Goal: Task Accomplishment & Management: Manage account settings

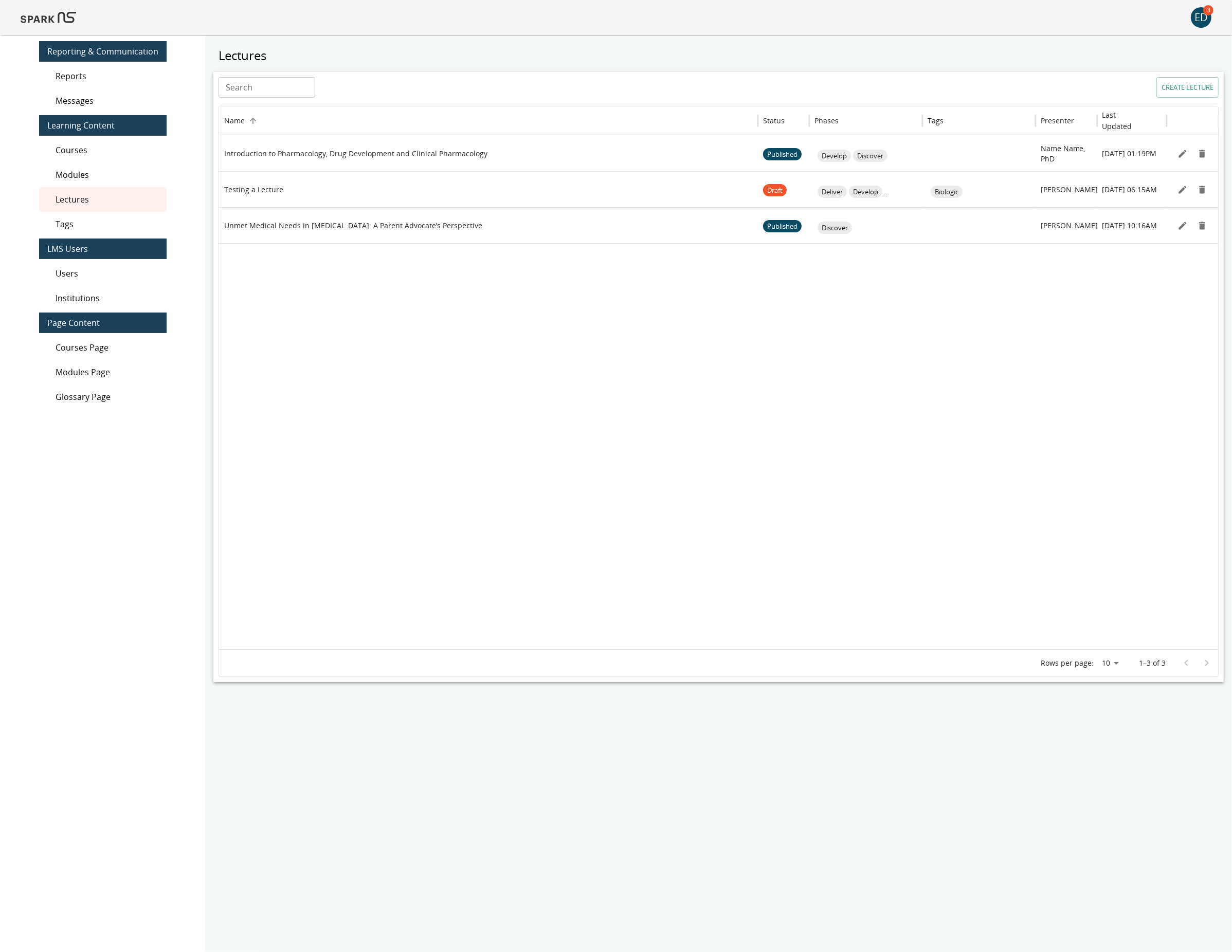
click at [107, 199] on span "Lectures" at bounding box center [107, 199] width 103 height 12
click at [42, 13] on img at bounding box center [48, 17] width 56 height 25
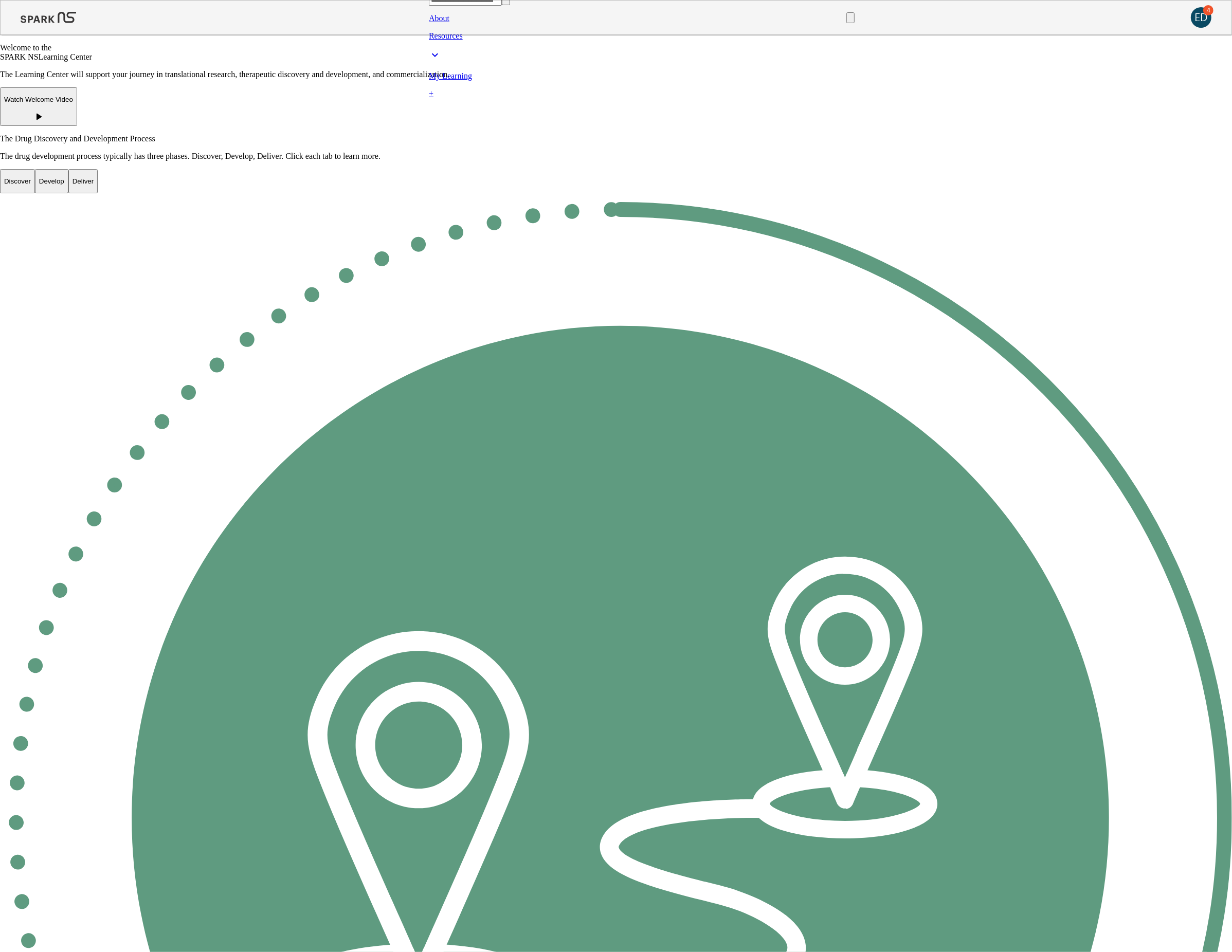
click at [1067, 568] on p "Go to Lectures" at bounding box center [616, 573] width 1232 height 9
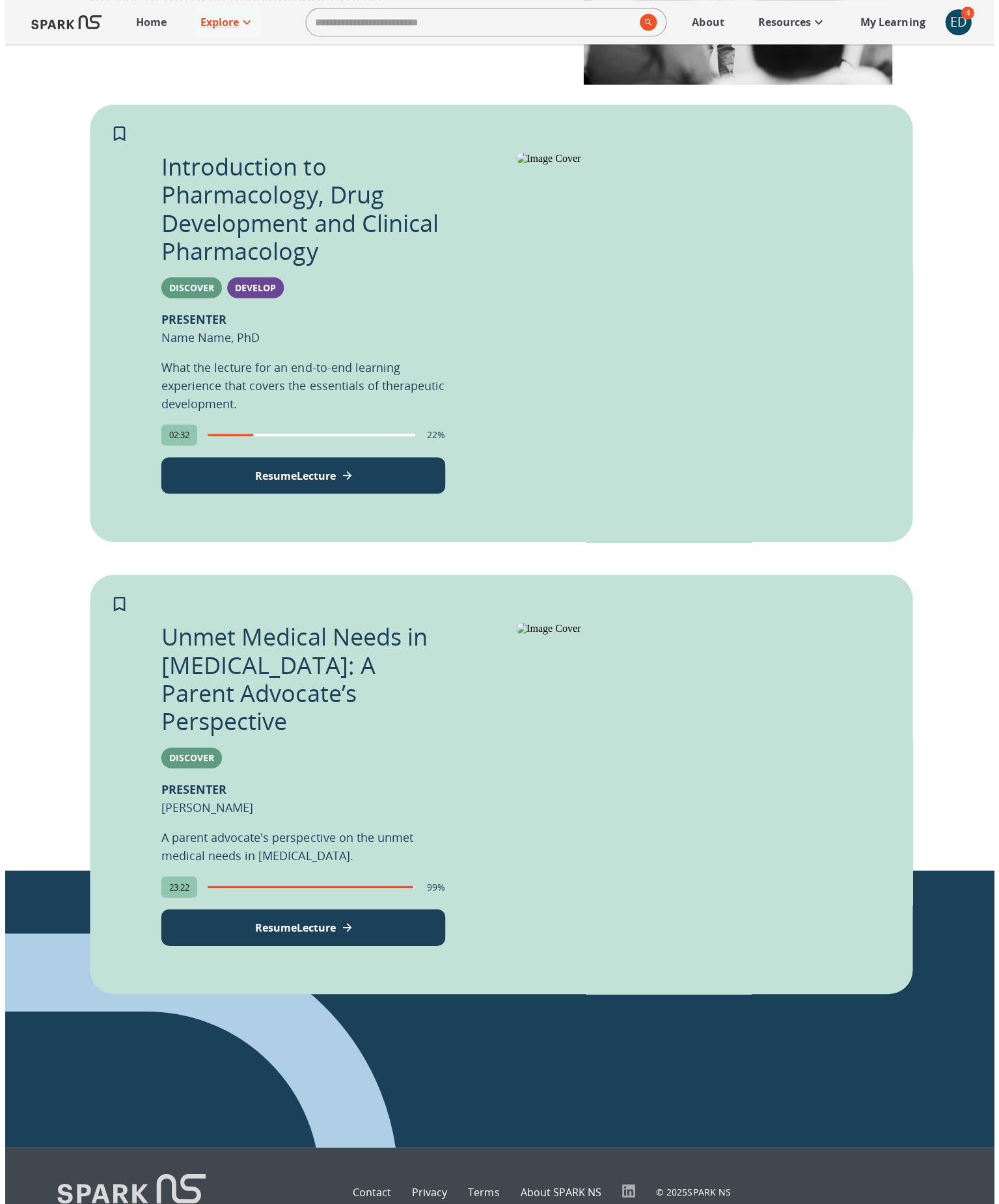
scroll to position [226, 0]
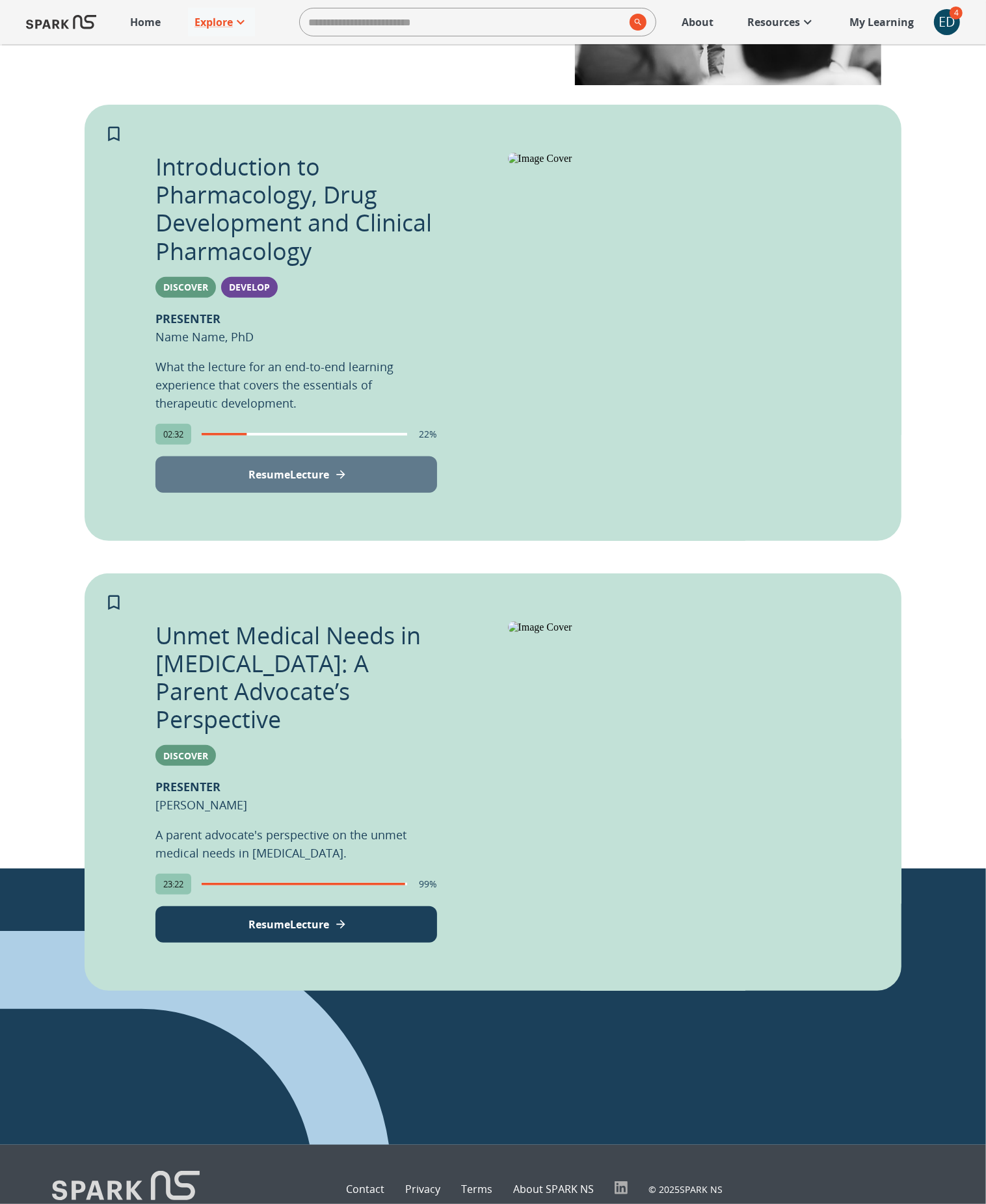
click at [209, 466] on button "Resume Lecture" at bounding box center [295, 475] width 282 height 37
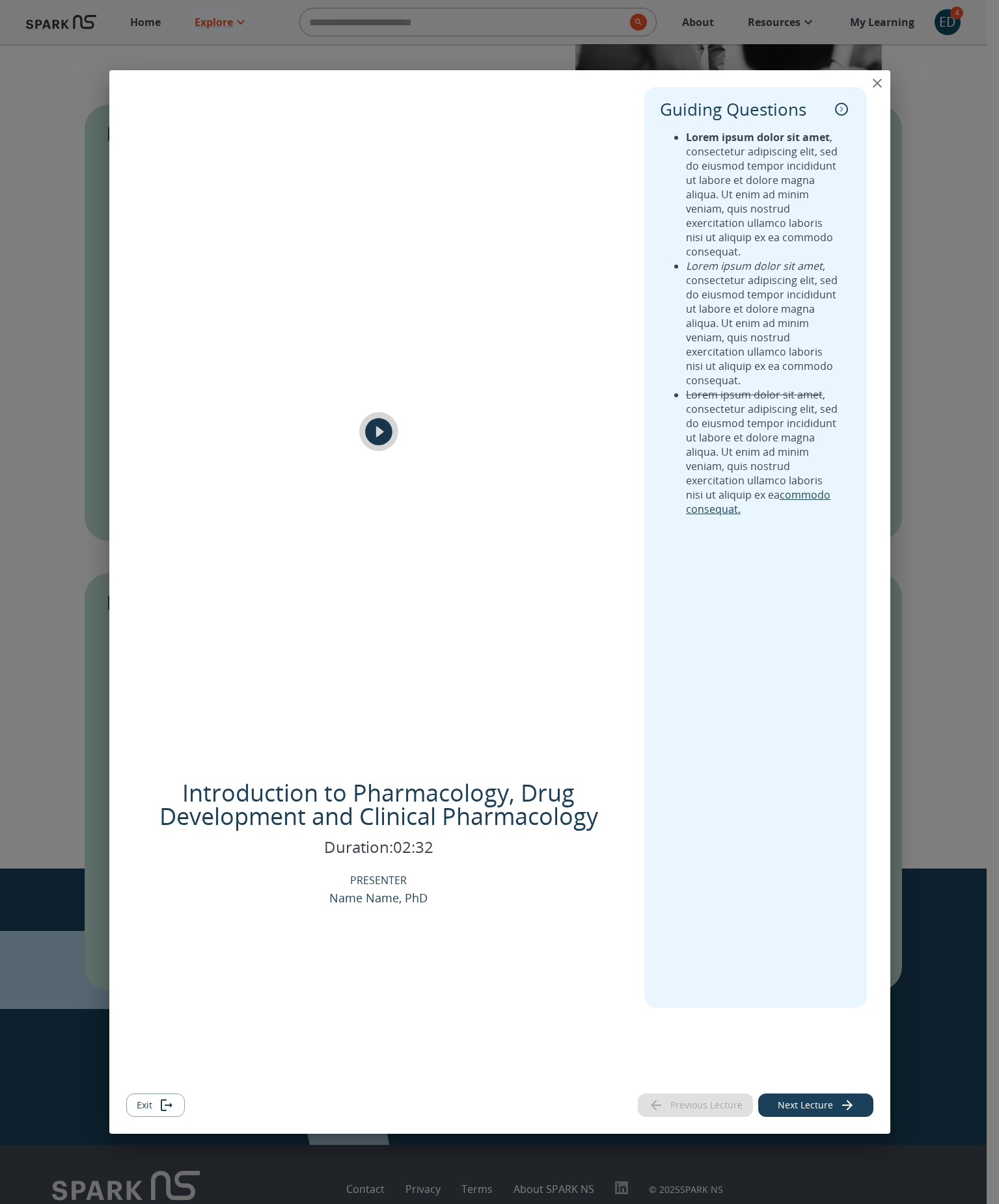
click at [378, 427] on icon "play" at bounding box center [378, 431] width 32 height 32
click at [788, 1105] on button "Next Lecture" at bounding box center [816, 1106] width 116 height 24
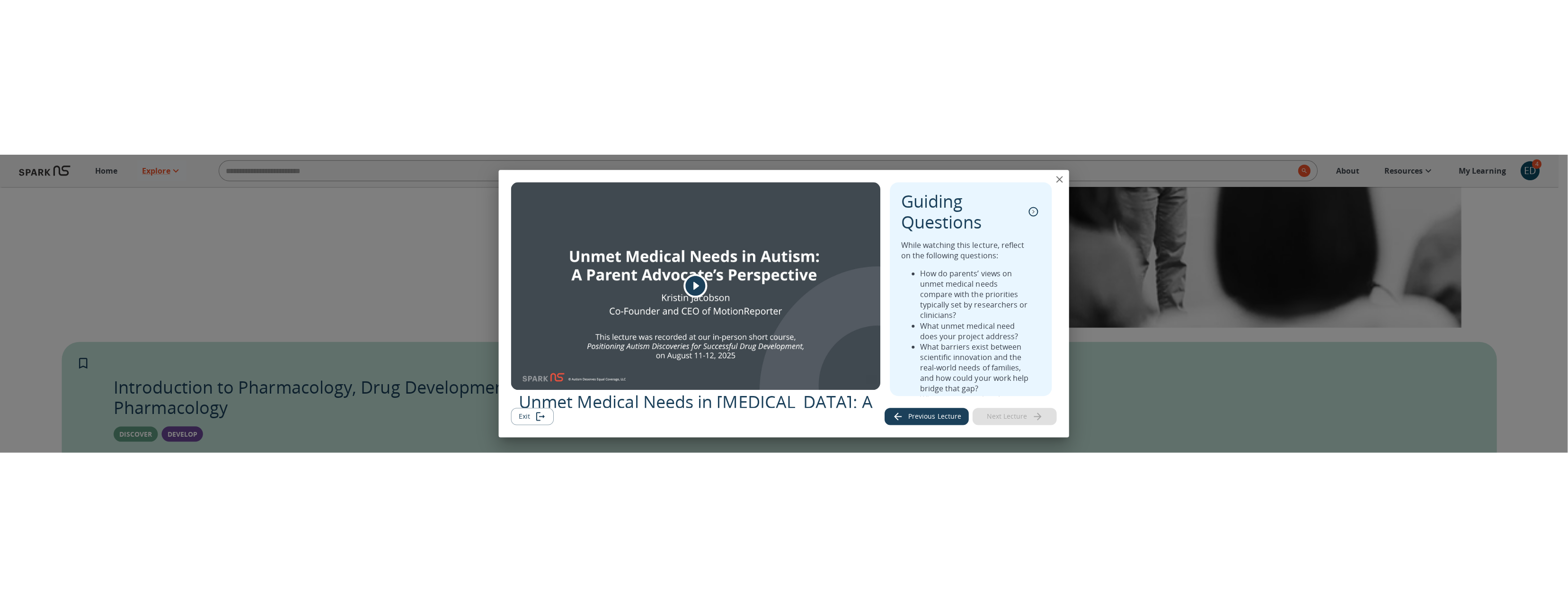
scroll to position [310, 0]
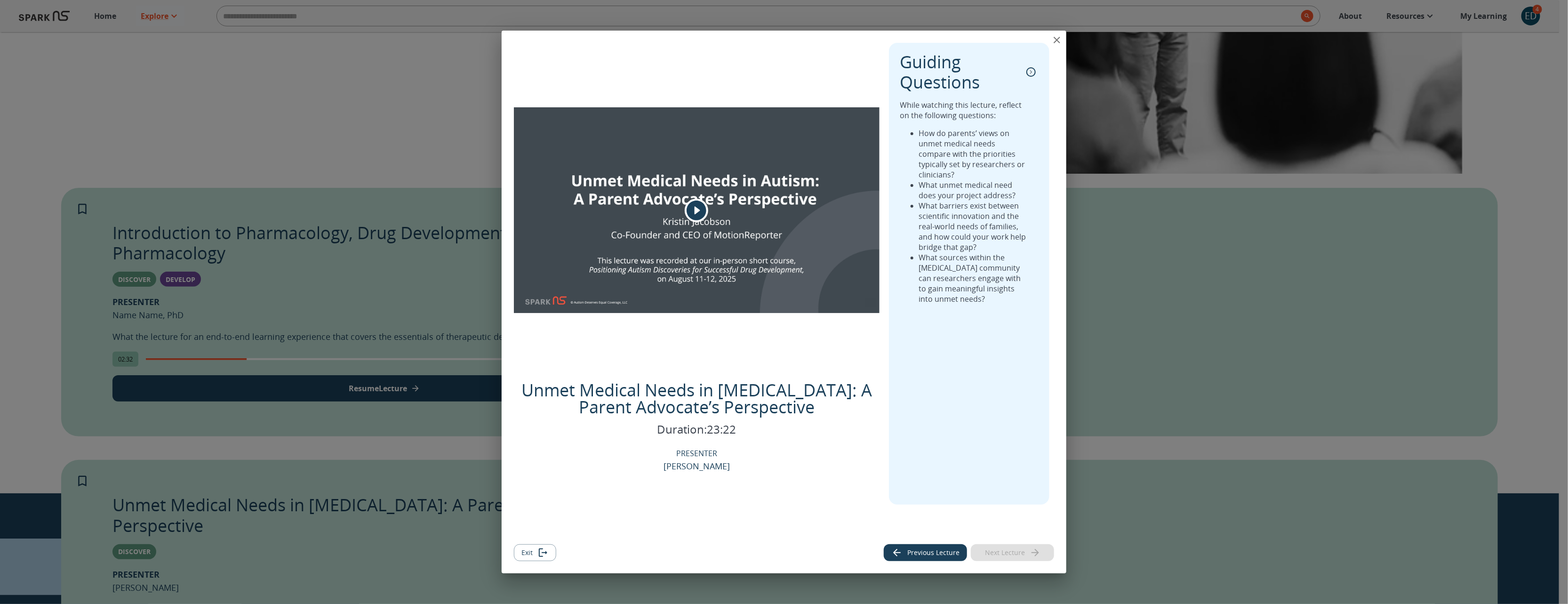
click at [933, 552] on button "Previous Lecture" at bounding box center [926, 553] width 84 height 17
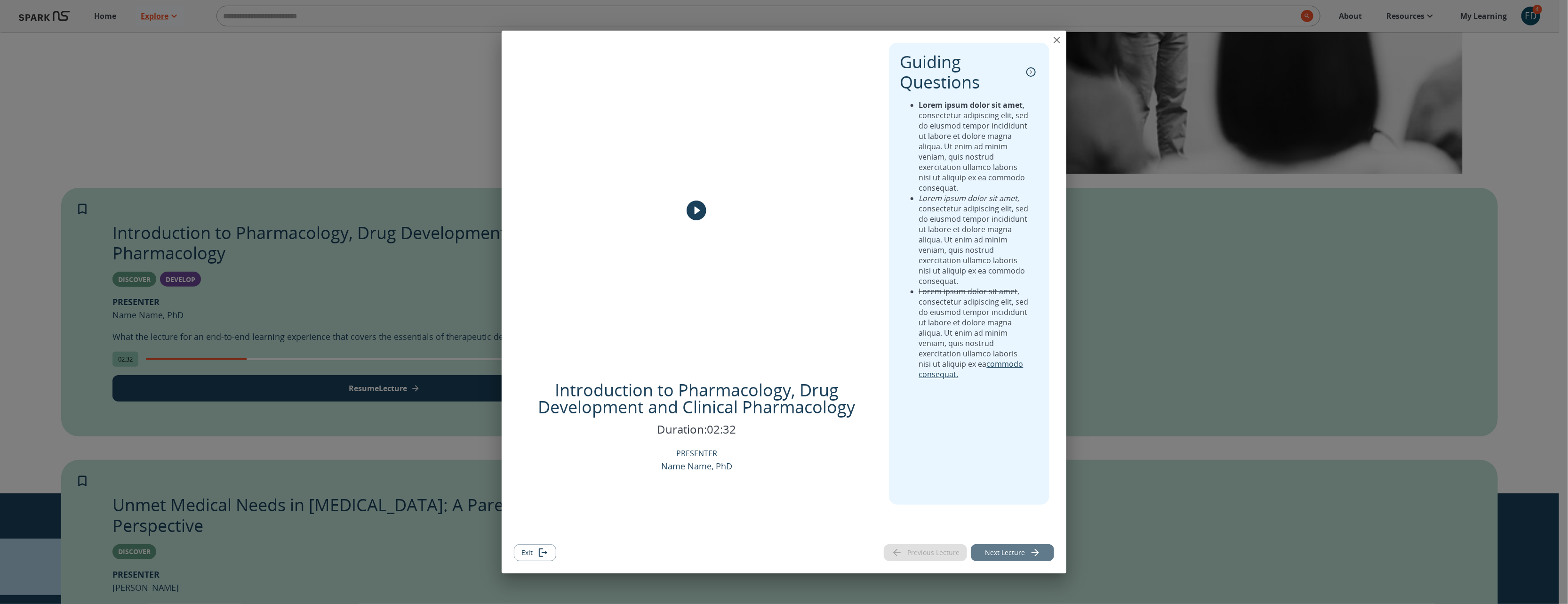
click at [995, 555] on button "Next Lecture" at bounding box center [1013, 553] width 84 height 17
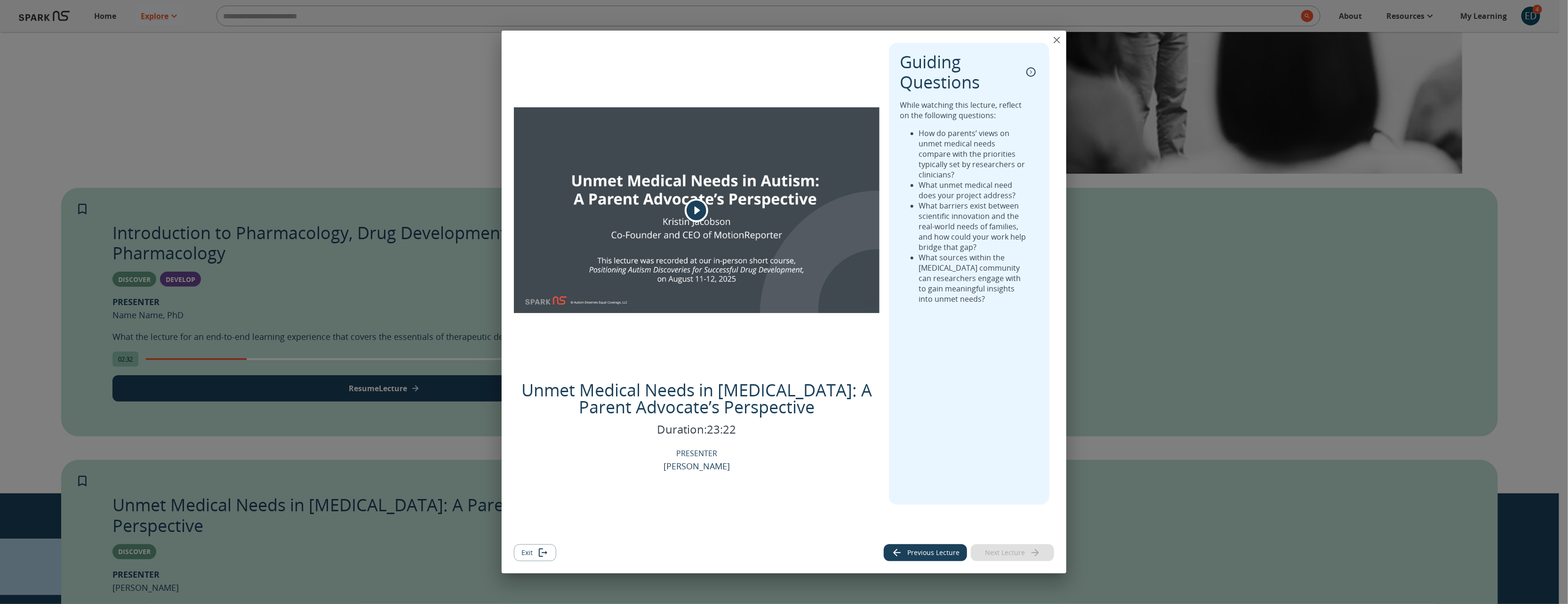
click at [695, 208] on icon "play" at bounding box center [696, 210] width 23 height 23
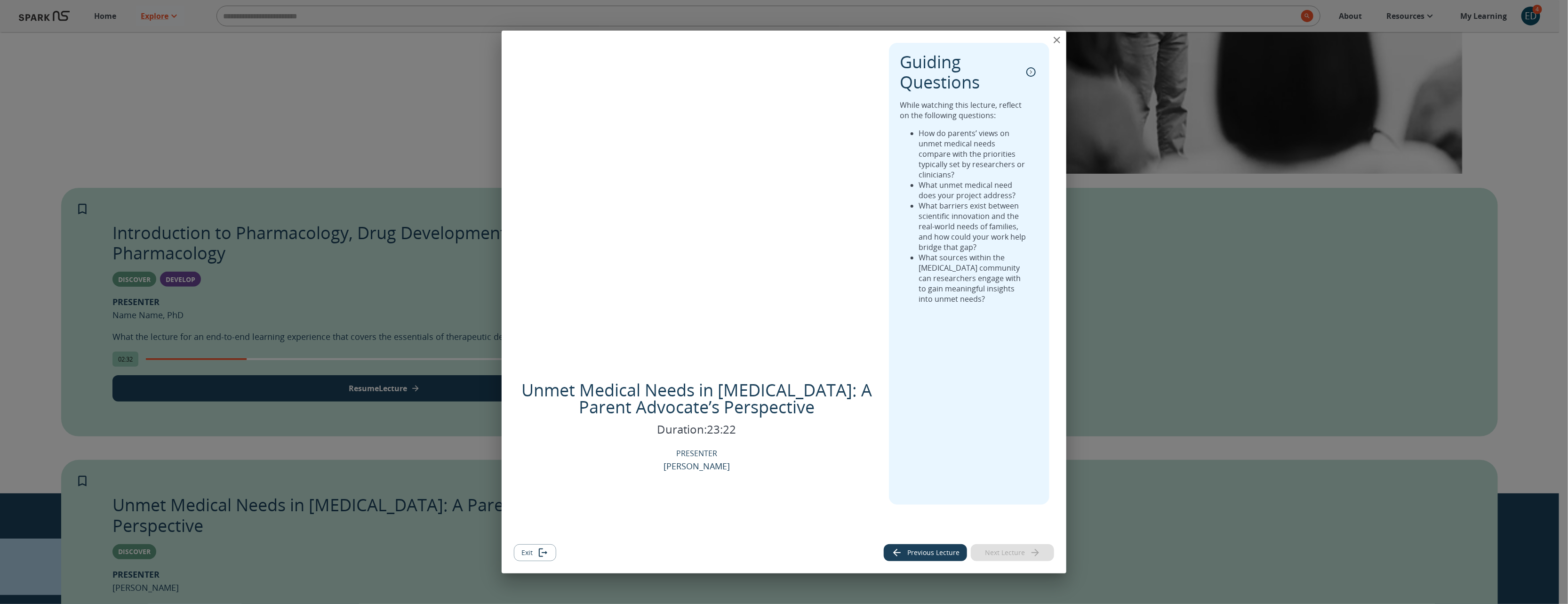
click at [532, 556] on button "Exit" at bounding box center [535, 553] width 42 height 17
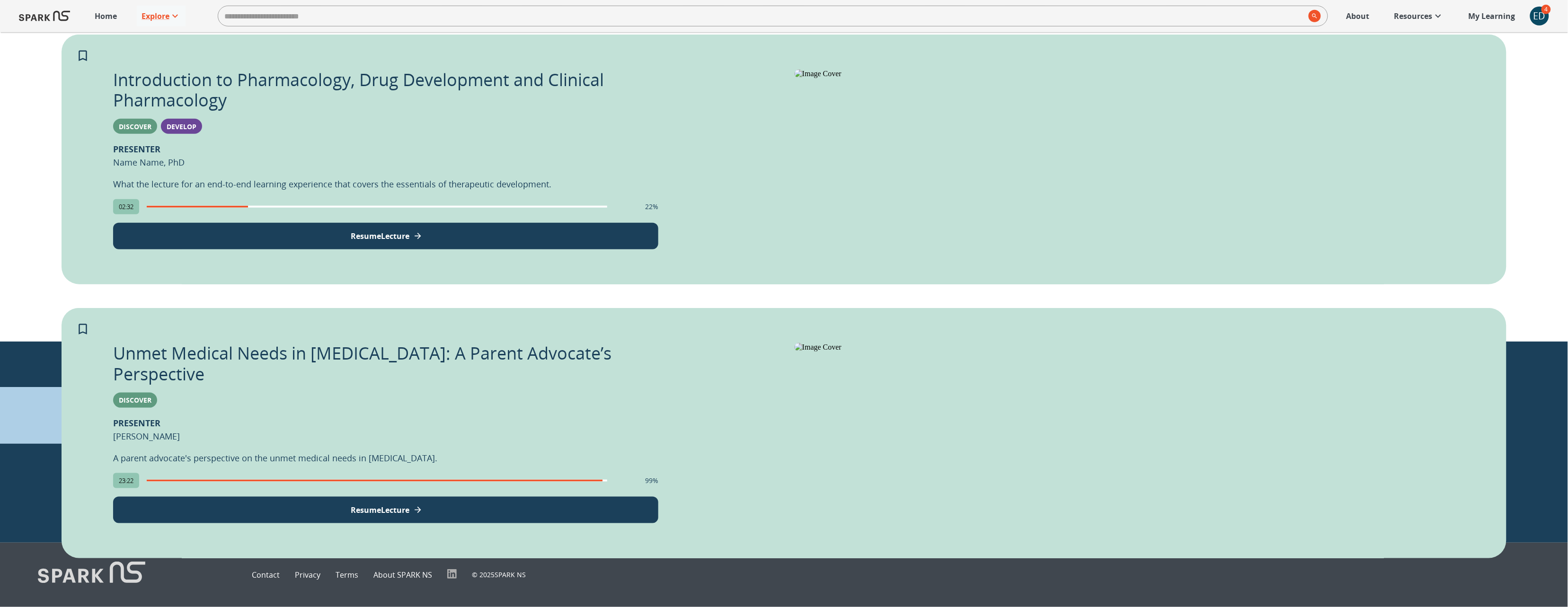
scroll to position [841, 0]
click at [40, 17] on img at bounding box center [44, 16] width 51 height 23
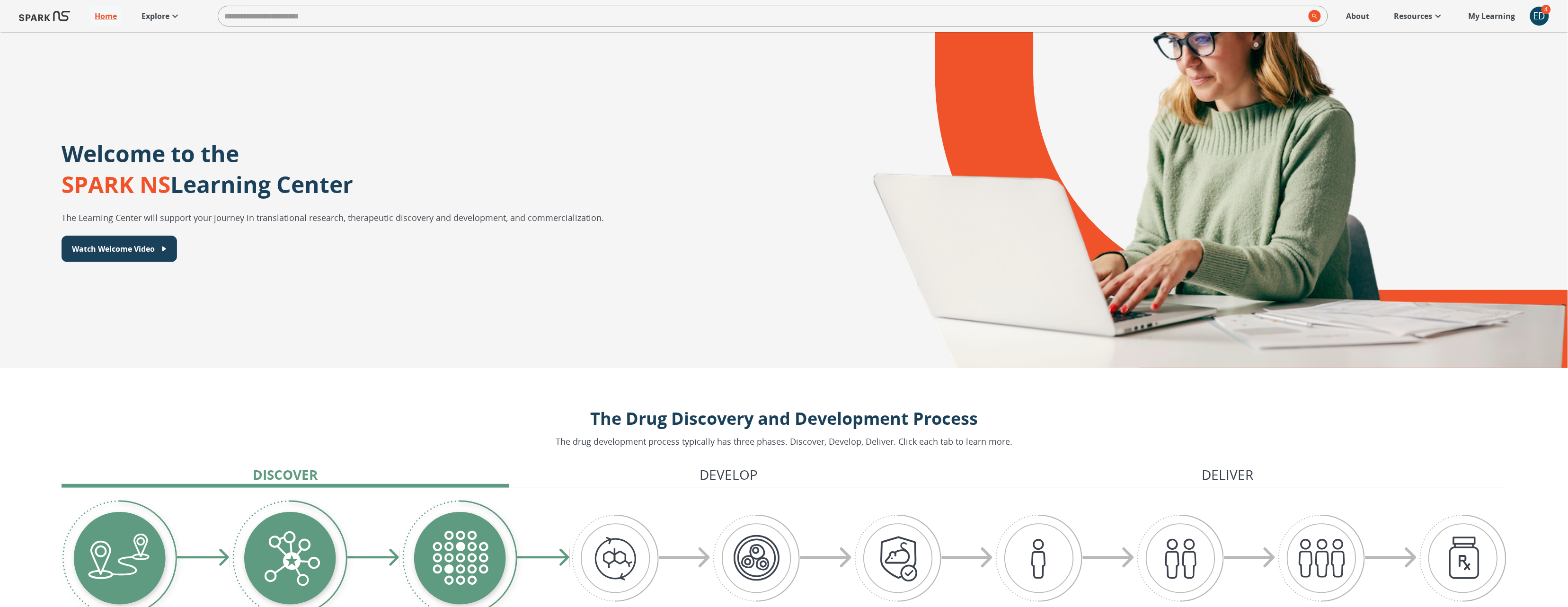
click at [147, 14] on p "Explore" at bounding box center [155, 16] width 28 height 11
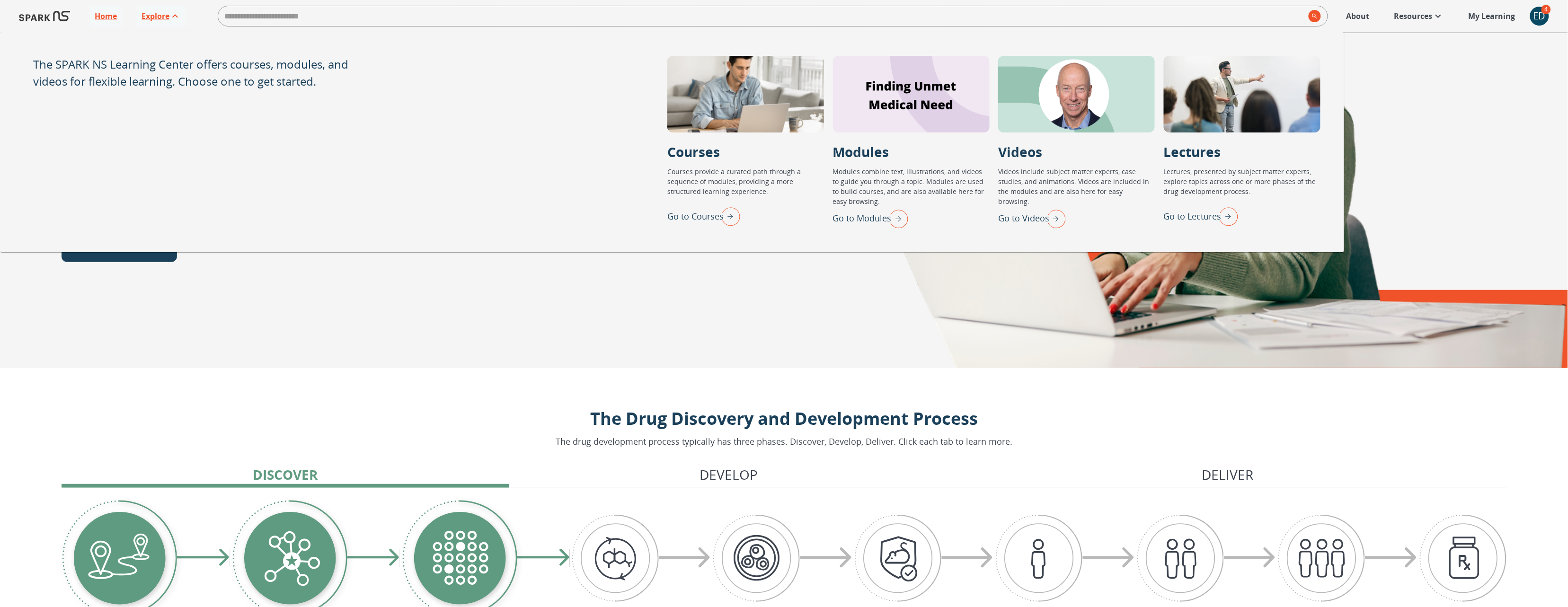
click at [1032, 212] on p "Go to Videos" at bounding box center [1024, 218] width 51 height 13
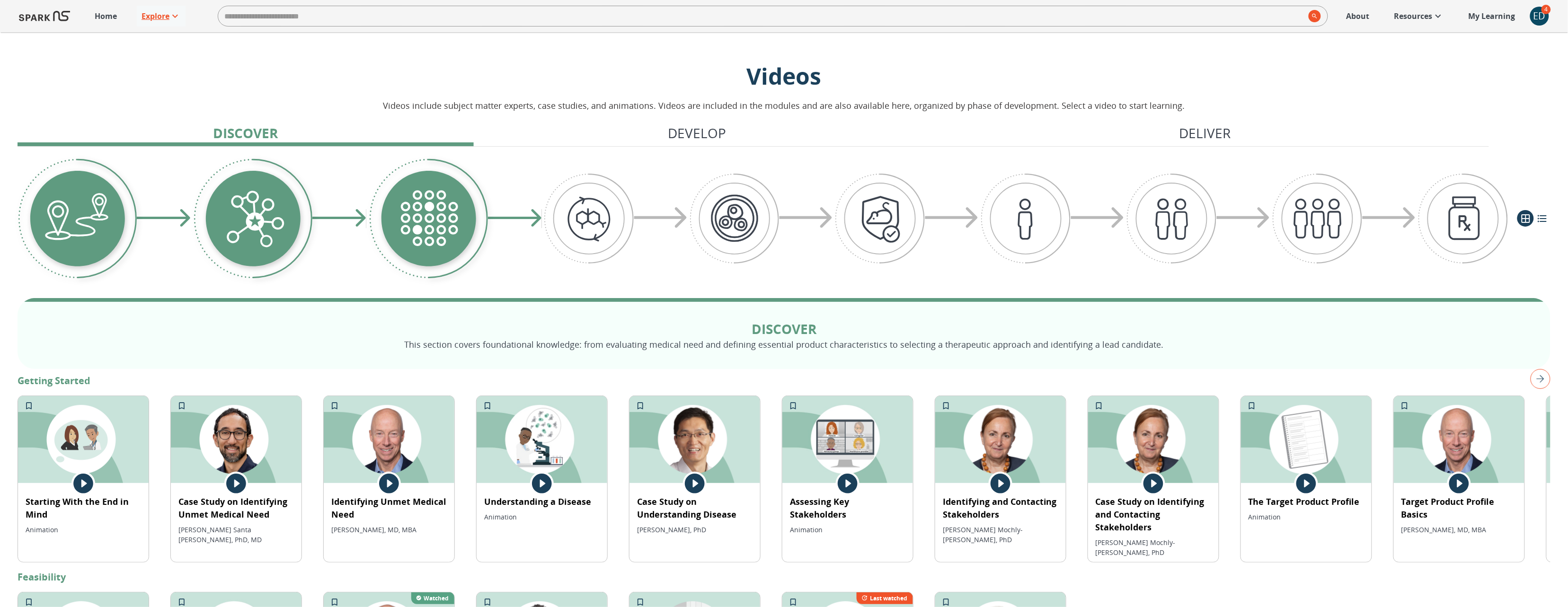
click at [158, 15] on p "Explore" at bounding box center [155, 16] width 28 height 11
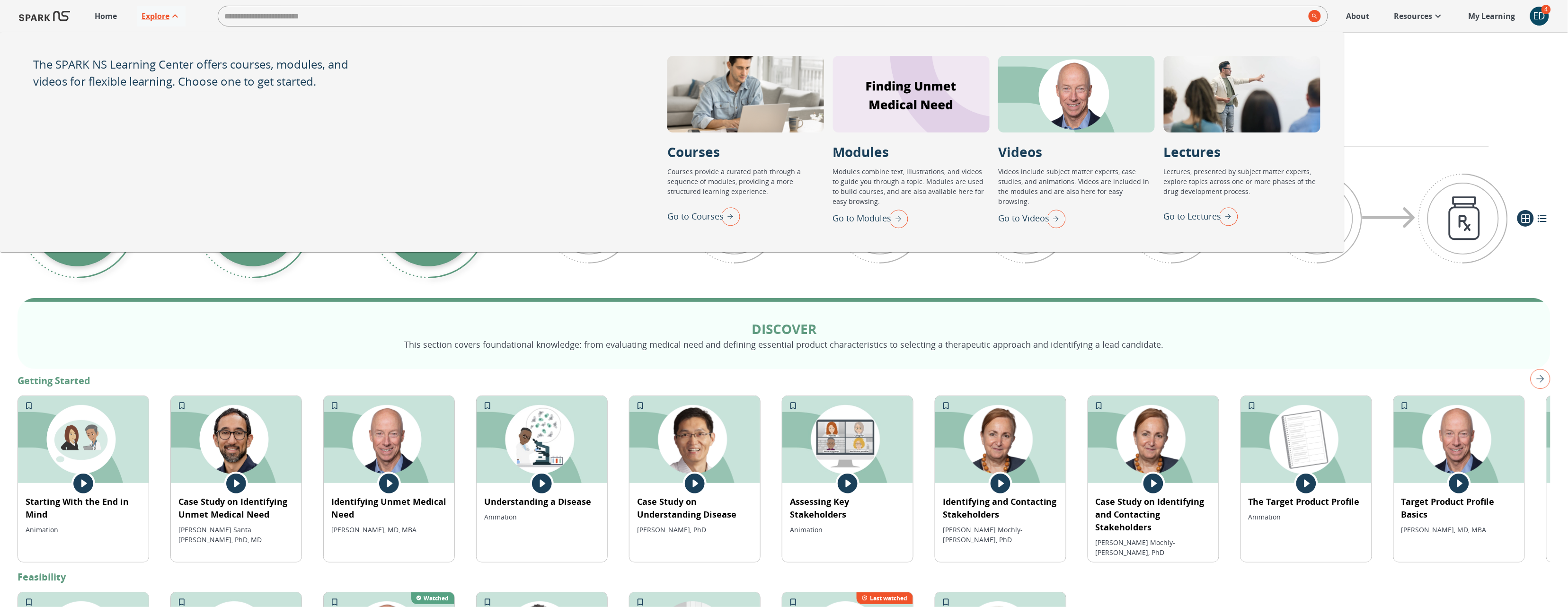
click at [1142, 215] on p "Go to Lectures" at bounding box center [1192, 216] width 58 height 13
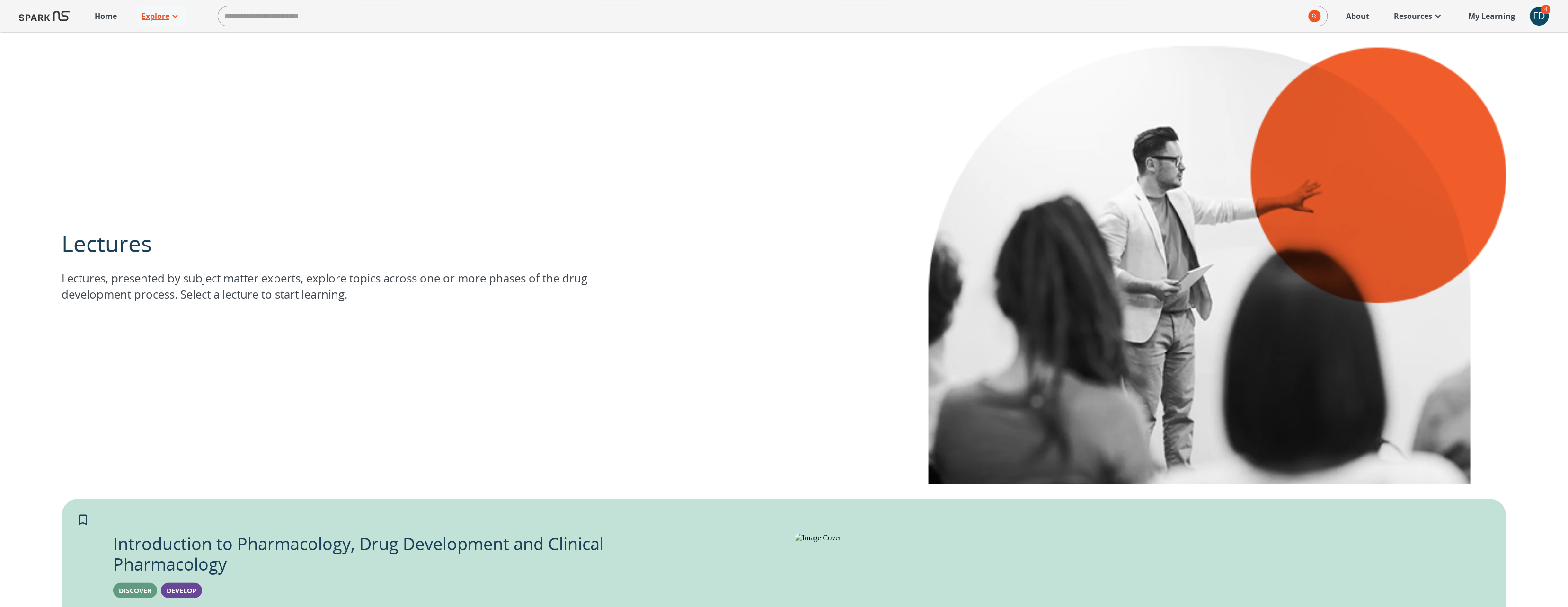
click at [162, 19] on p "Explore" at bounding box center [155, 16] width 28 height 11
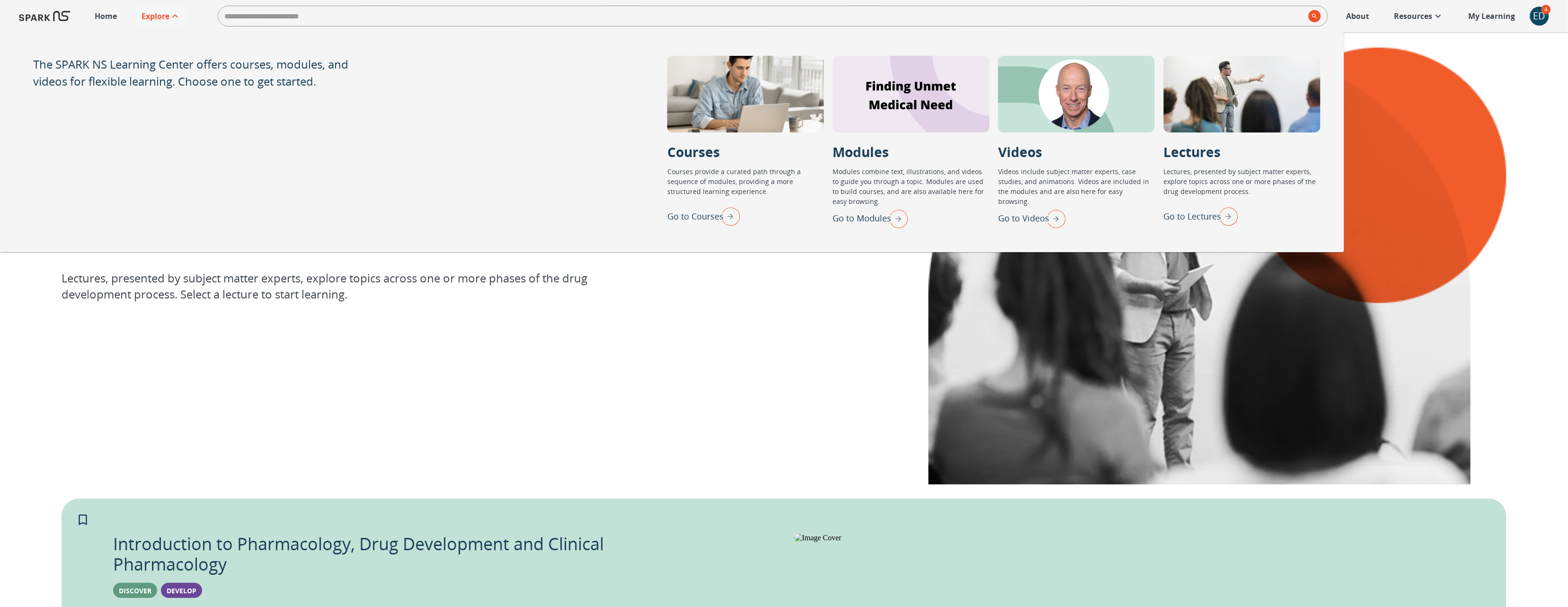
click at [1020, 219] on p "Go to Videos" at bounding box center [1024, 218] width 51 height 13
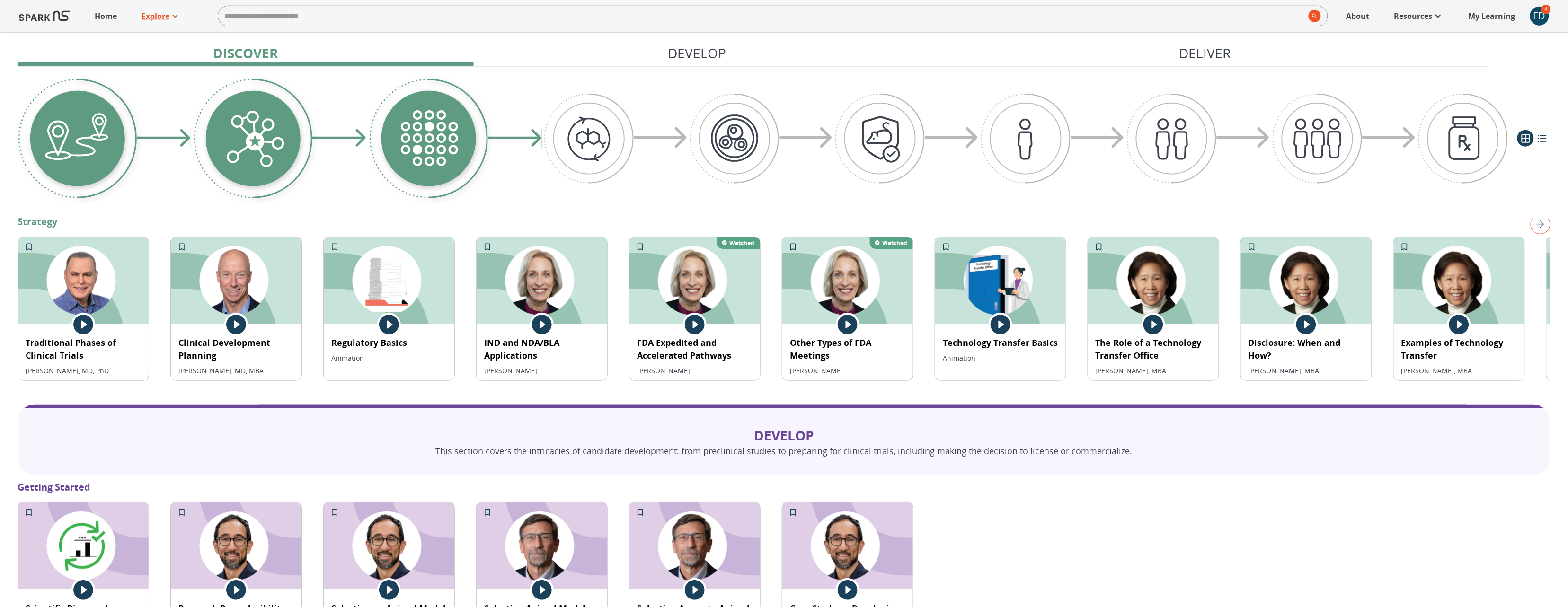
scroll to position [647, 0]
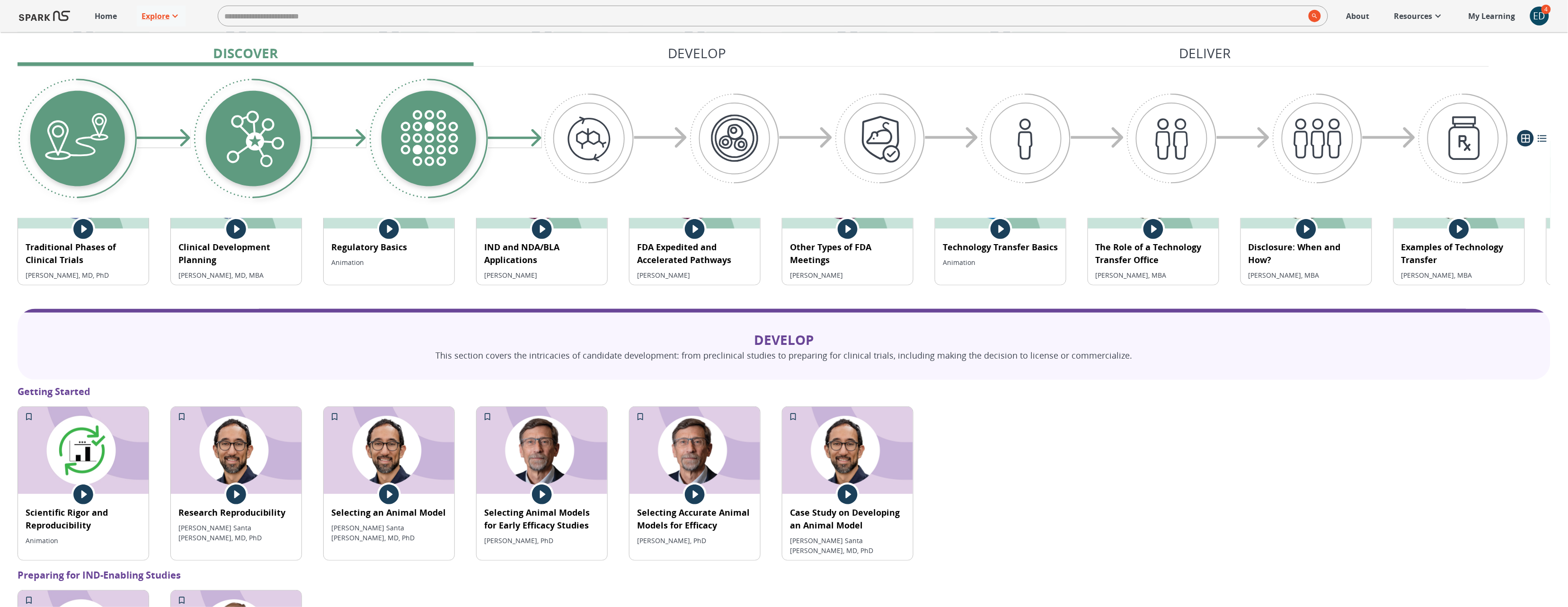
click at [106, 18] on p "Home" at bounding box center [105, 16] width 22 height 11
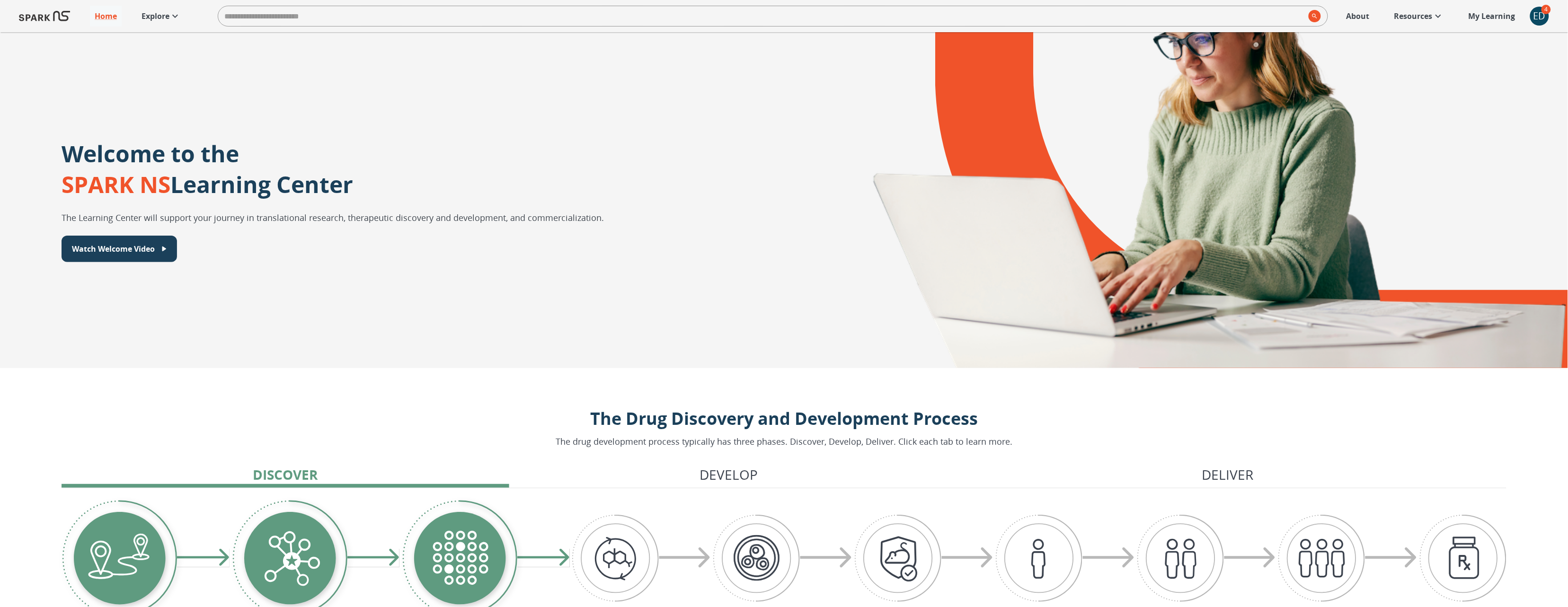
click at [157, 12] on p "Explore" at bounding box center [155, 16] width 28 height 11
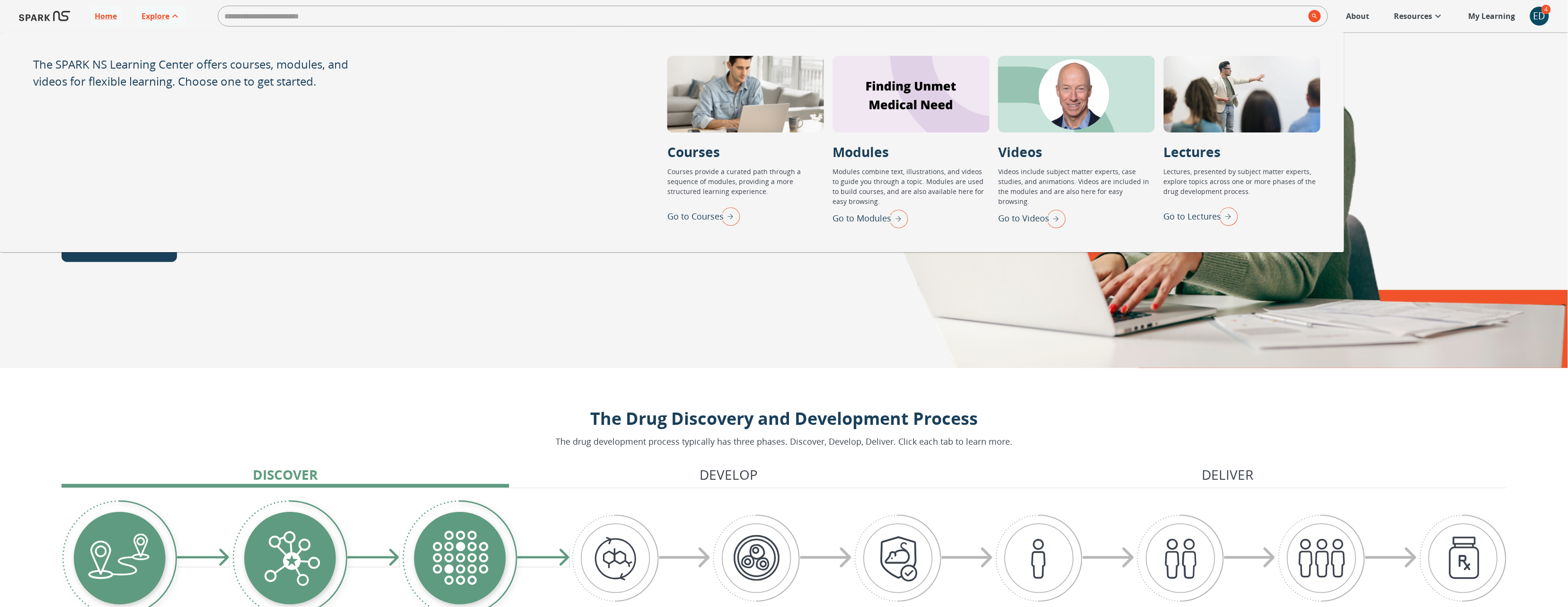
click at [711, 218] on p "Go to Courses" at bounding box center [695, 216] width 56 height 13
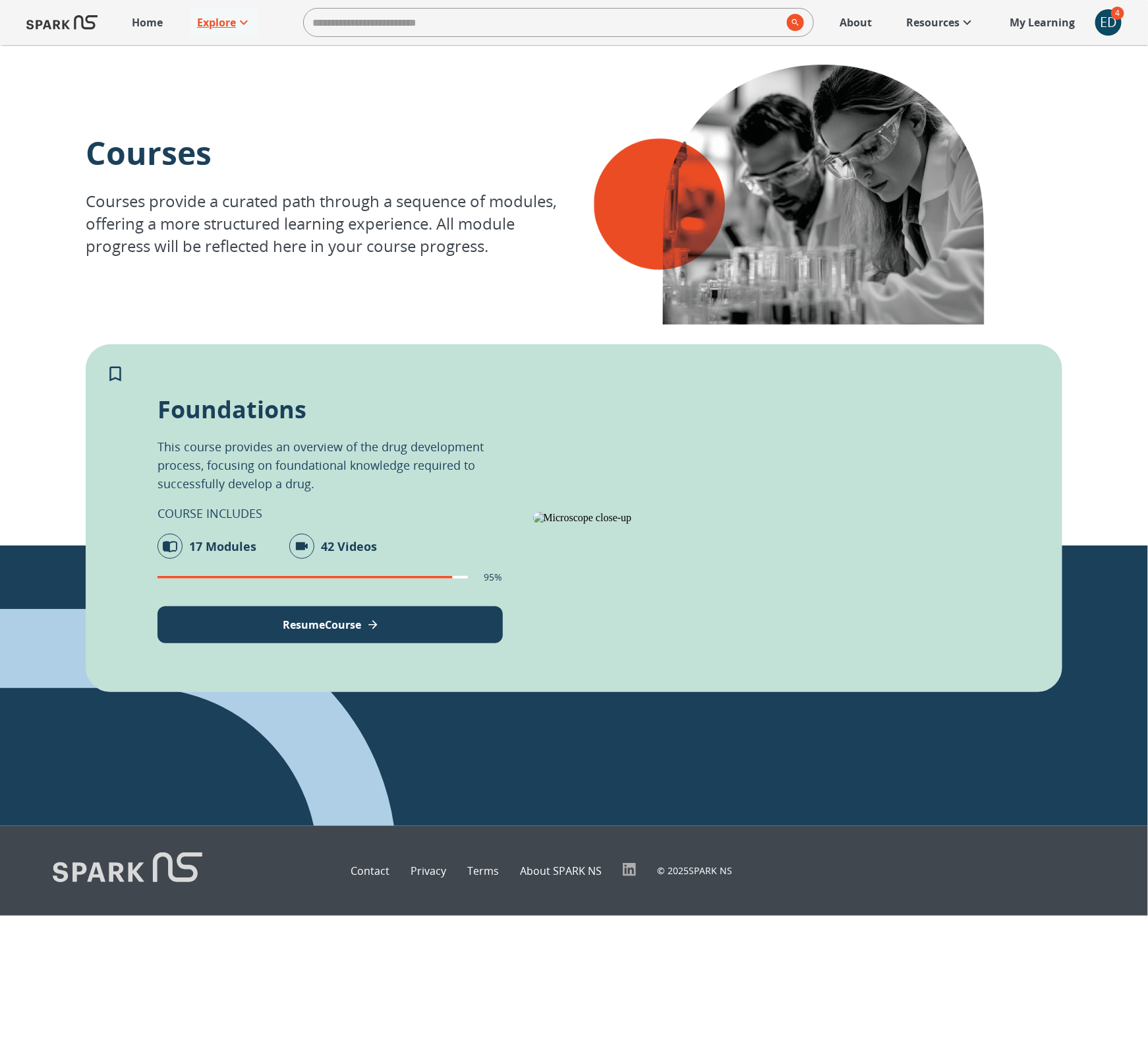
click at [214, 26] on p "Explore" at bounding box center [217, 22] width 39 height 16
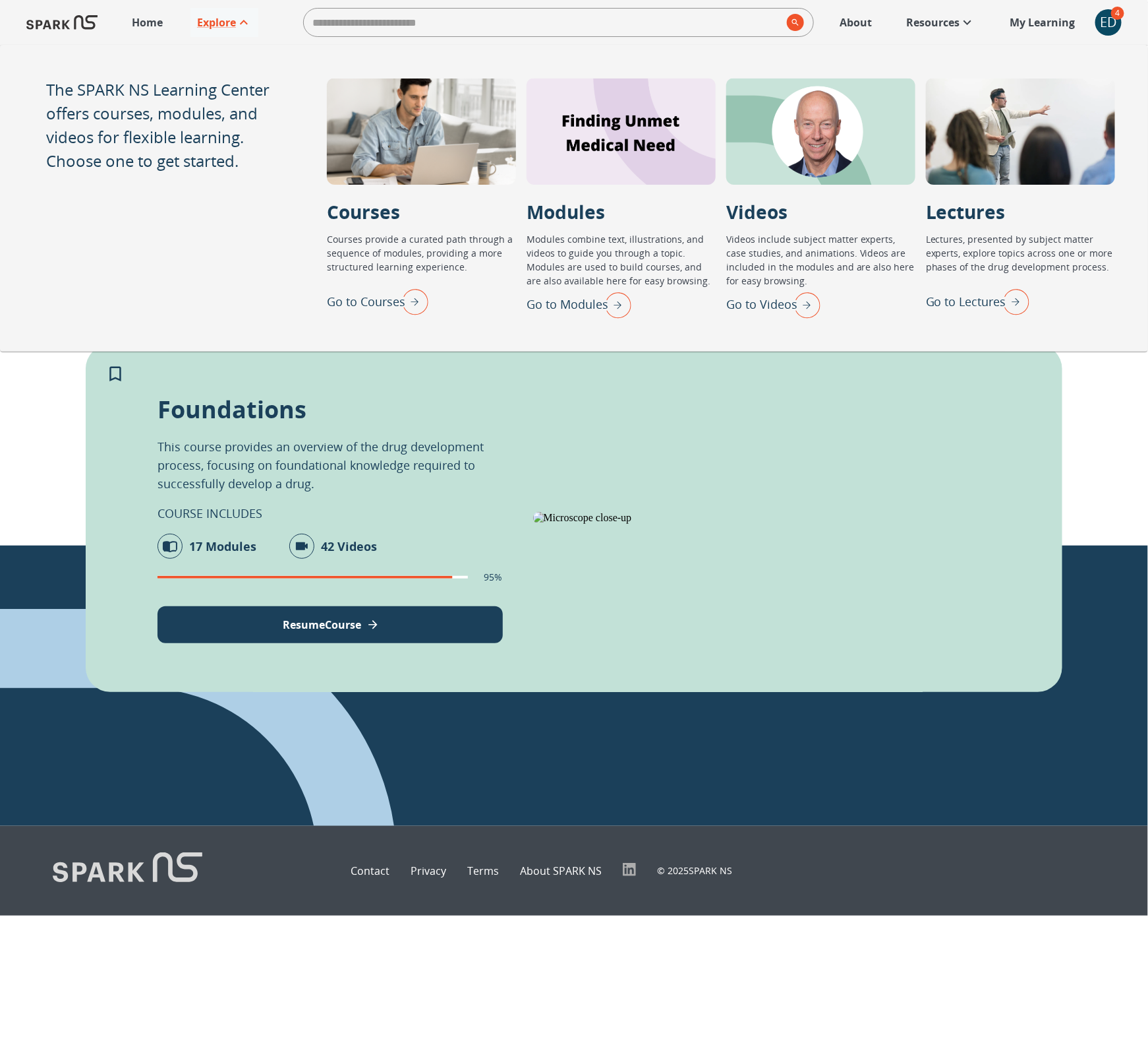
click at [962, 299] on p "Go to Lectures" at bounding box center [966, 301] width 81 height 18
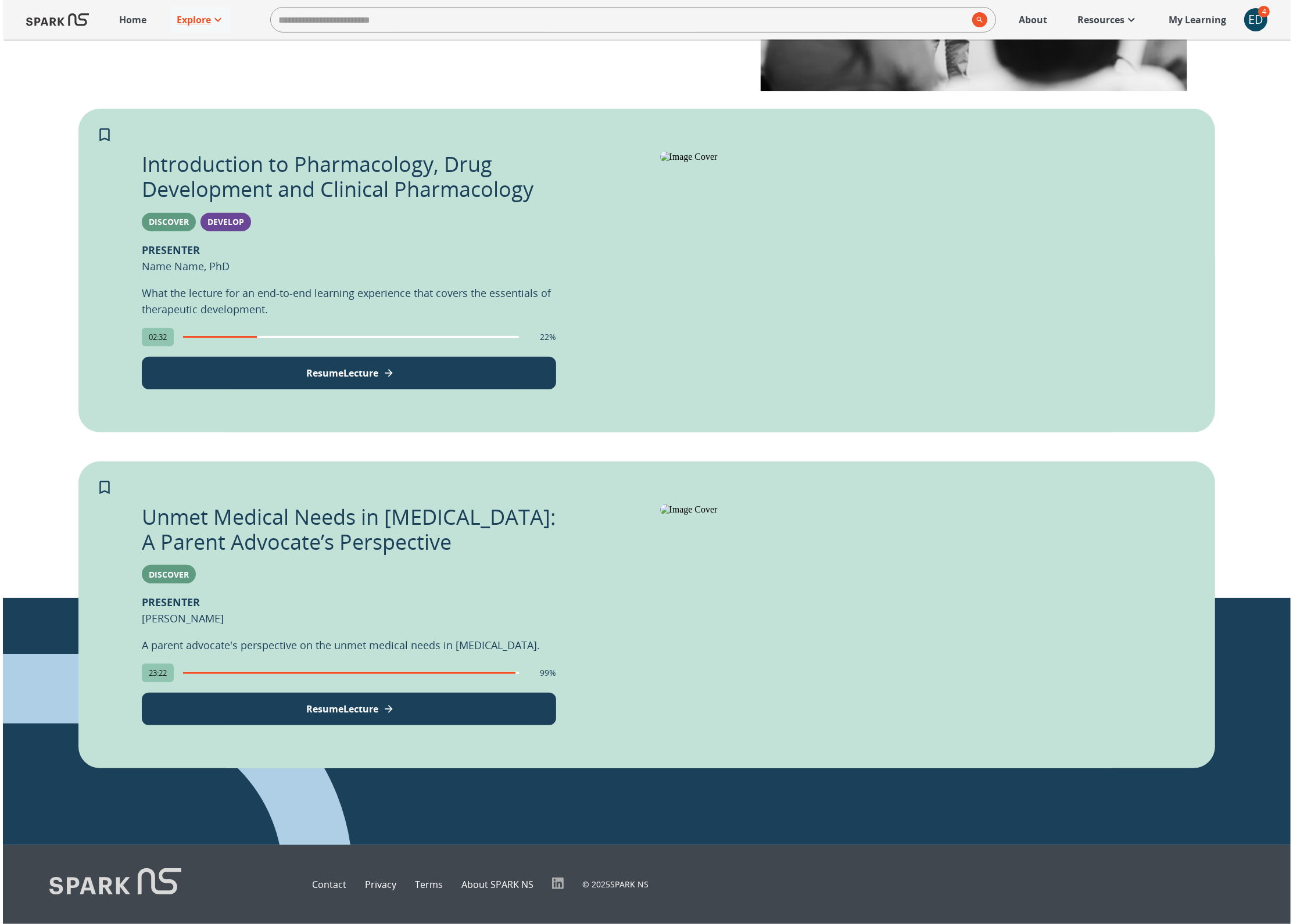
scroll to position [420, 0]
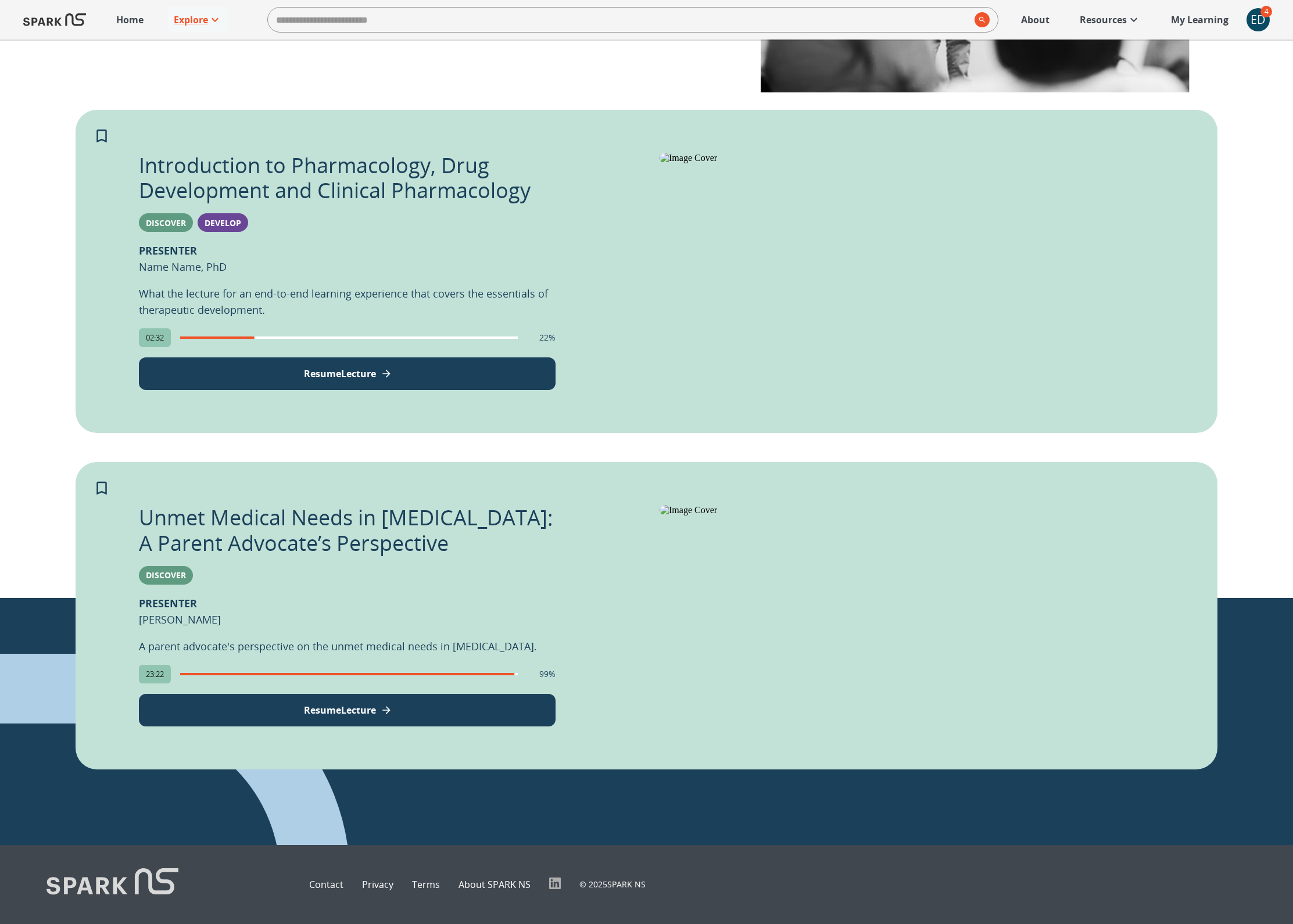
click at [1250, 18] on div "ED" at bounding box center [1258, 20] width 23 height 23
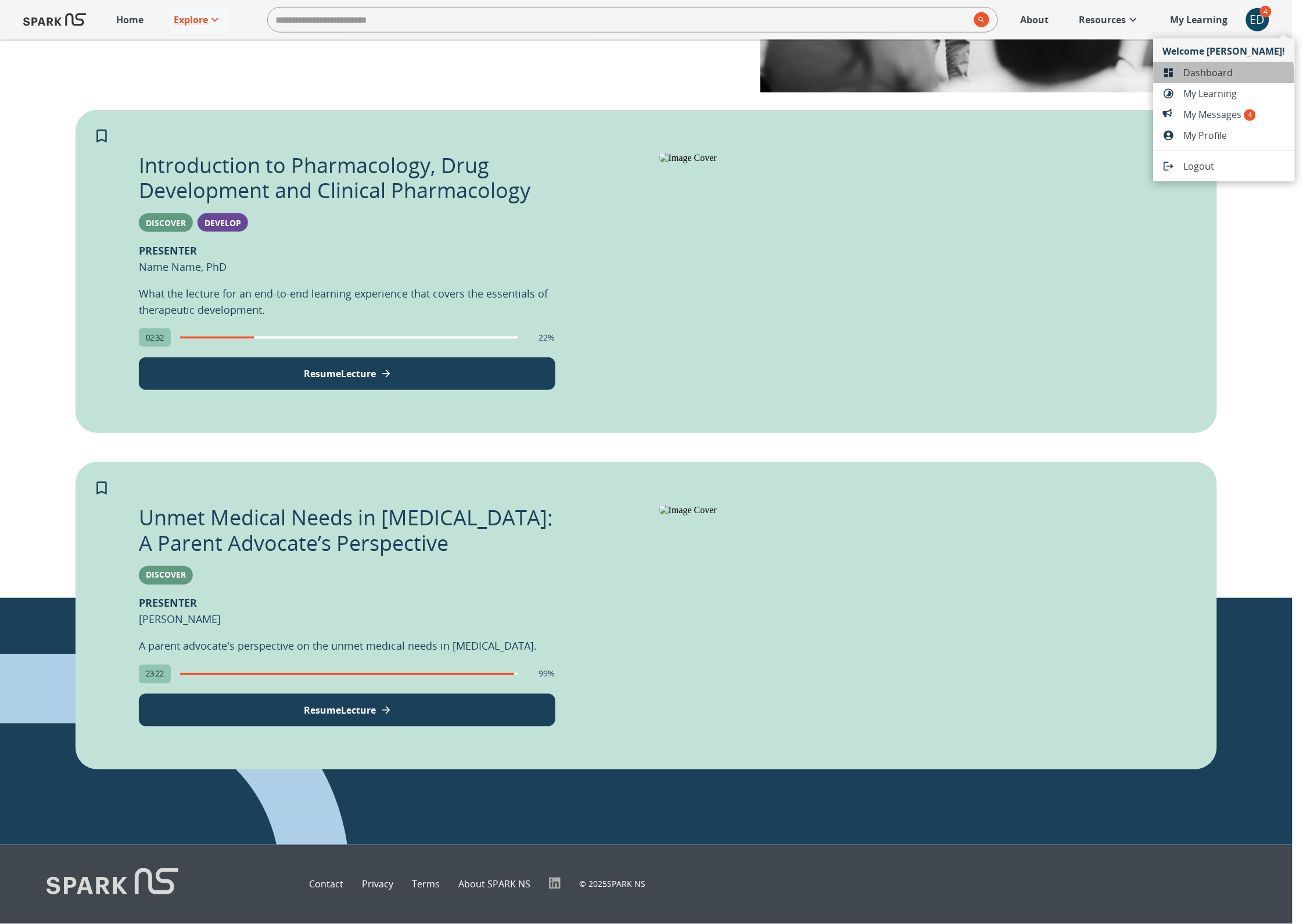
click at [1224, 75] on span "Dashboard" at bounding box center [1234, 72] width 102 height 14
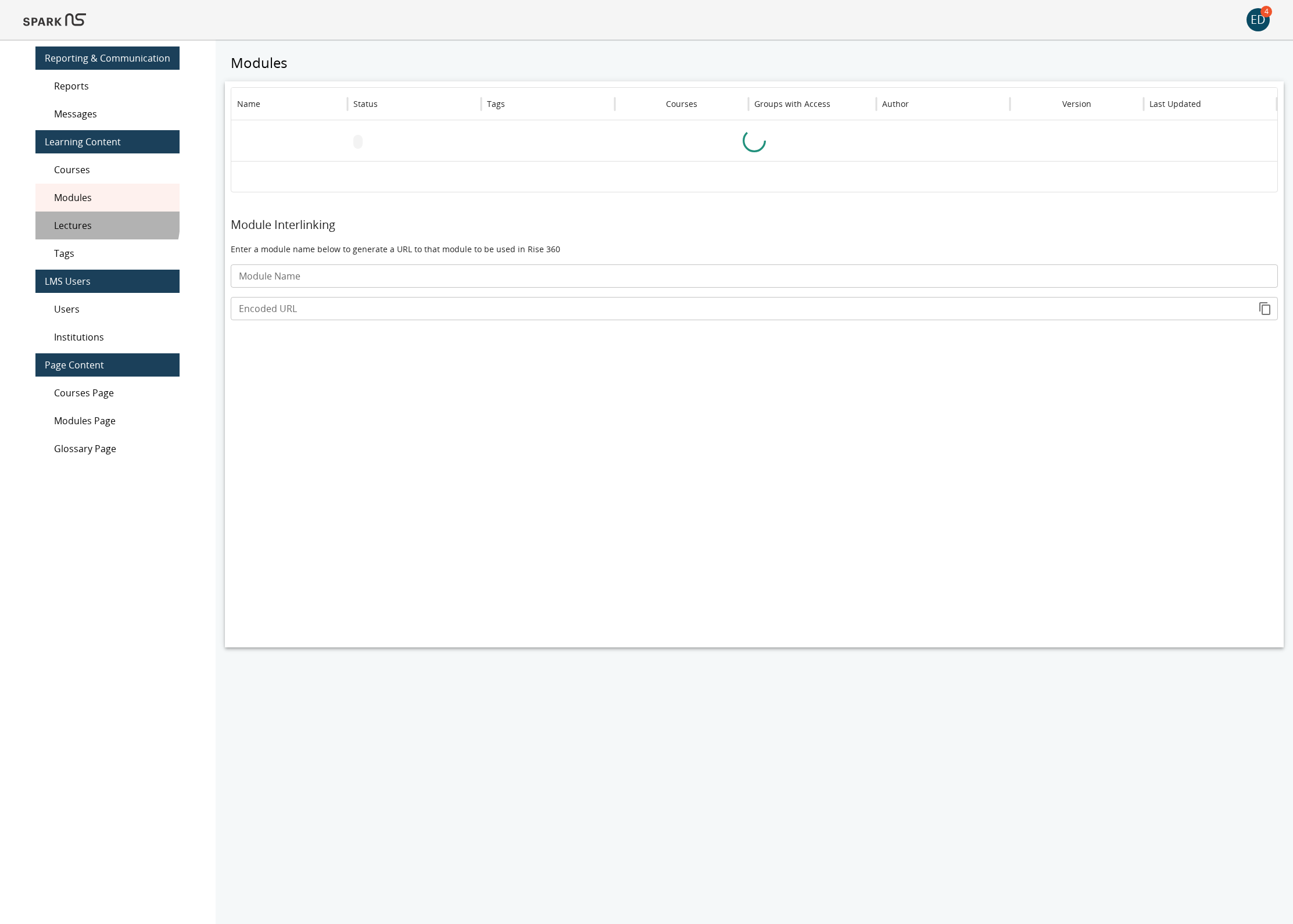
click at [98, 221] on span "Lectures" at bounding box center [112, 225] width 116 height 14
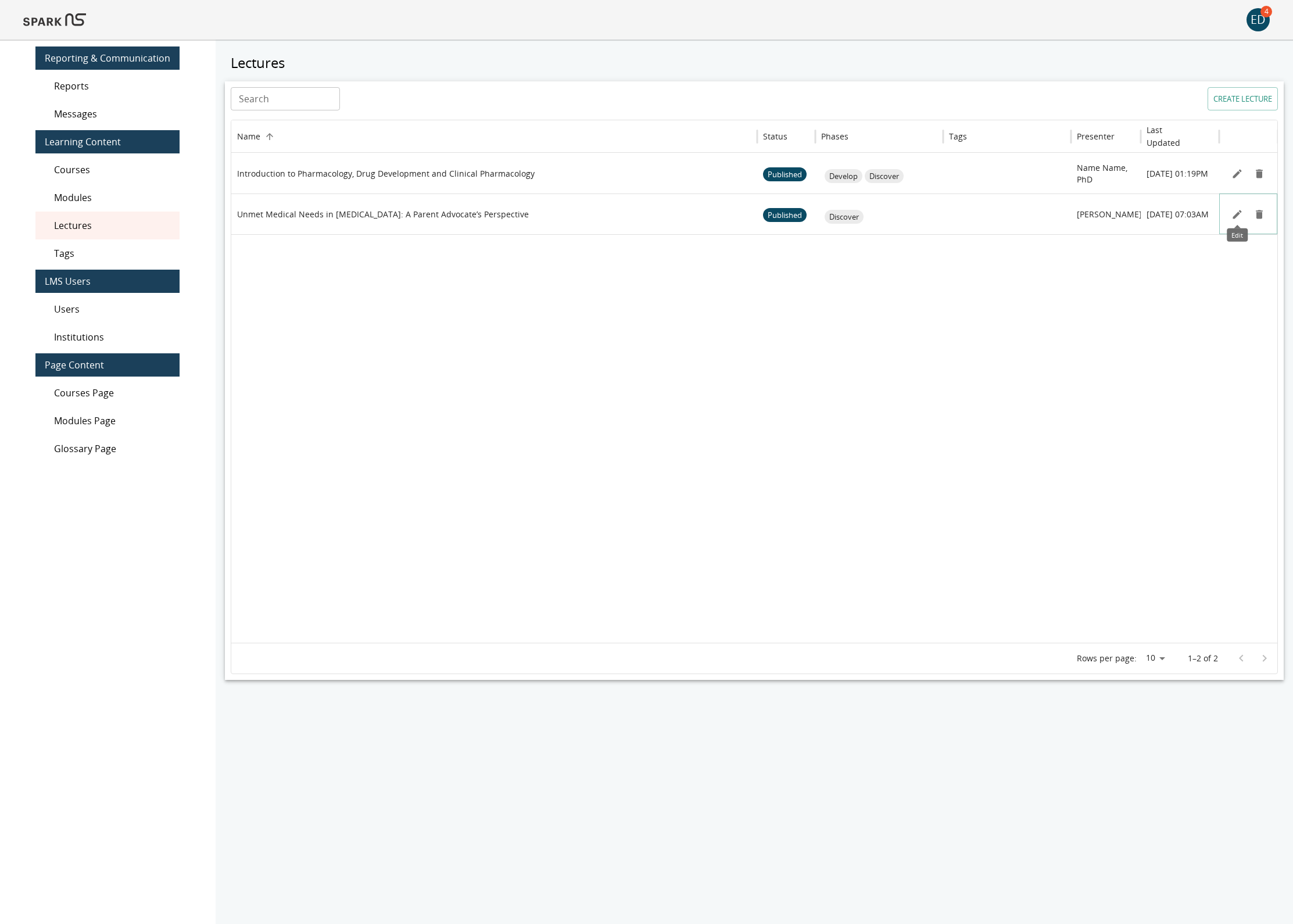
click at [1238, 216] on icon "Edit" at bounding box center [1237, 215] width 11 height 11
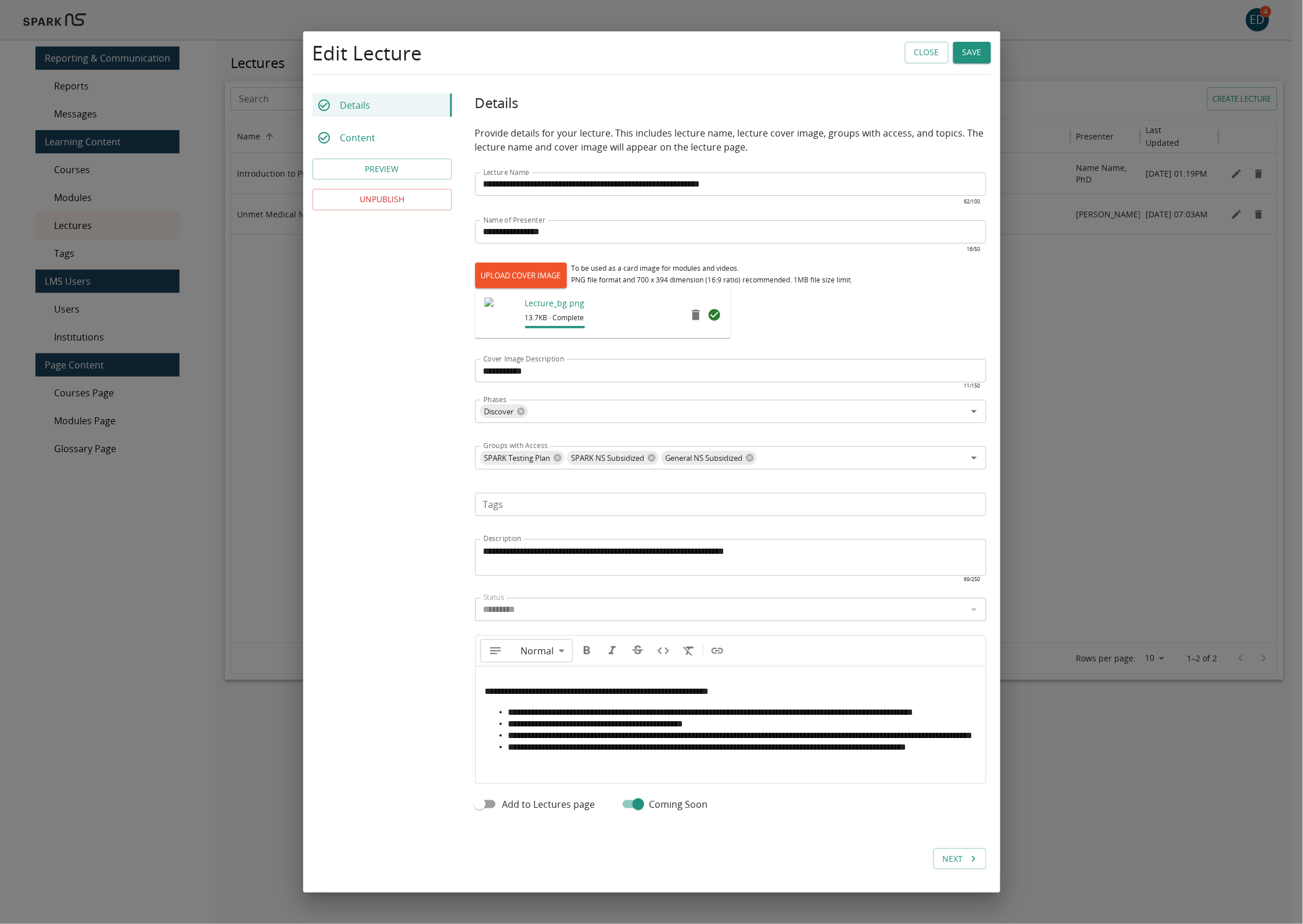
click at [692, 310] on icon "remove" at bounding box center [696, 315] width 8 height 11
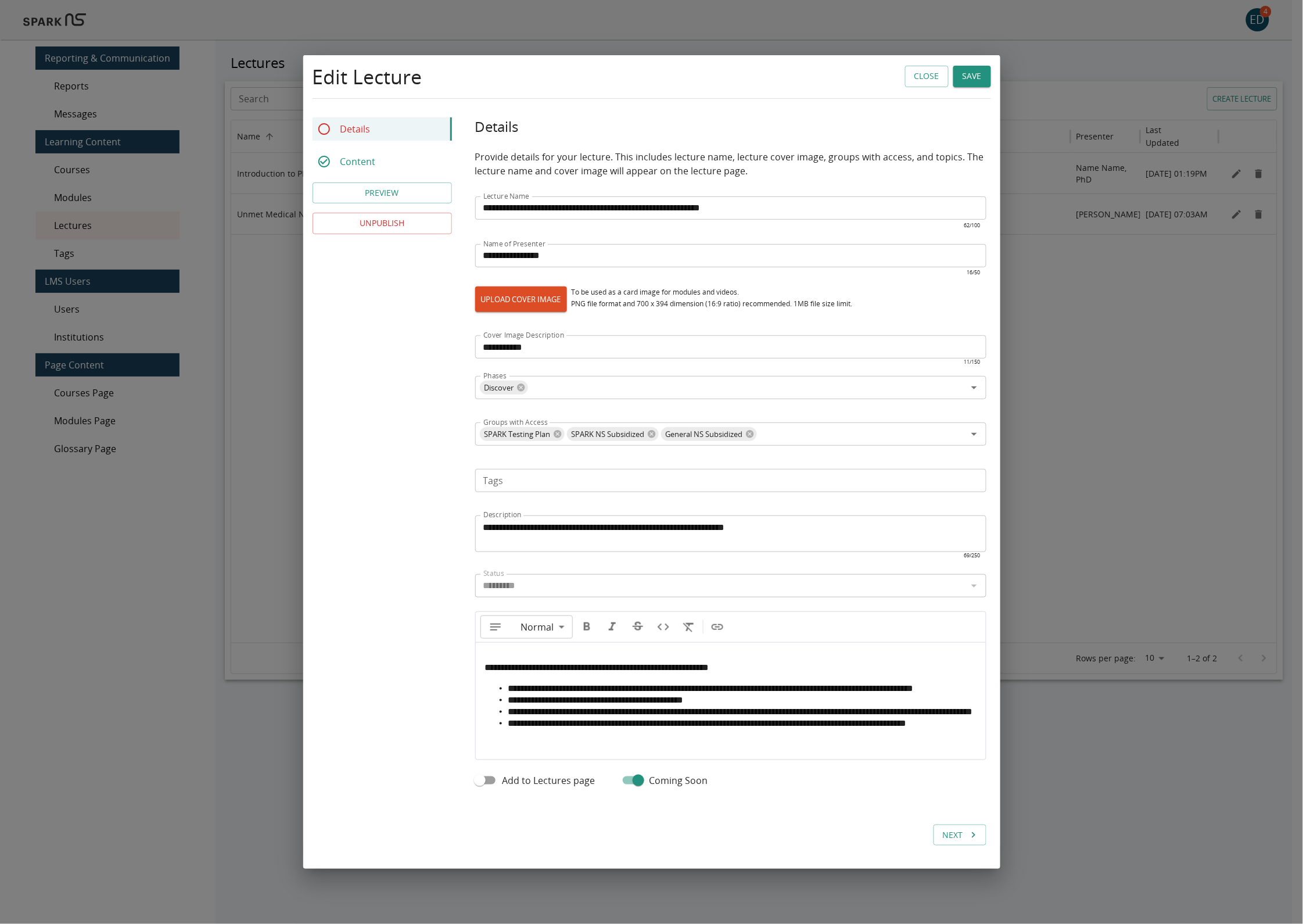
click at [541, 288] on label "UPLOAD COVER IMAGE" at bounding box center [521, 299] width 92 height 25
click at [476, 311] on input "UPLOAD COVER IMAGE" at bounding box center [475, 311] width 1 height 1
type input "**********"
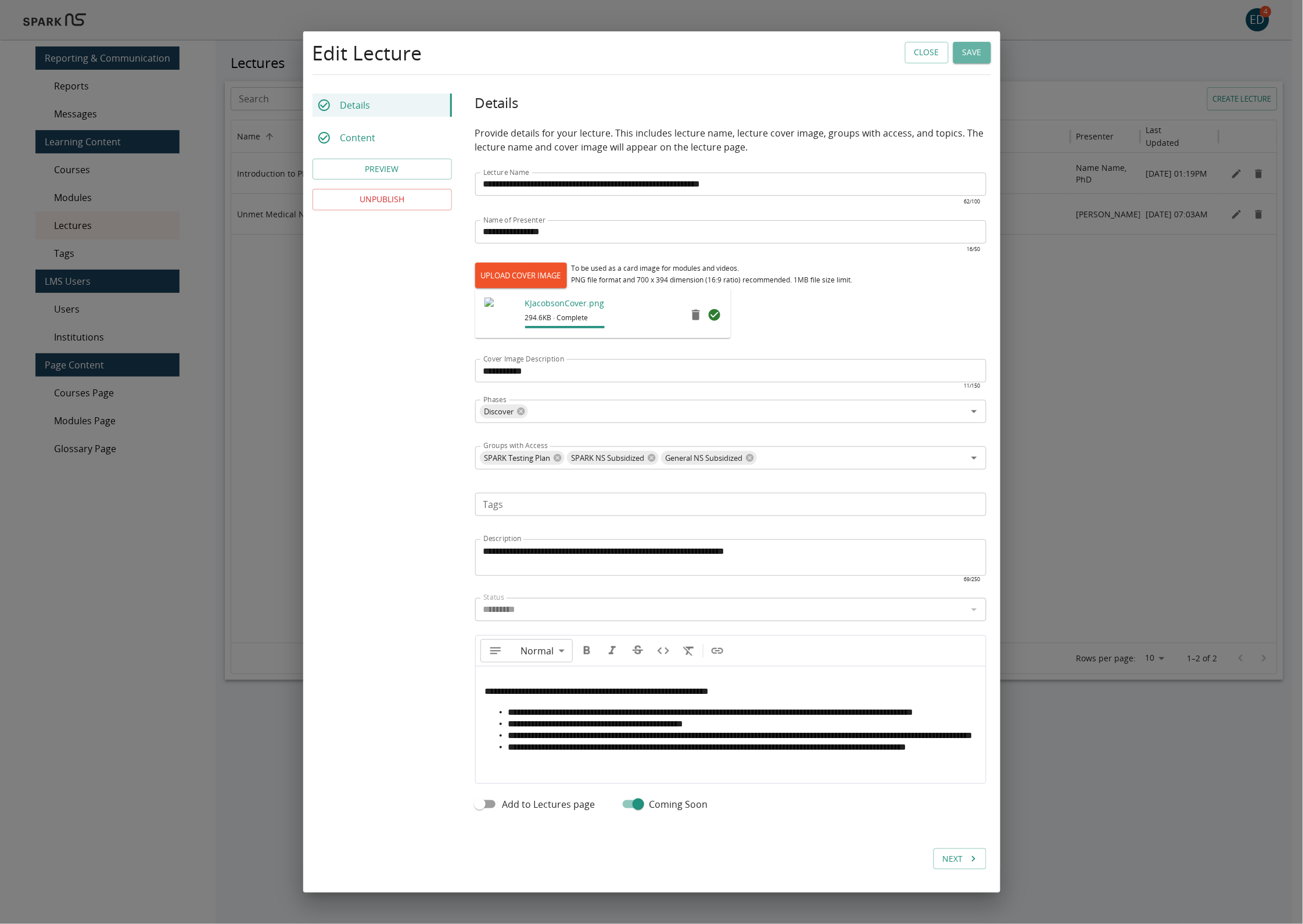
click at [956, 42] on button "Save" at bounding box center [972, 52] width 38 height 21
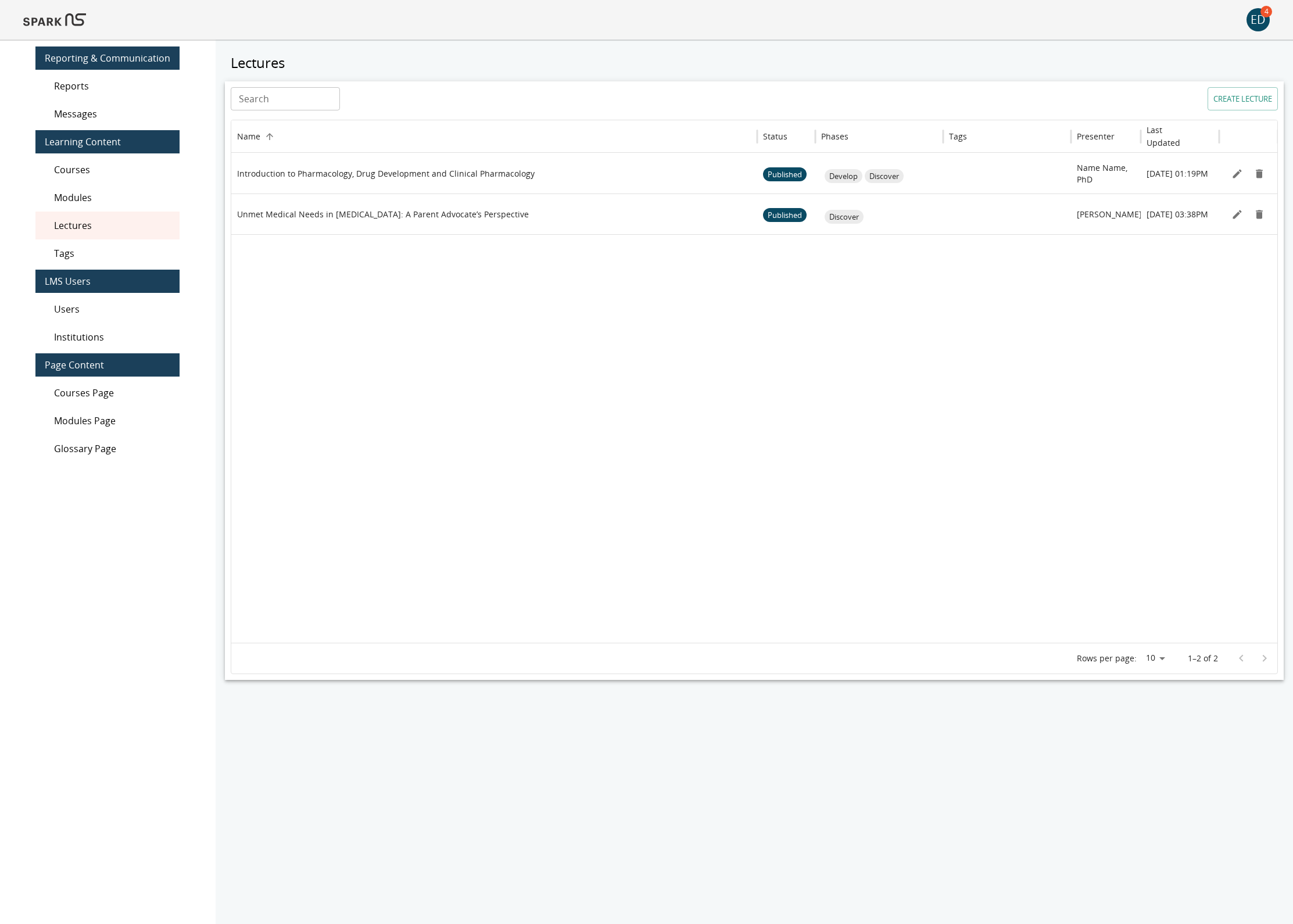
click at [55, 25] on img at bounding box center [54, 20] width 63 height 28
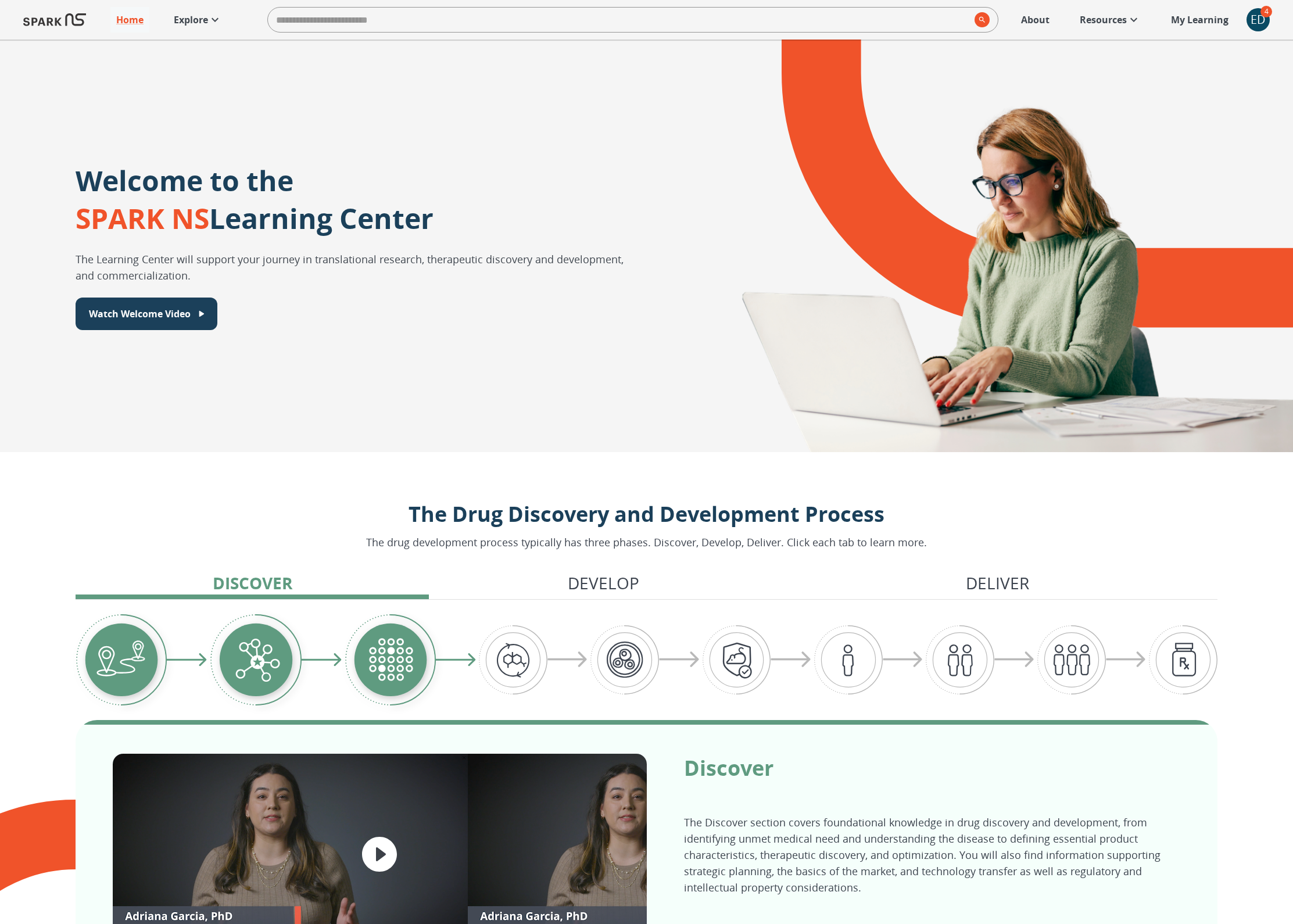
click at [188, 23] on p "Explore" at bounding box center [191, 20] width 34 height 14
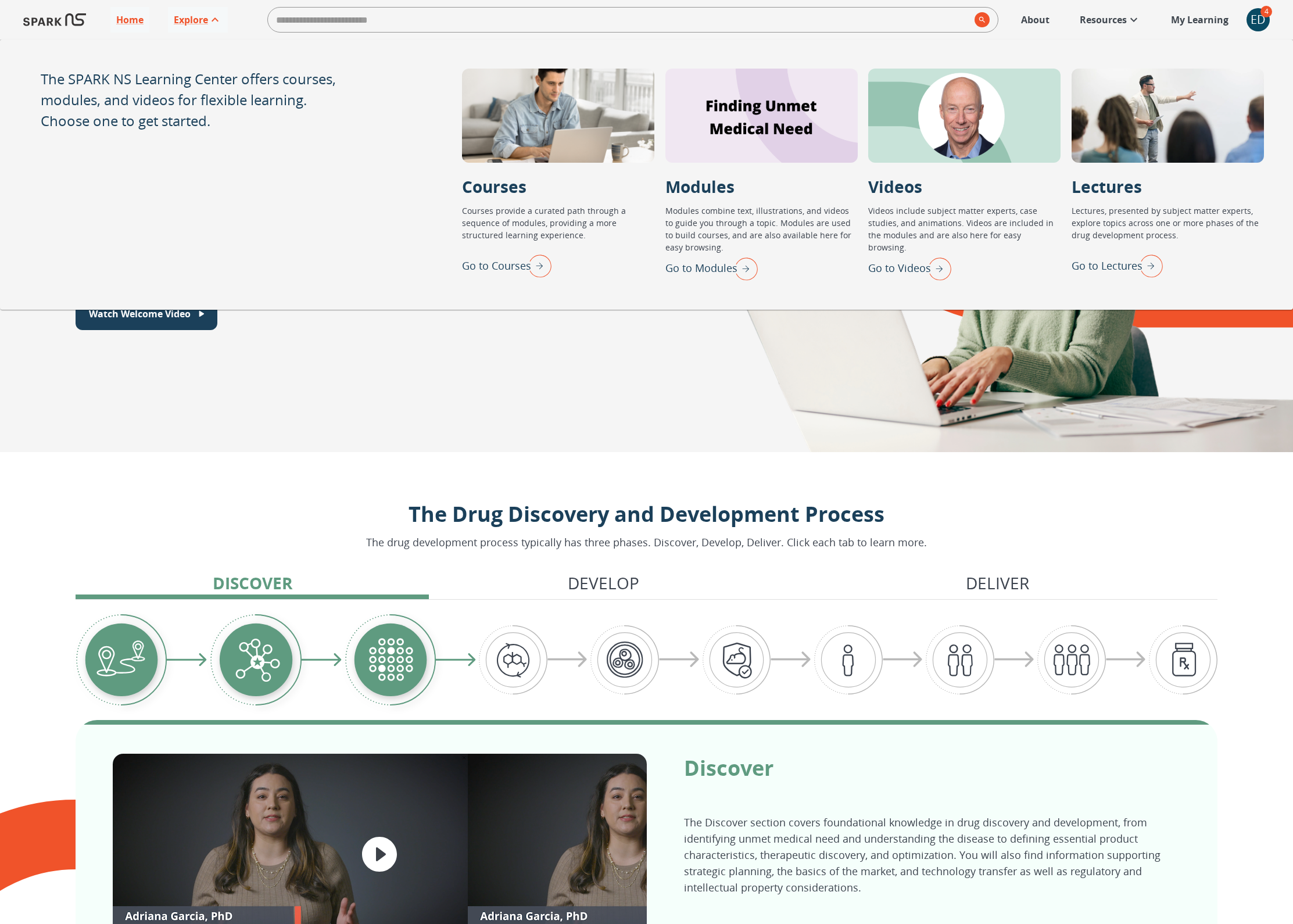
click at [1112, 270] on p "Go to Lectures" at bounding box center [1107, 265] width 71 height 16
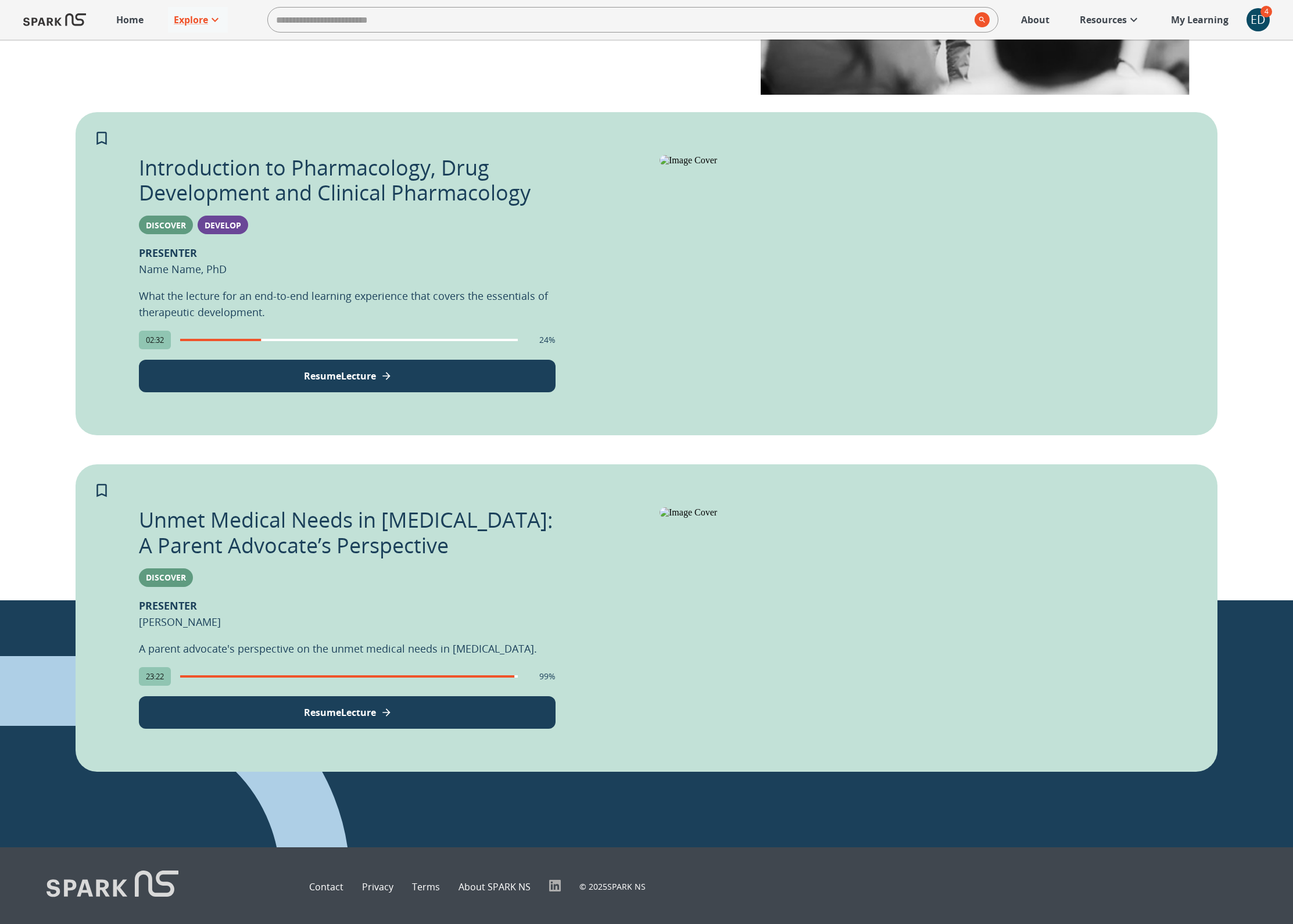
scroll to position [383, 0]
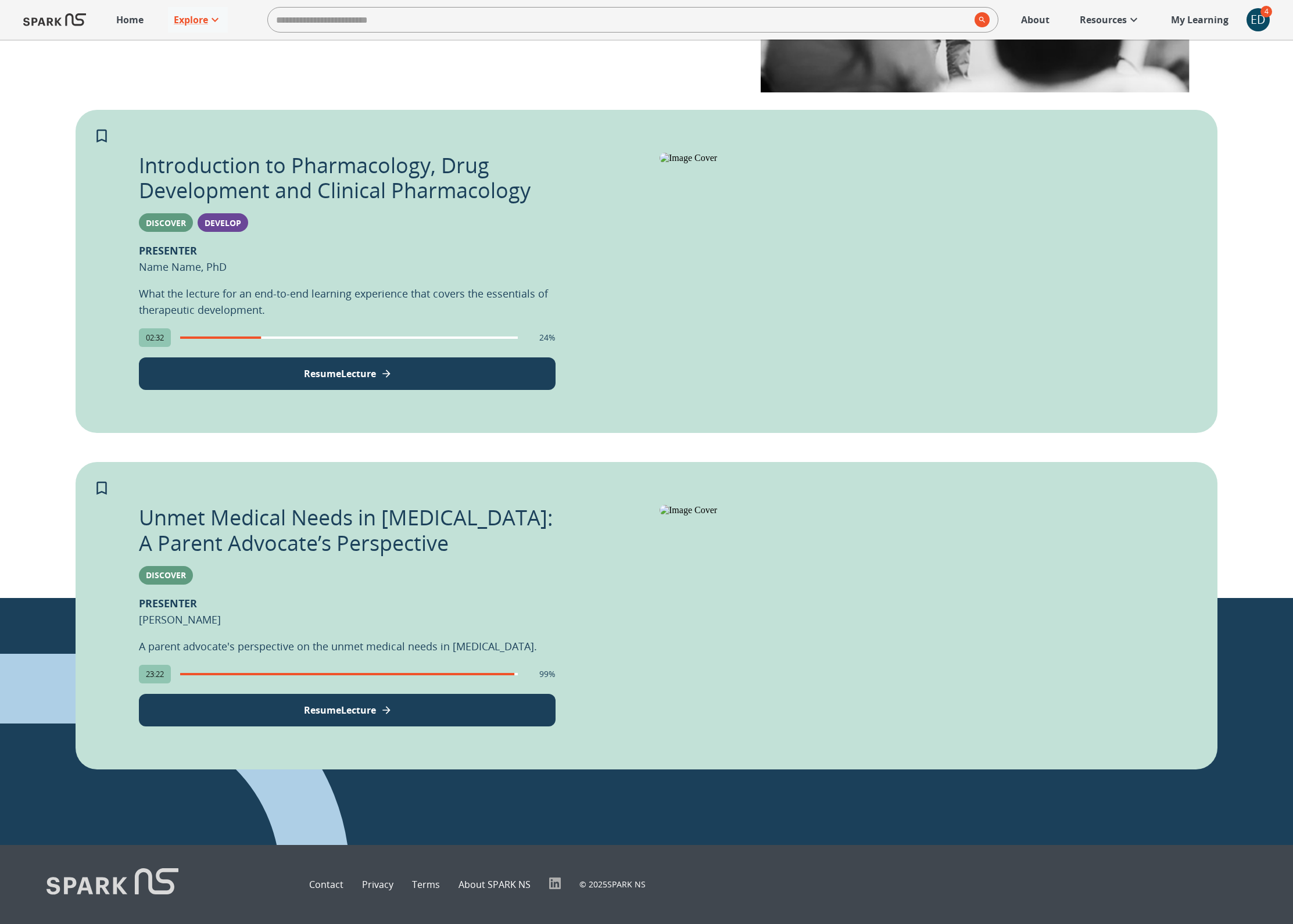
click at [1258, 19] on div "ED" at bounding box center [1258, 20] width 23 height 23
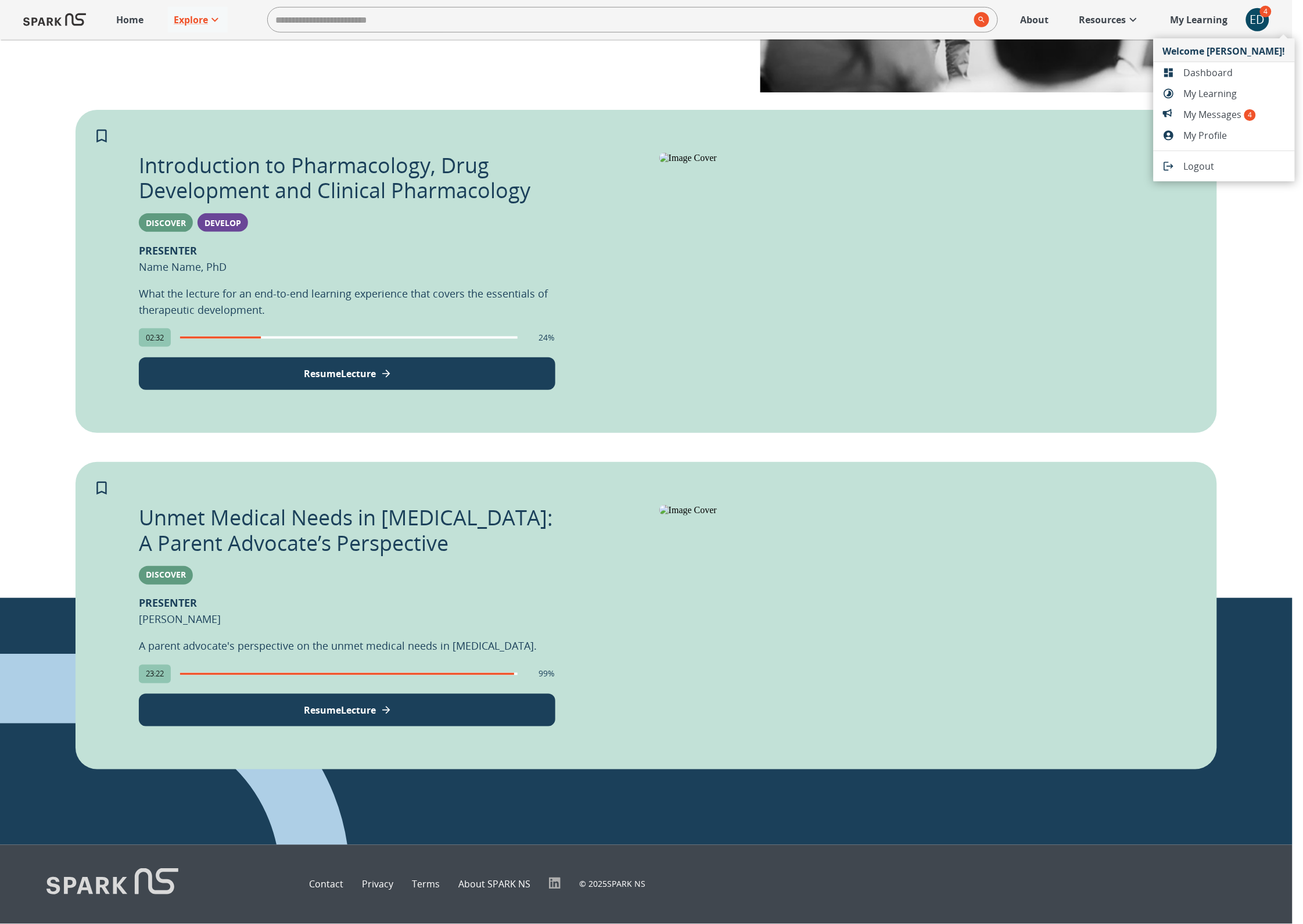
click at [1201, 75] on span "Dashboard" at bounding box center [1234, 72] width 102 height 14
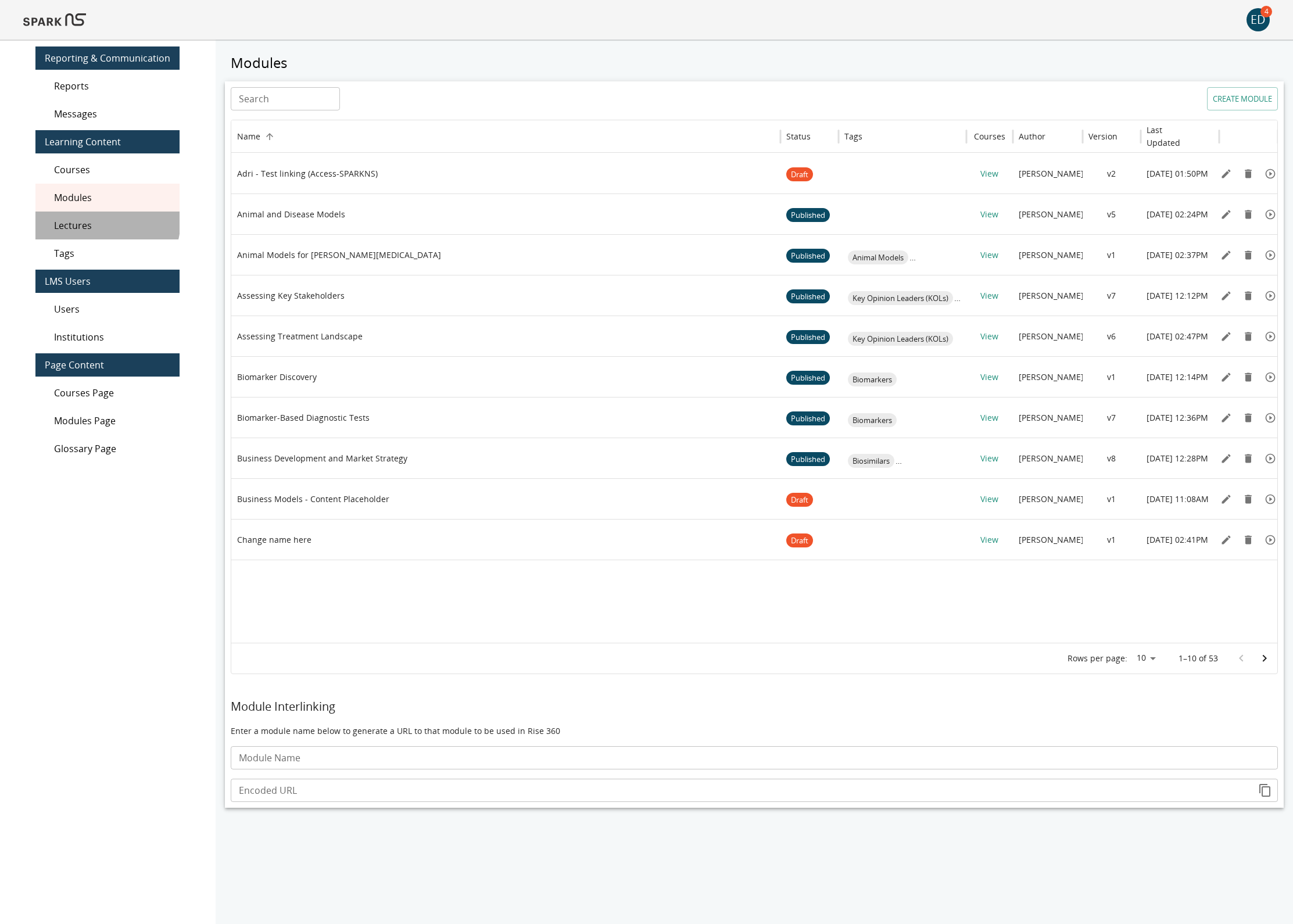
click at [100, 220] on span "Lectures" at bounding box center [112, 225] width 116 height 14
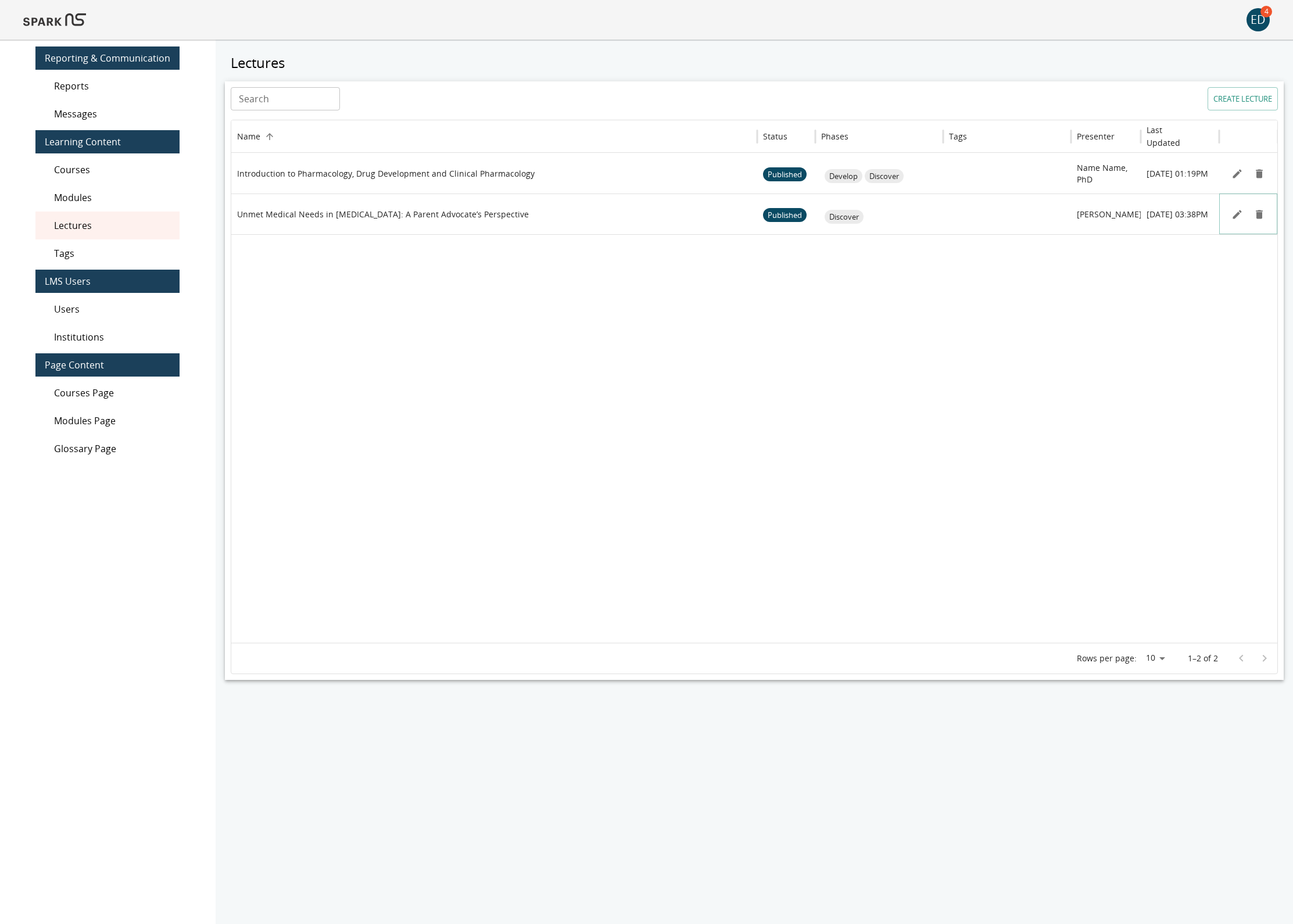
click at [1232, 215] on icon "Edit" at bounding box center [1237, 215] width 11 height 11
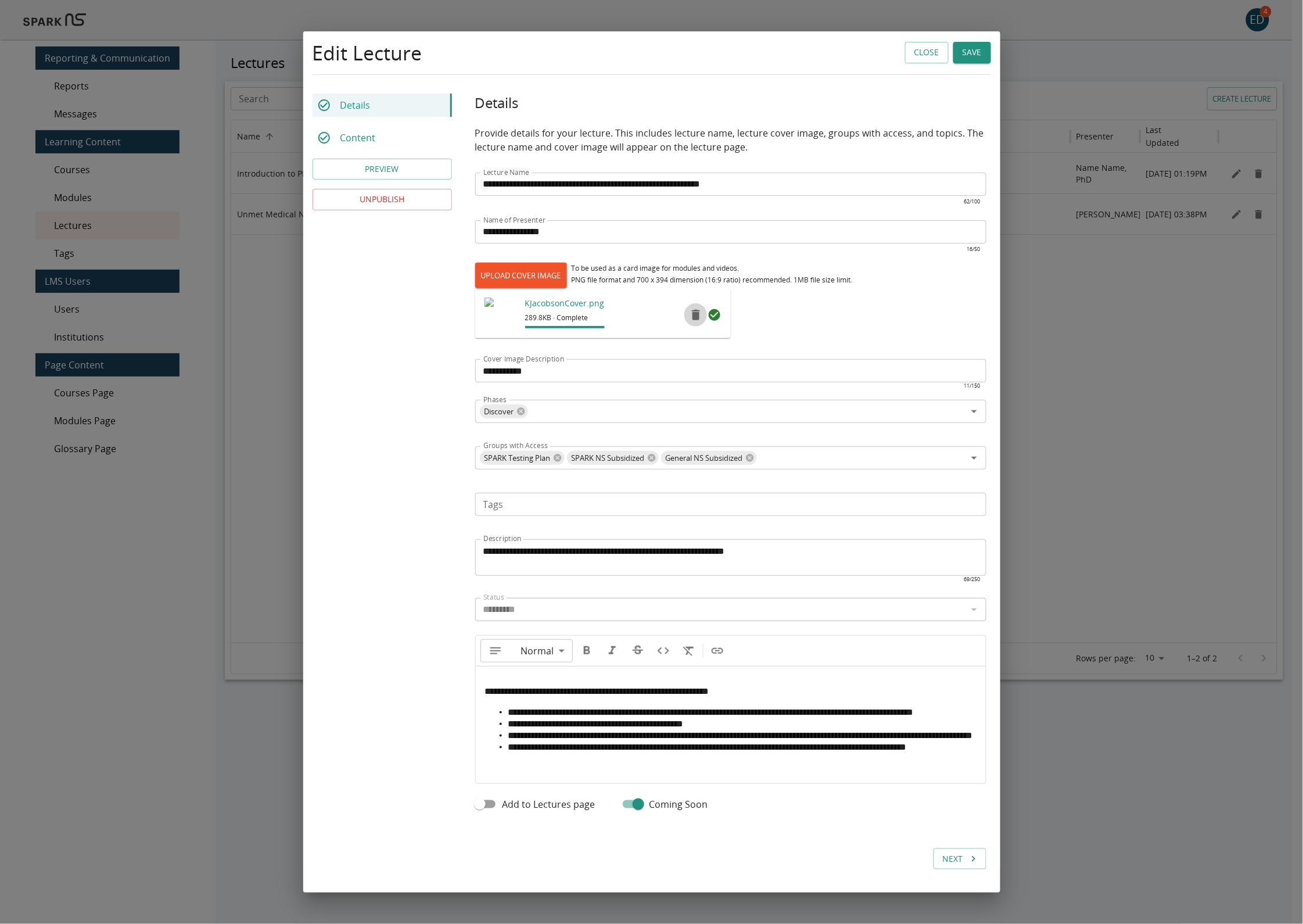
click at [692, 310] on icon "remove" at bounding box center [696, 315] width 8 height 11
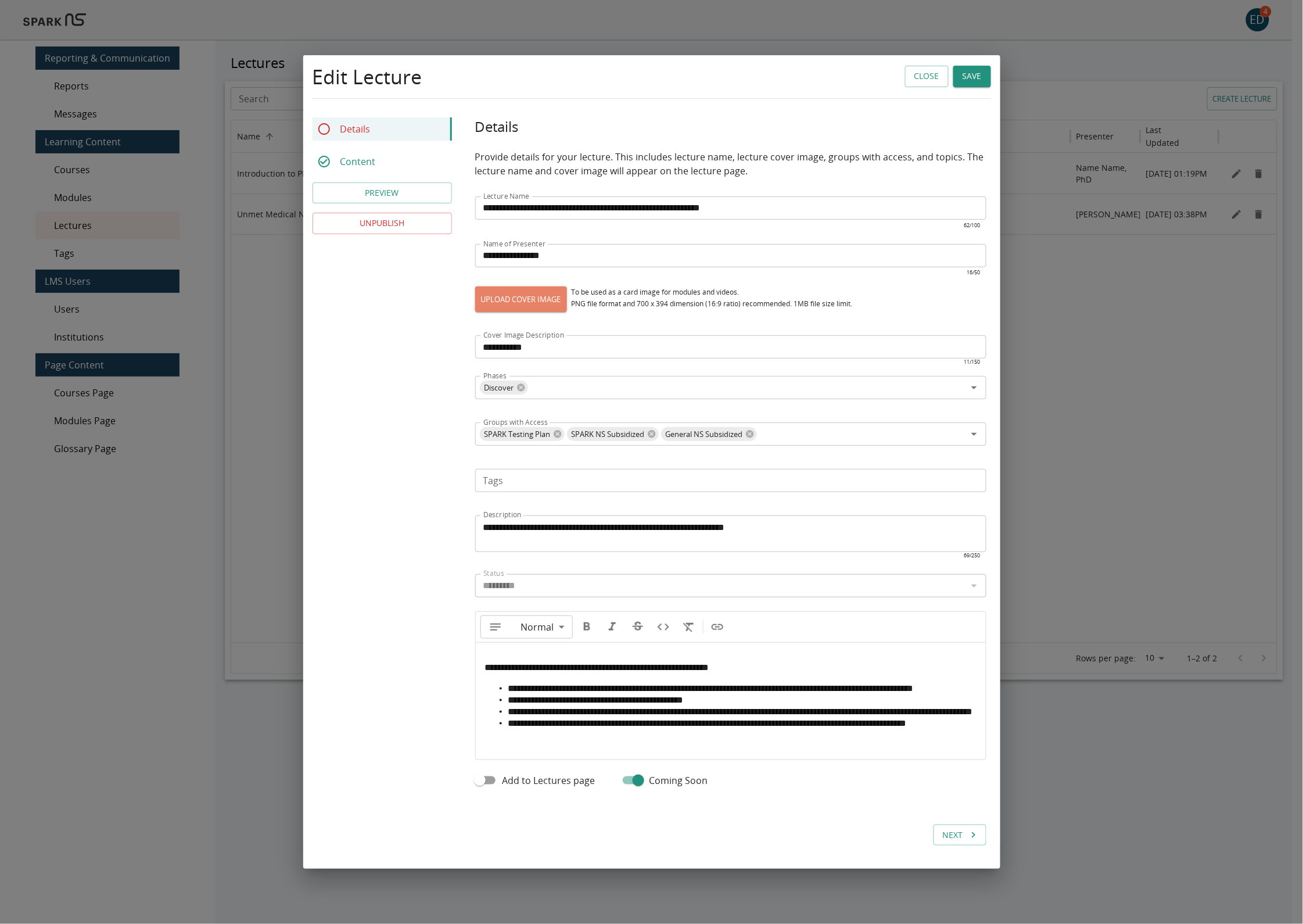
click at [536, 287] on label "UPLOAD COVER IMAGE" at bounding box center [521, 299] width 92 height 25
click at [476, 311] on input "UPLOAD COVER IMAGE" at bounding box center [475, 311] width 1 height 1
click at [533, 287] on label "UPLOAD COVER IMAGE" at bounding box center [521, 299] width 92 height 25
click at [476, 311] on input "UPLOAD COVER IMAGE" at bounding box center [475, 311] width 1 height 1
type input "**********"
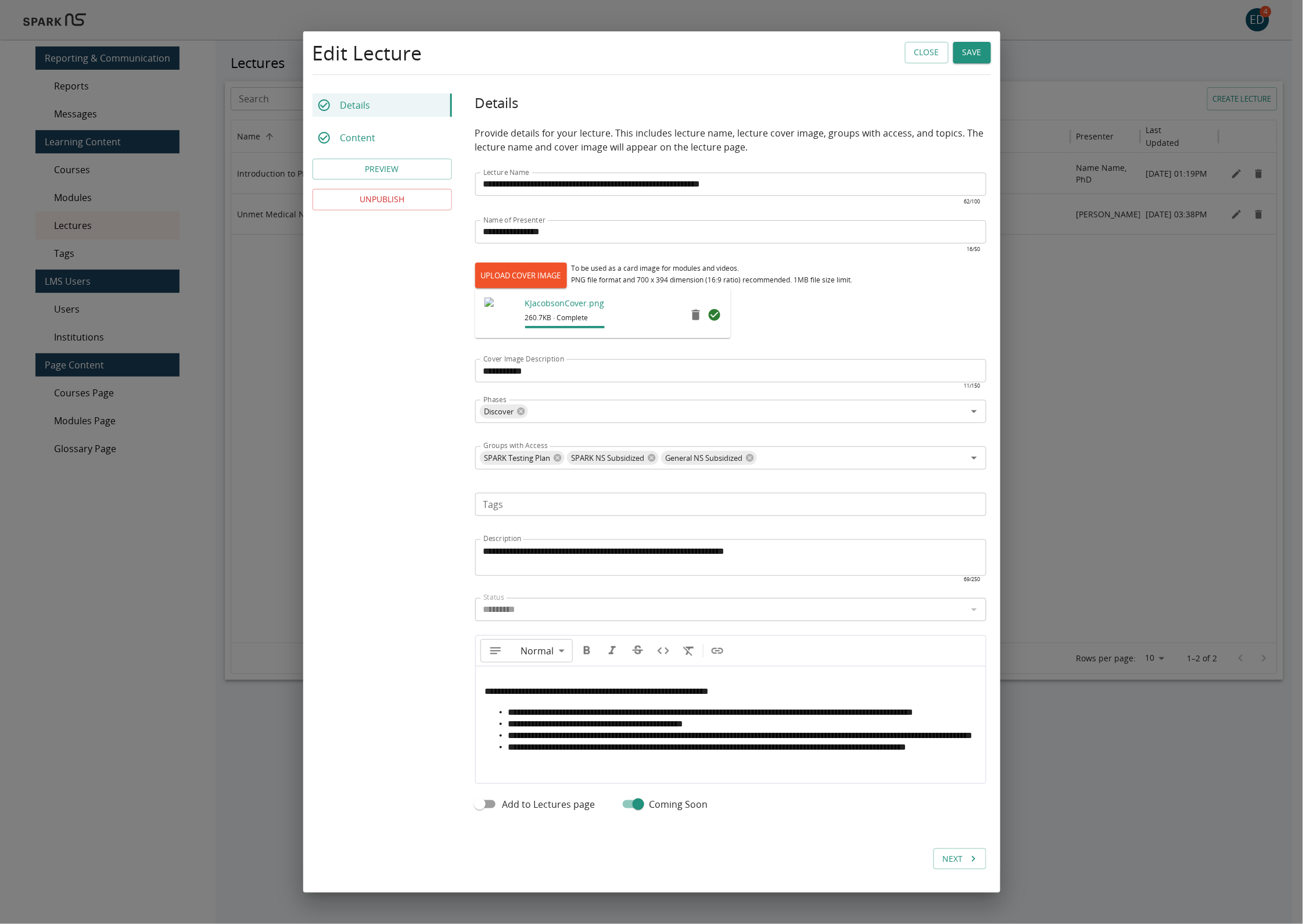
click at [963, 42] on button "Save" at bounding box center [972, 52] width 38 height 21
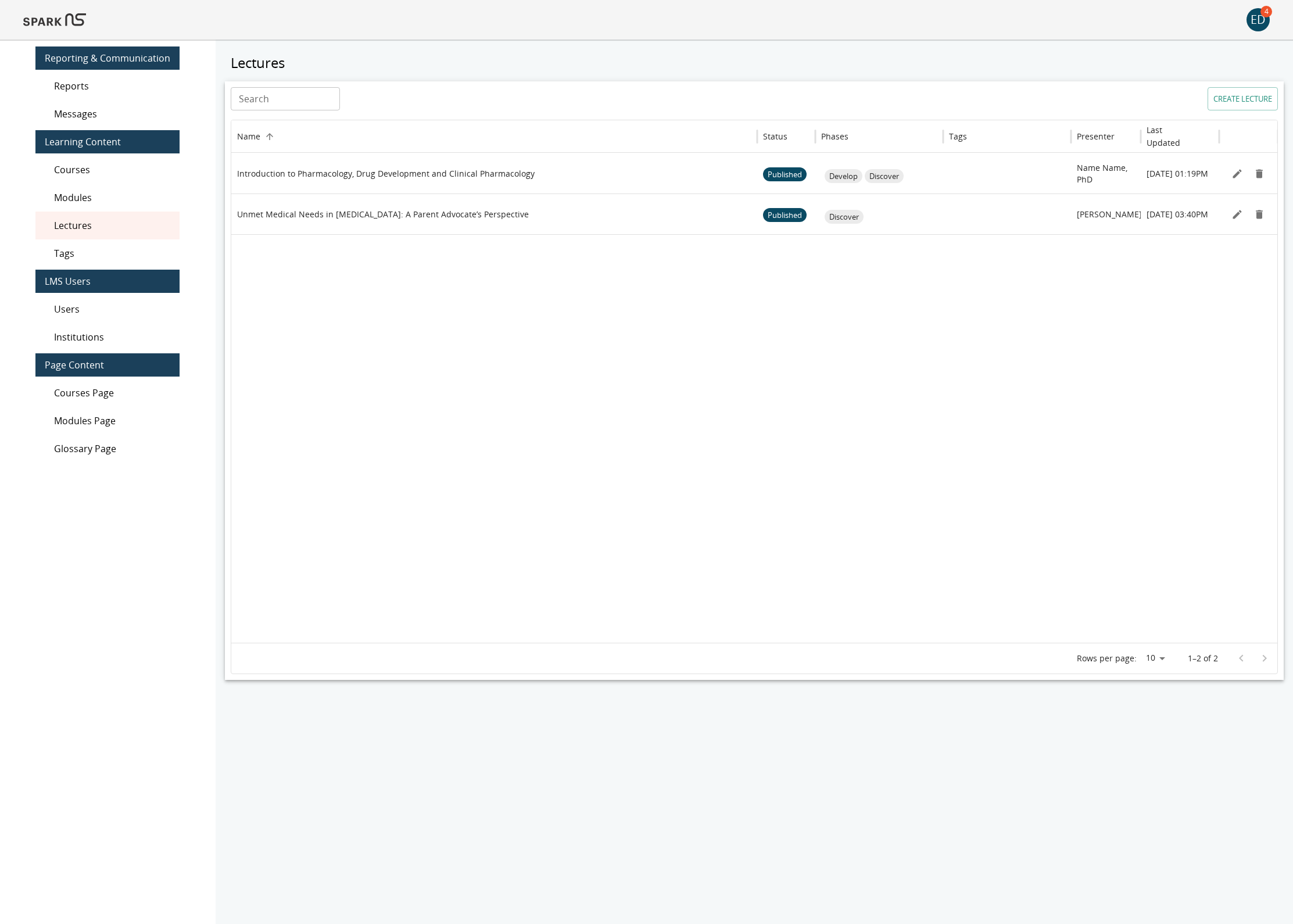
click at [57, 17] on img at bounding box center [54, 20] width 63 height 28
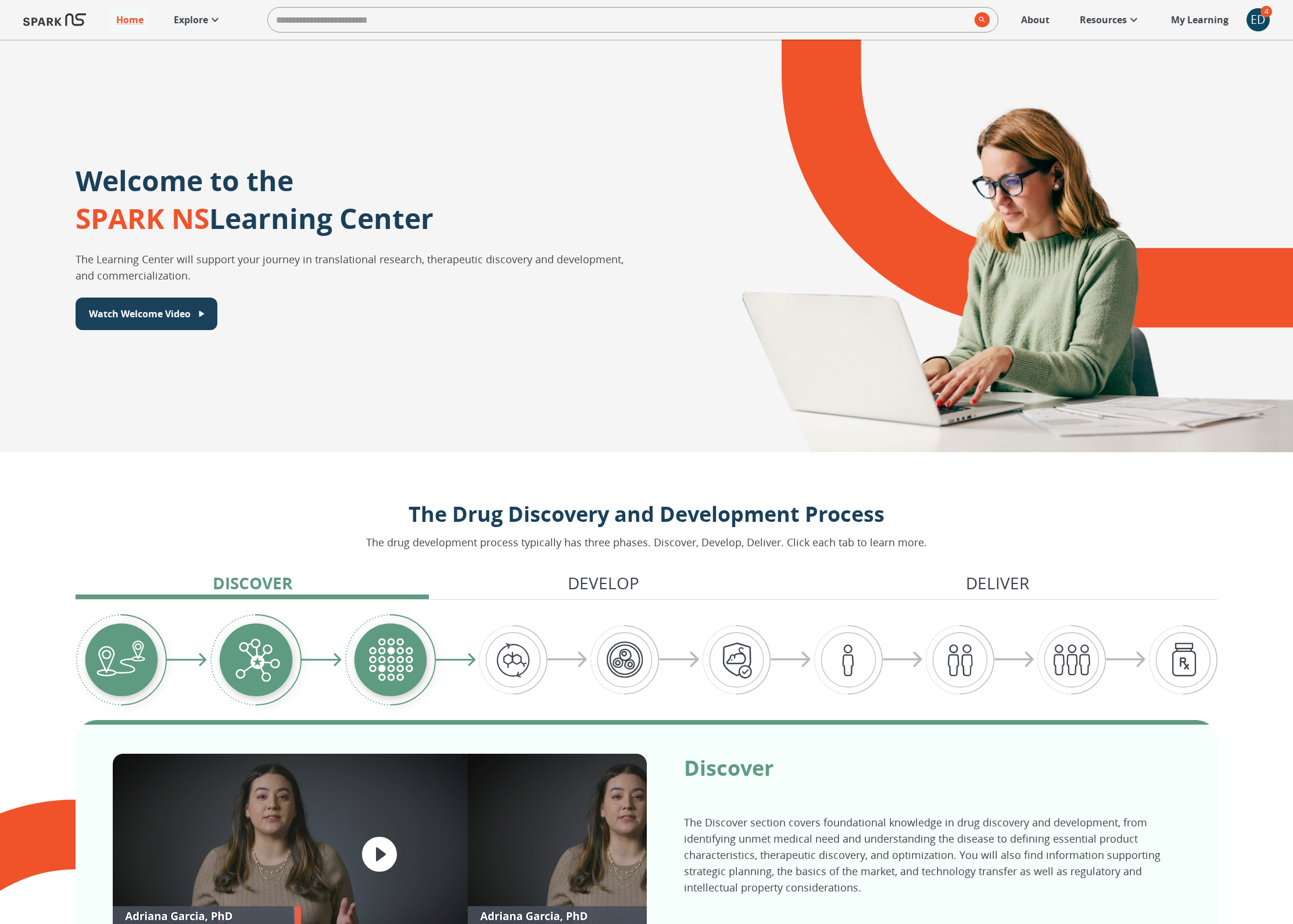
click at [183, 15] on p "Explore" at bounding box center [191, 20] width 34 height 14
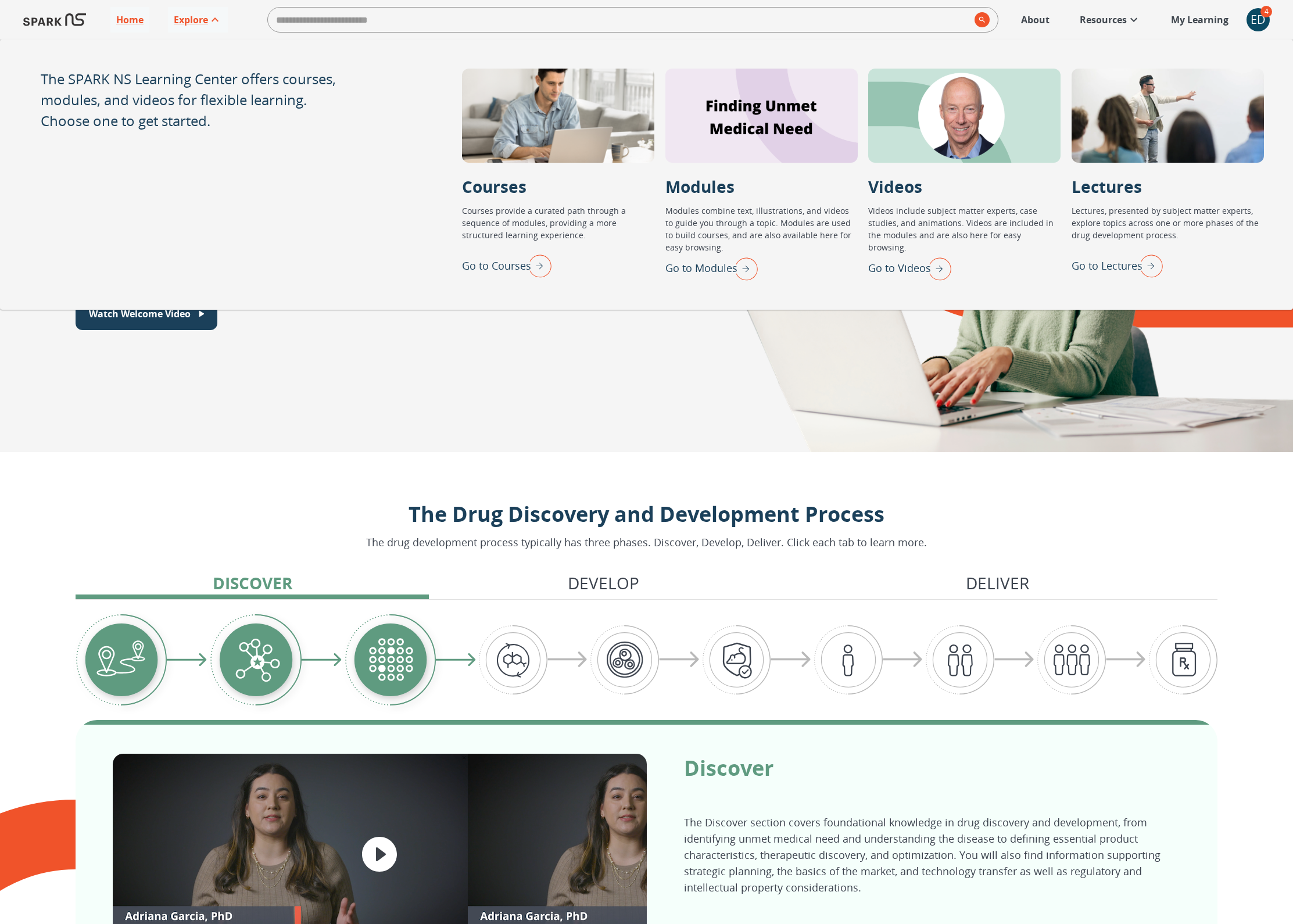
click at [1124, 269] on p "Go to Lectures" at bounding box center [1107, 265] width 71 height 16
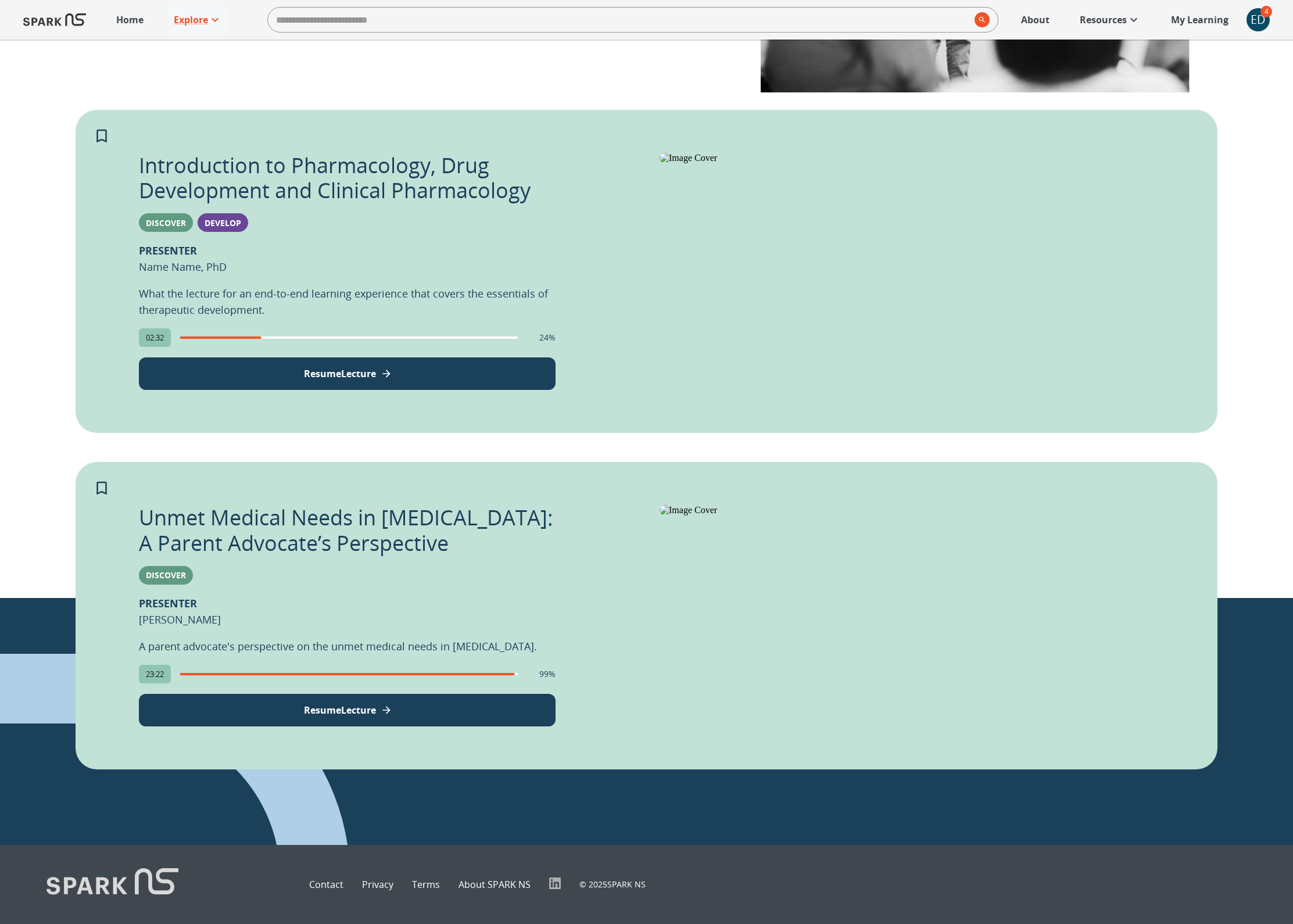
scroll to position [383, 0]
click at [1258, 24] on div "ED" at bounding box center [1258, 20] width 23 height 23
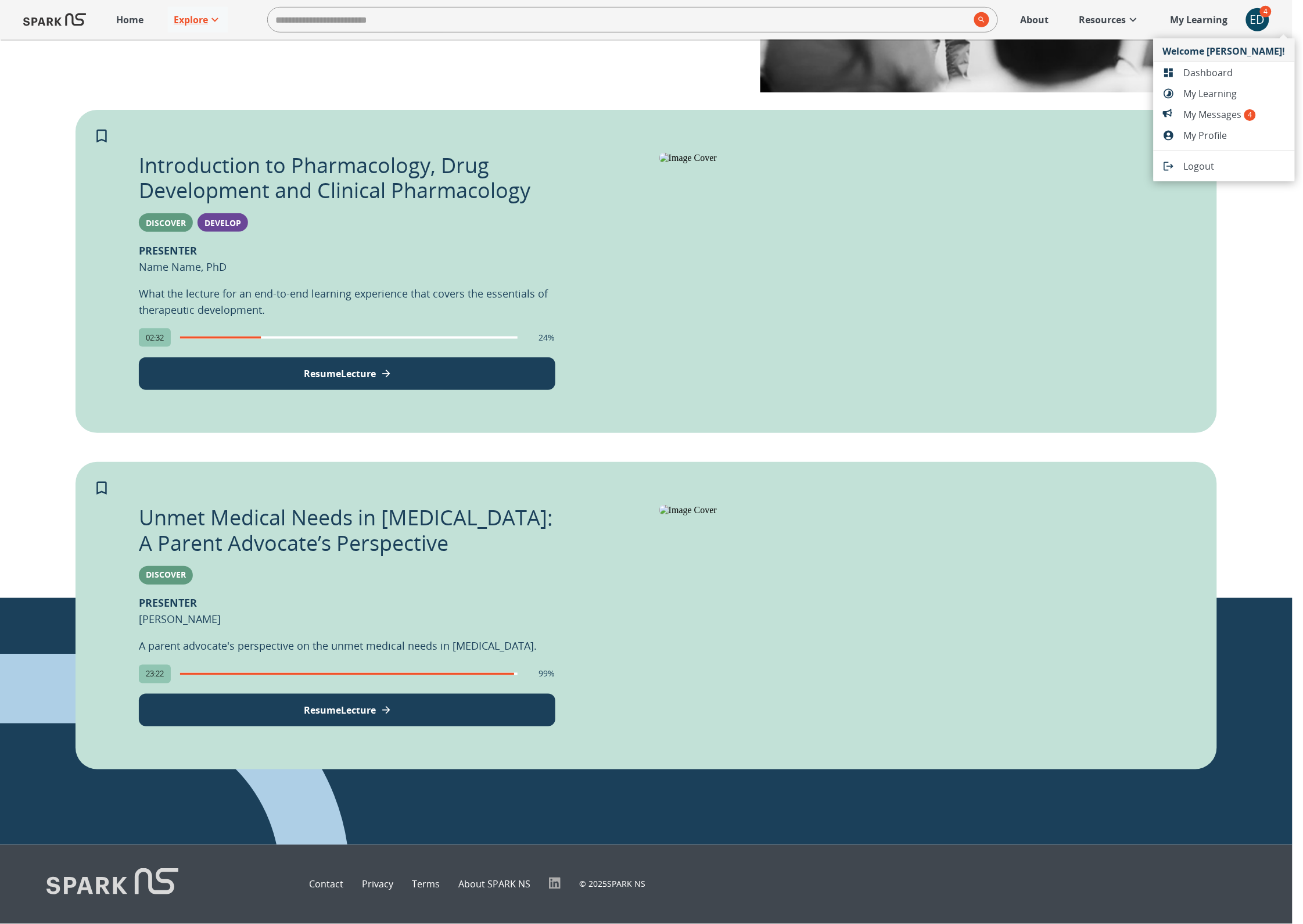
click at [1213, 72] on span "Dashboard" at bounding box center [1234, 72] width 102 height 14
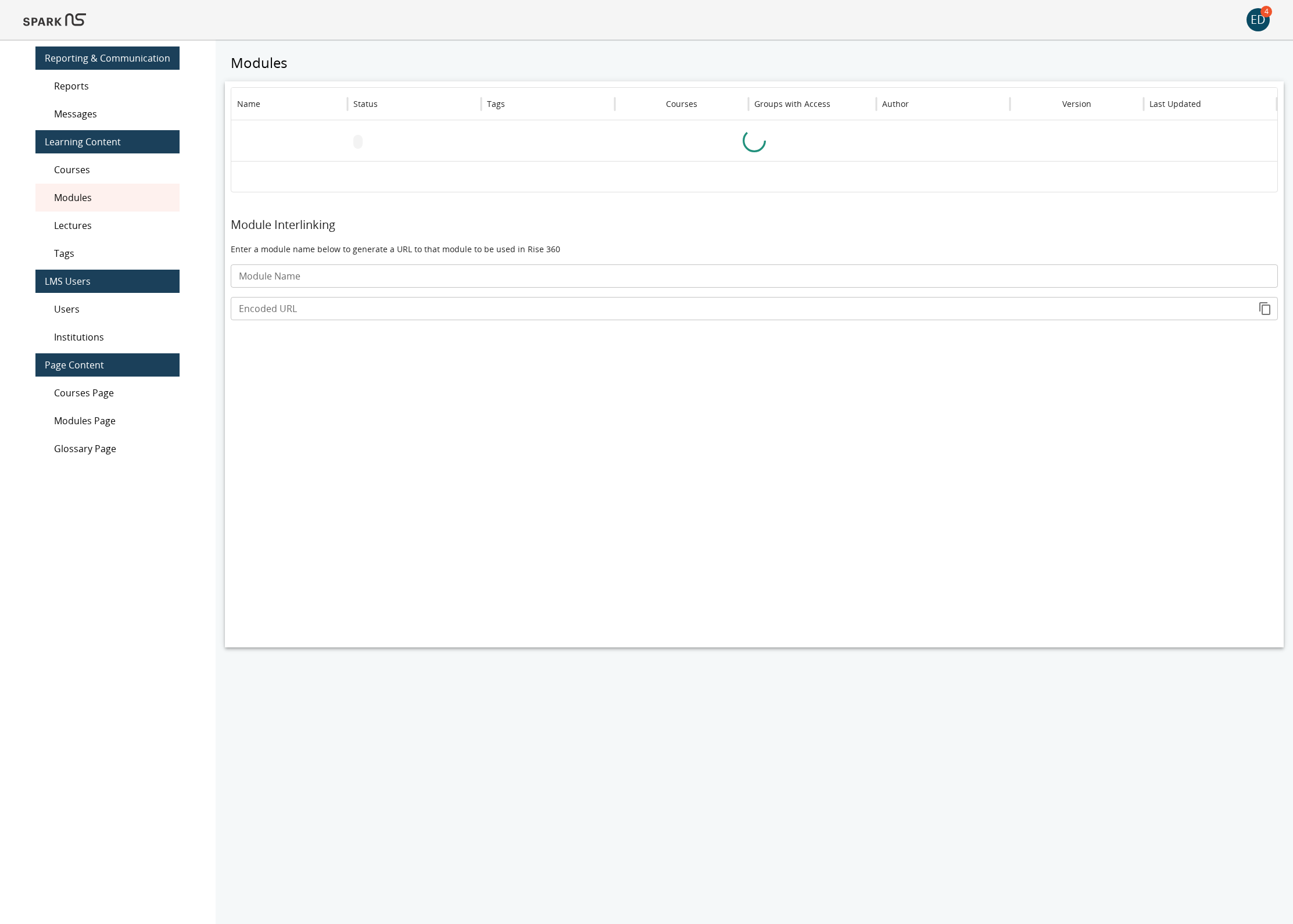
click at [114, 223] on span "Lectures" at bounding box center [112, 225] width 116 height 14
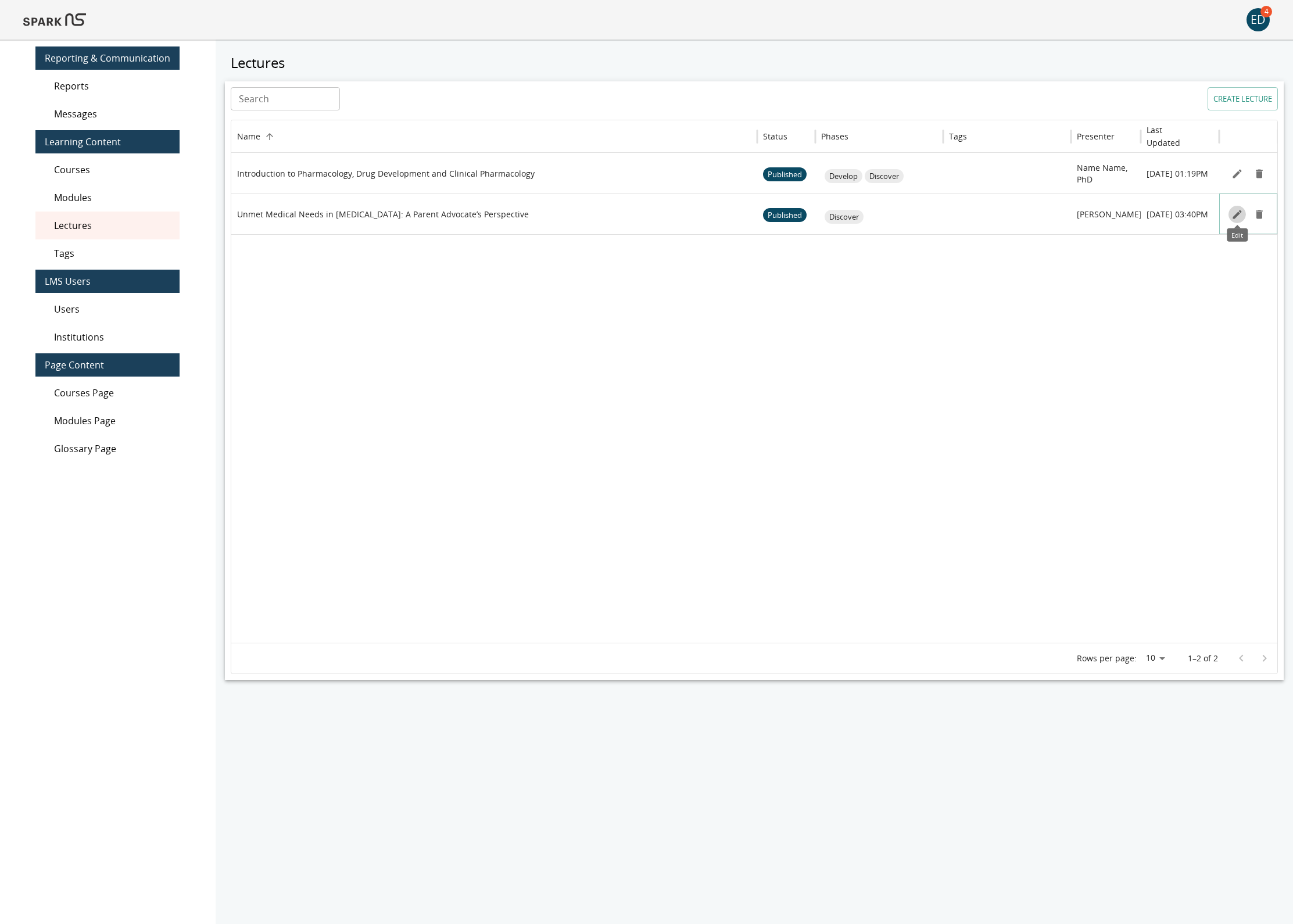
click at [1232, 217] on icon "Edit" at bounding box center [1237, 215] width 11 height 11
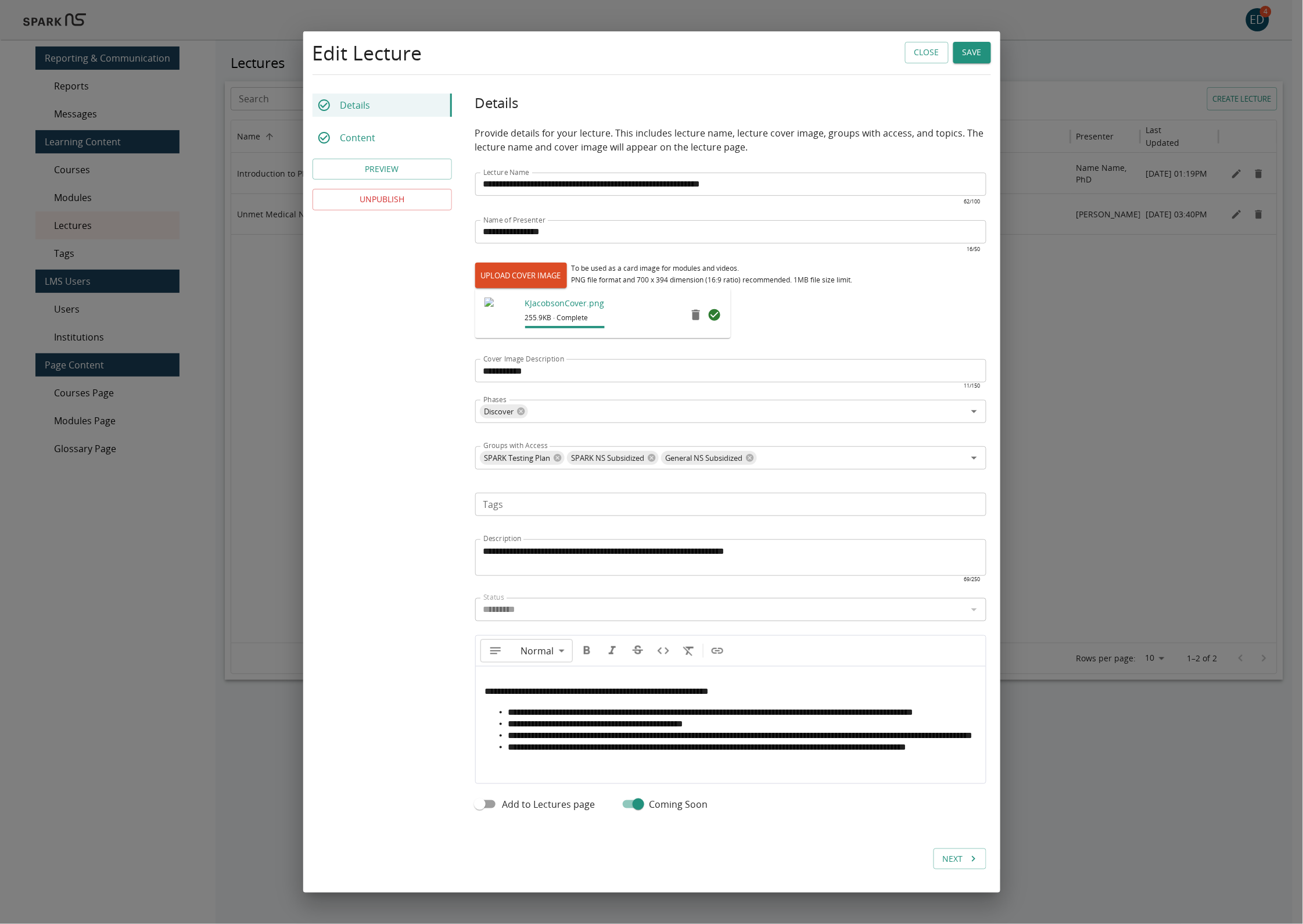
click at [527, 265] on label "UPLOAD COVER IMAGE" at bounding box center [521, 275] width 92 height 25
click at [476, 288] on input "UPLOAD COVER IMAGE" at bounding box center [475, 288] width 1 height 1
click at [531, 265] on label "UPLOAD COVER IMAGE" at bounding box center [521, 275] width 92 height 25
click at [476, 288] on input "UPLOAD COVER IMAGE" at bounding box center [475, 288] width 1 height 1
type input "**********"
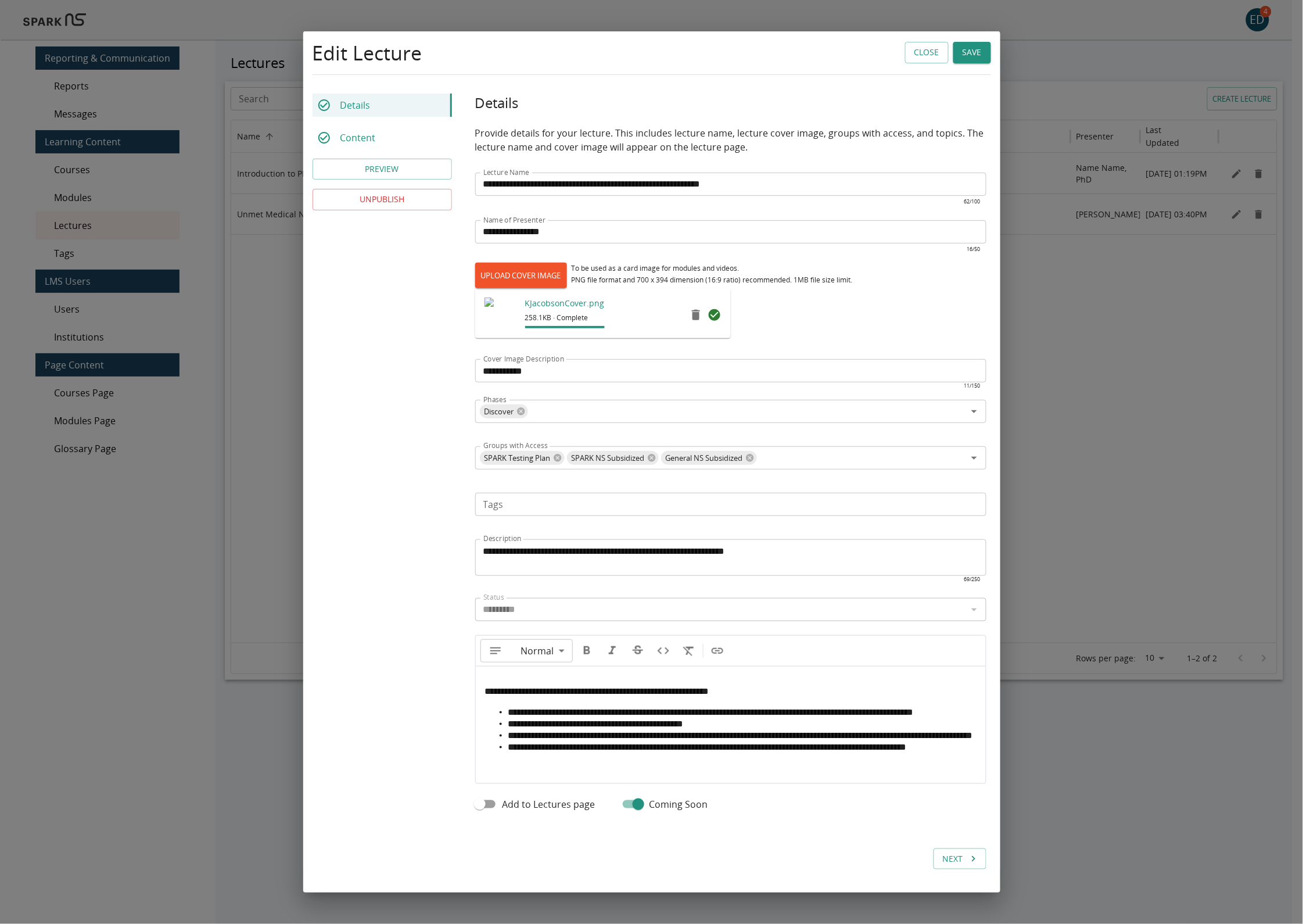
click at [963, 42] on button "Save" at bounding box center [972, 52] width 38 height 21
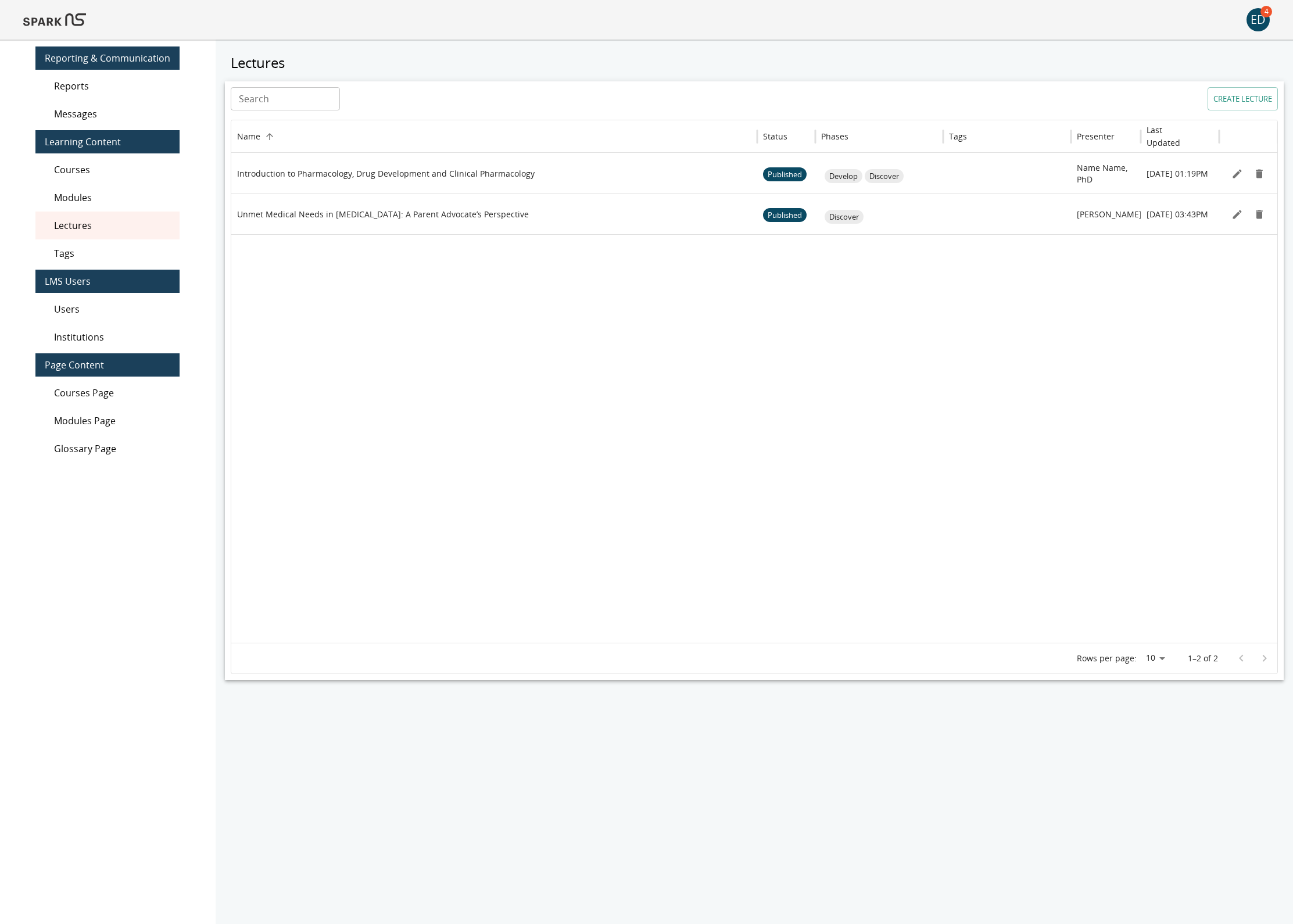
click at [63, 20] on img at bounding box center [54, 20] width 63 height 28
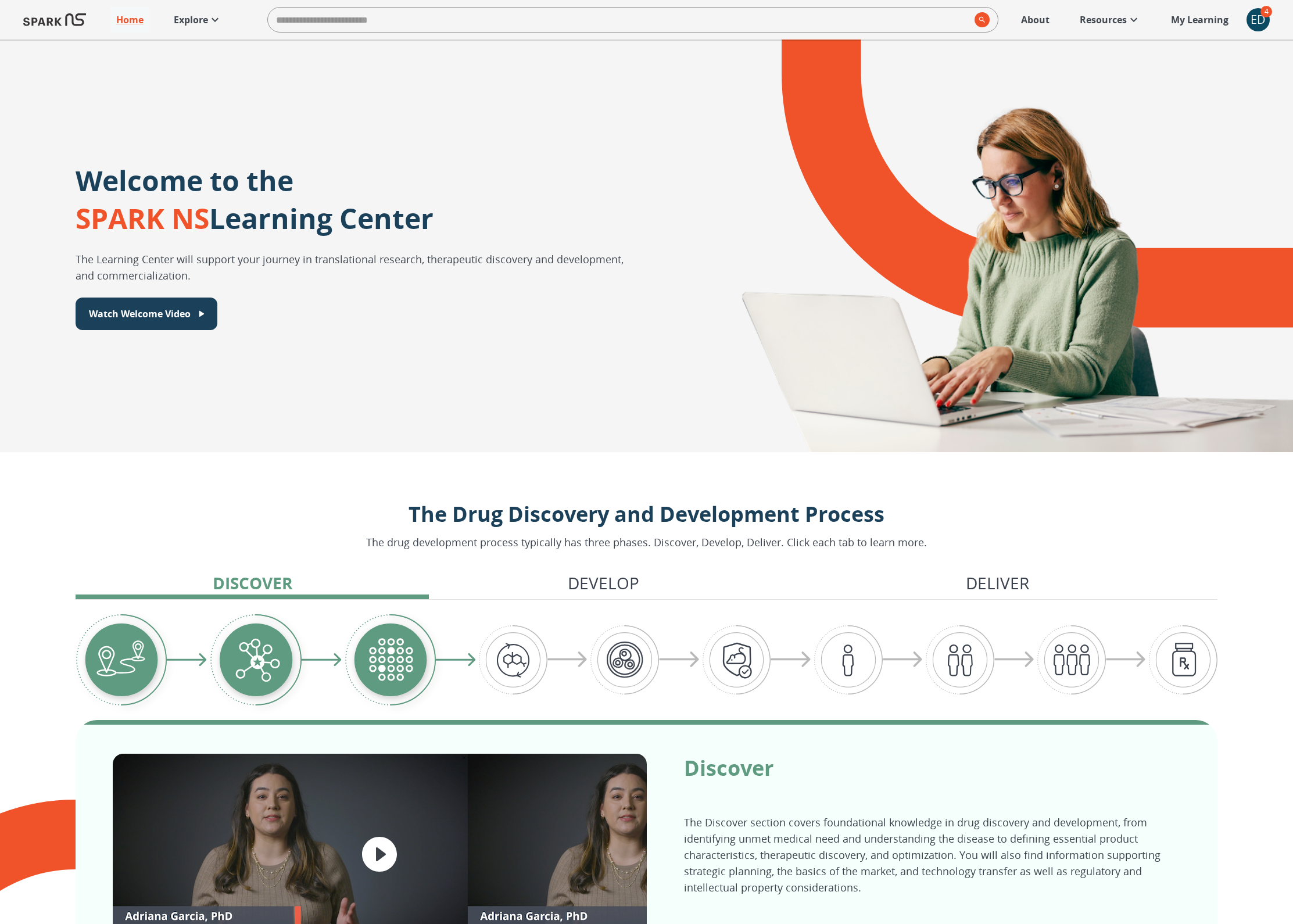
click at [193, 17] on p "Explore" at bounding box center [191, 20] width 34 height 14
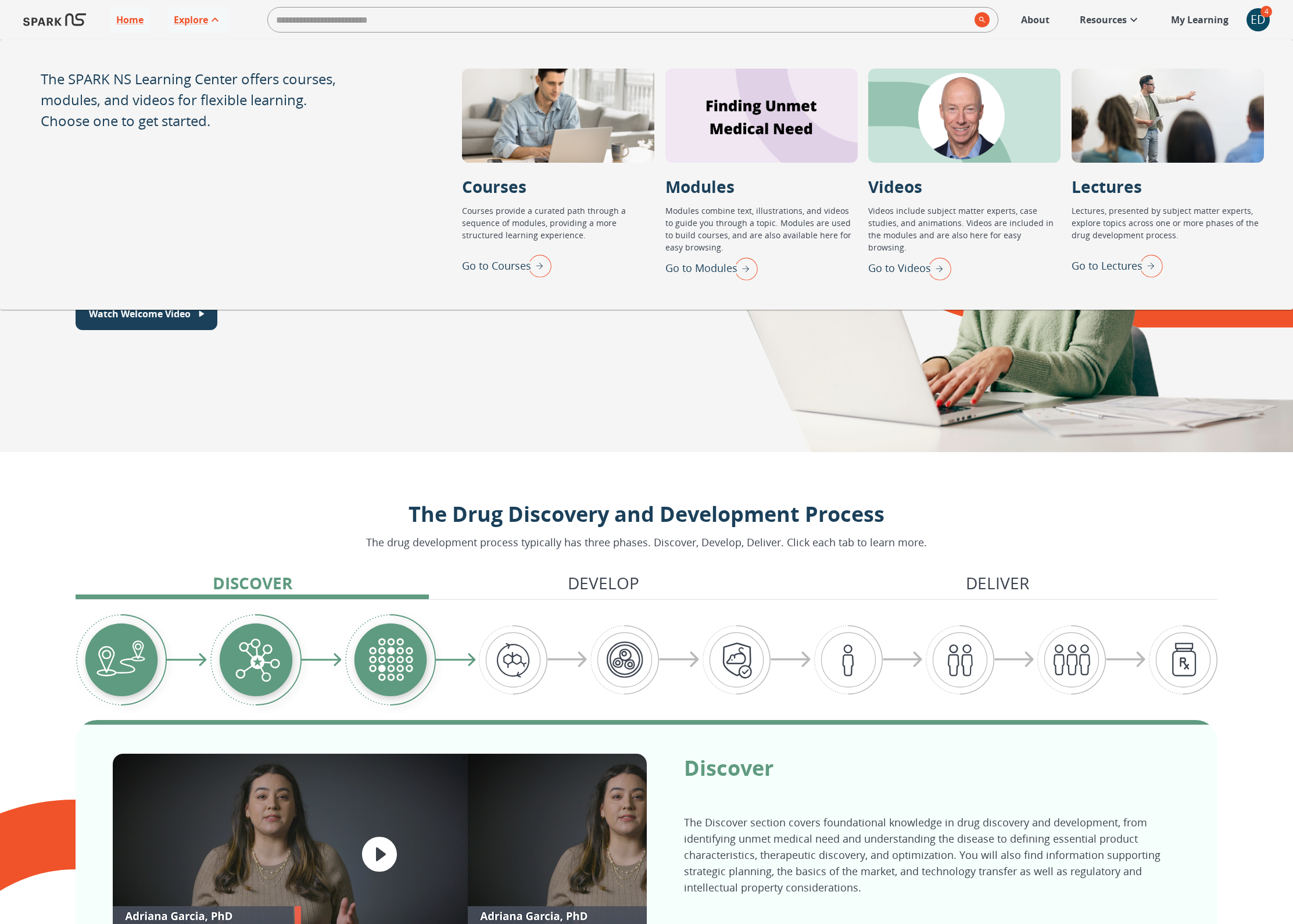
click at [1086, 265] on p "Go to Lectures" at bounding box center [1107, 265] width 71 height 16
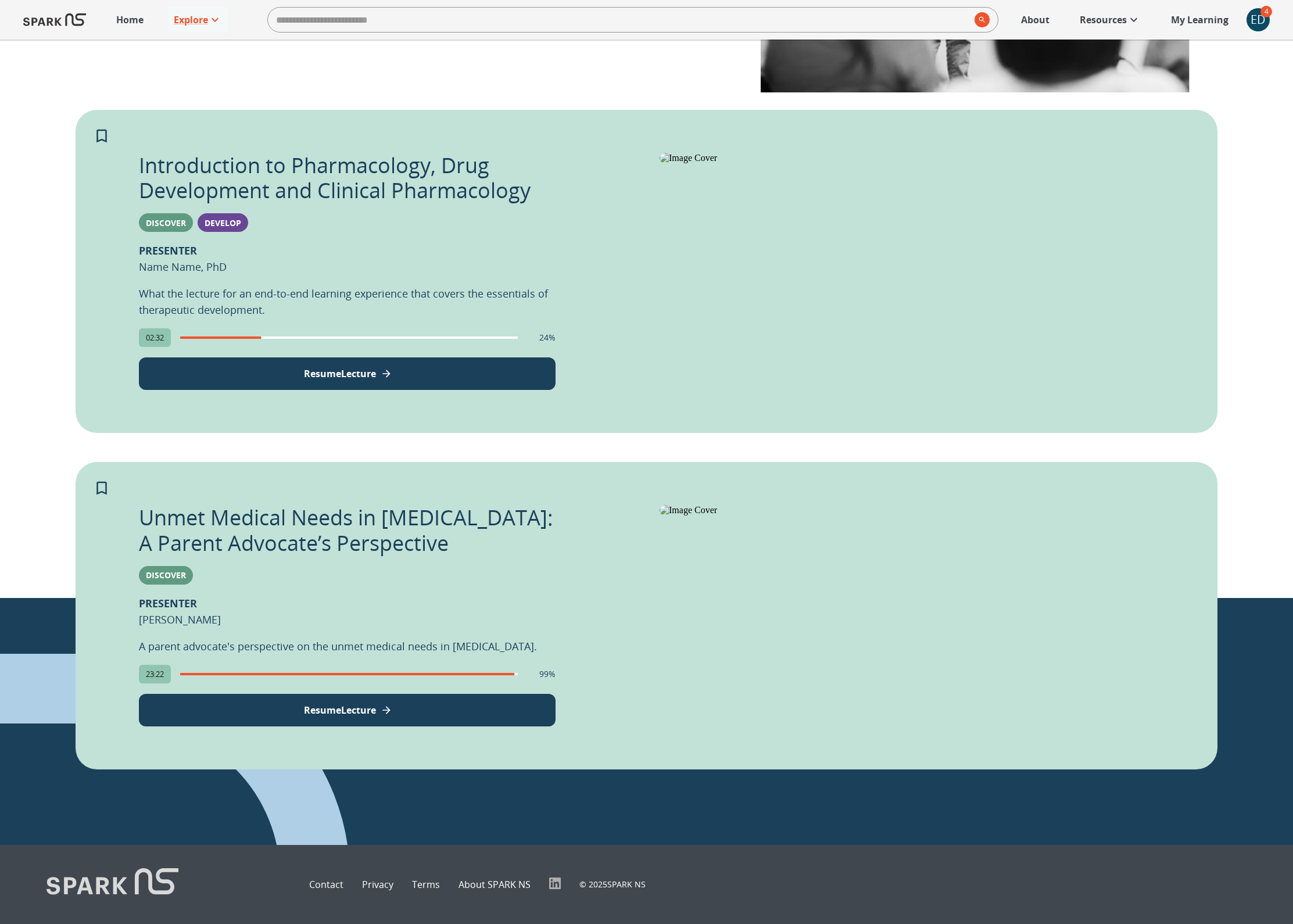
scroll to position [383, 0]
click at [1264, 19] on div "ED" at bounding box center [1258, 20] width 23 height 23
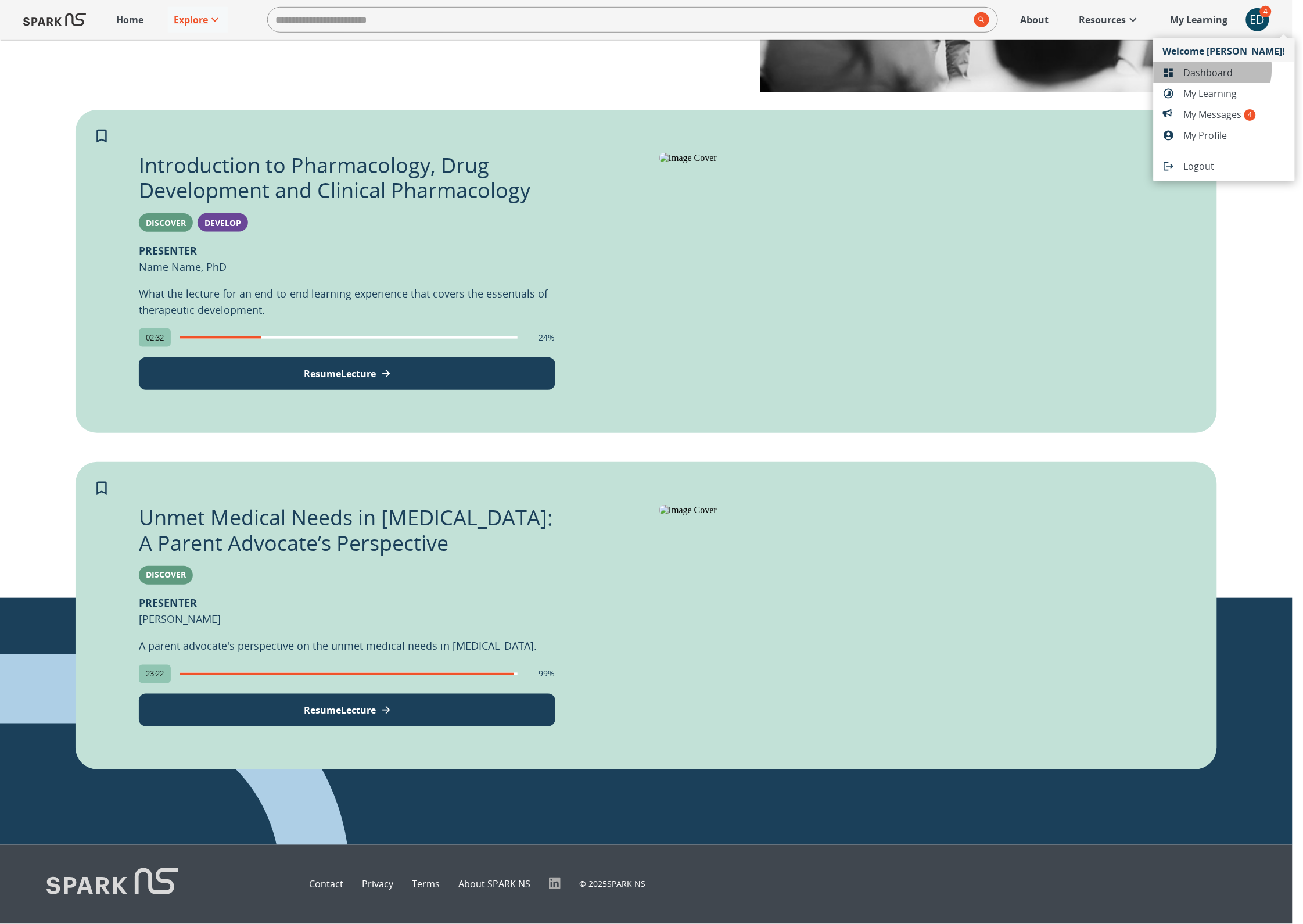
click at [1203, 69] on span "Dashboard" at bounding box center [1234, 72] width 102 height 14
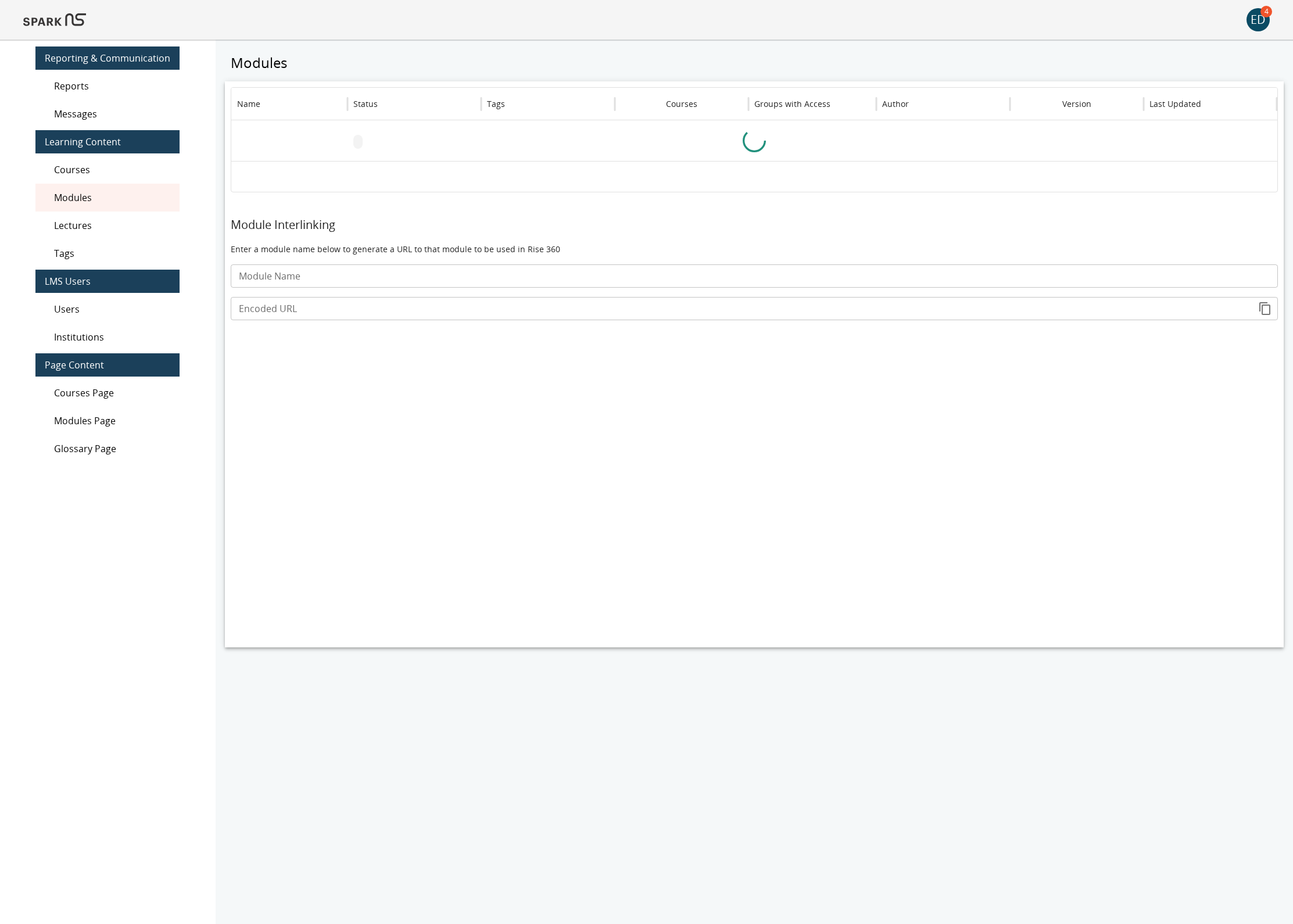
click at [115, 221] on span "Lectures" at bounding box center [112, 225] width 116 height 14
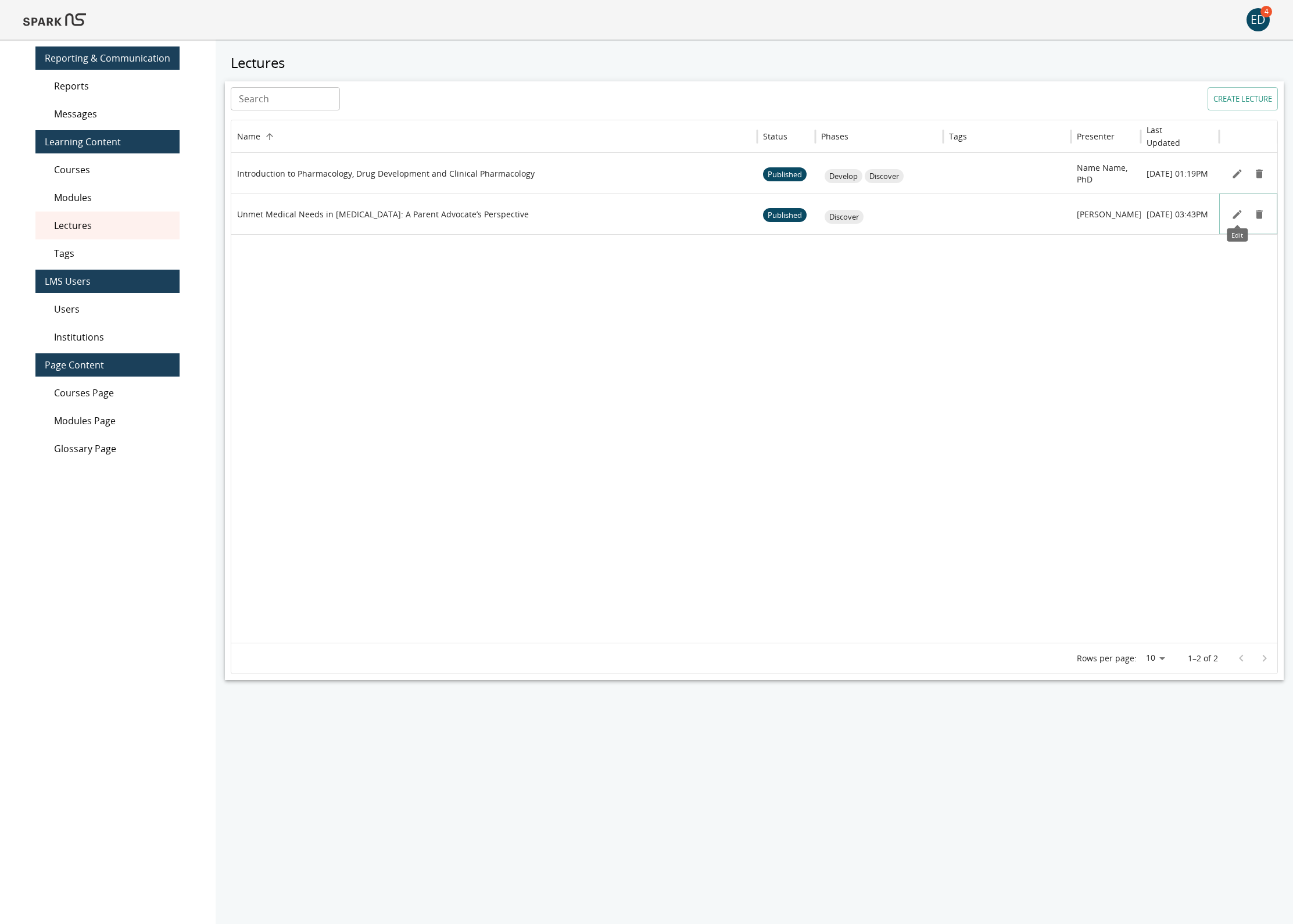
click at [1235, 214] on icon "Edit" at bounding box center [1237, 215] width 11 height 11
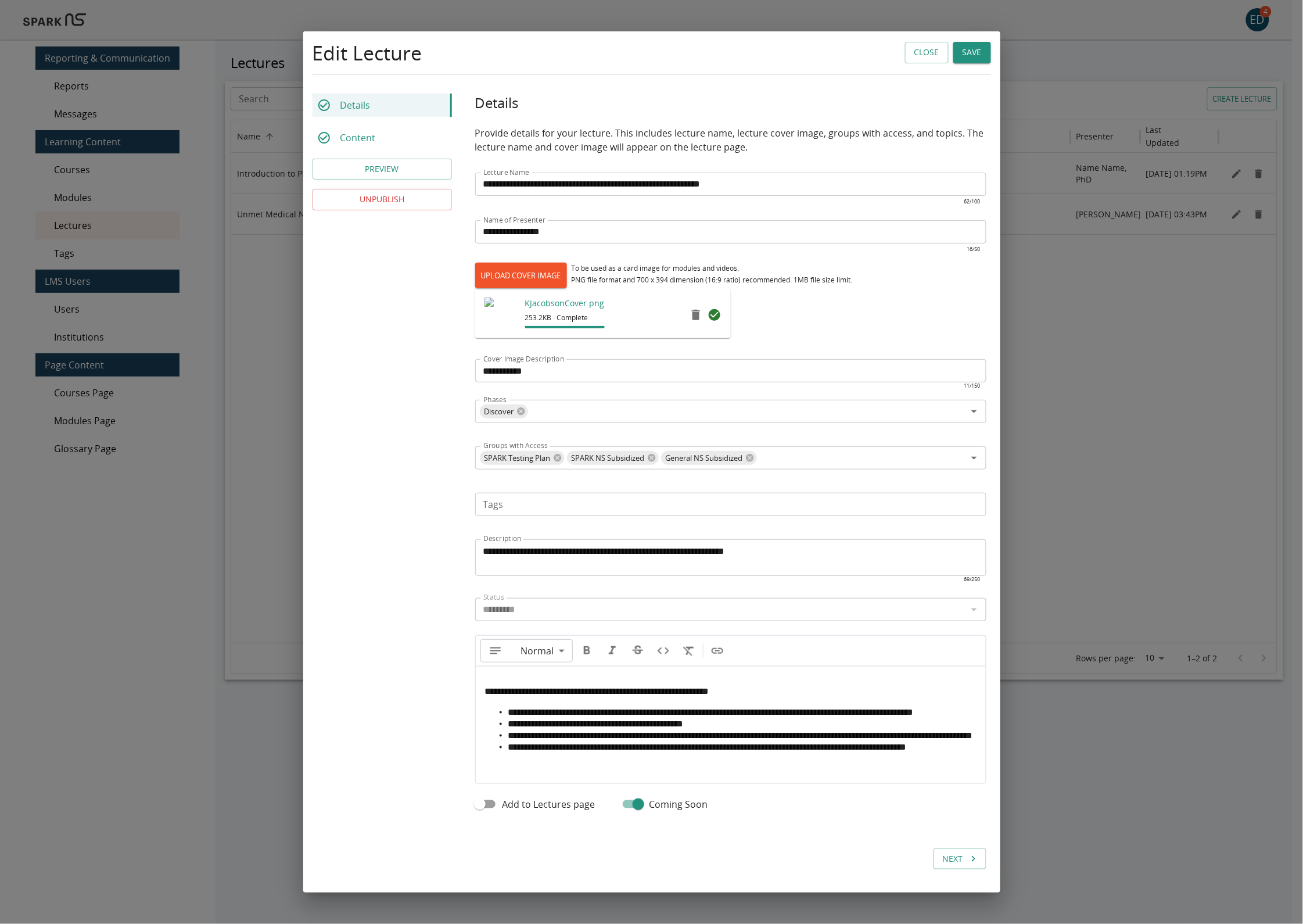
click at [572, 714] on li "**********" at bounding box center [743, 712] width 468 height 11
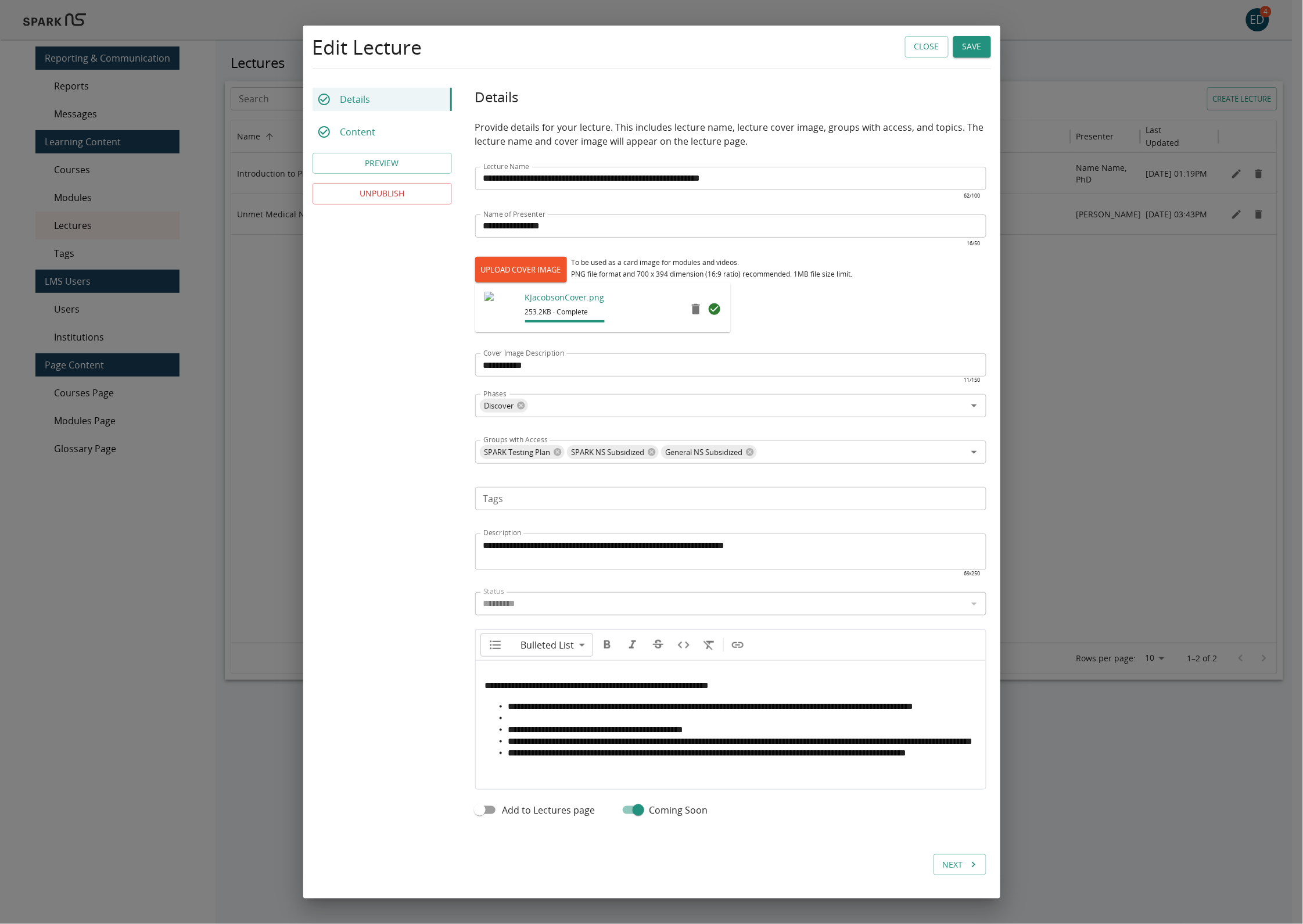
click at [563, 641] on body "**********" at bounding box center [651, 482] width 1303 height 963
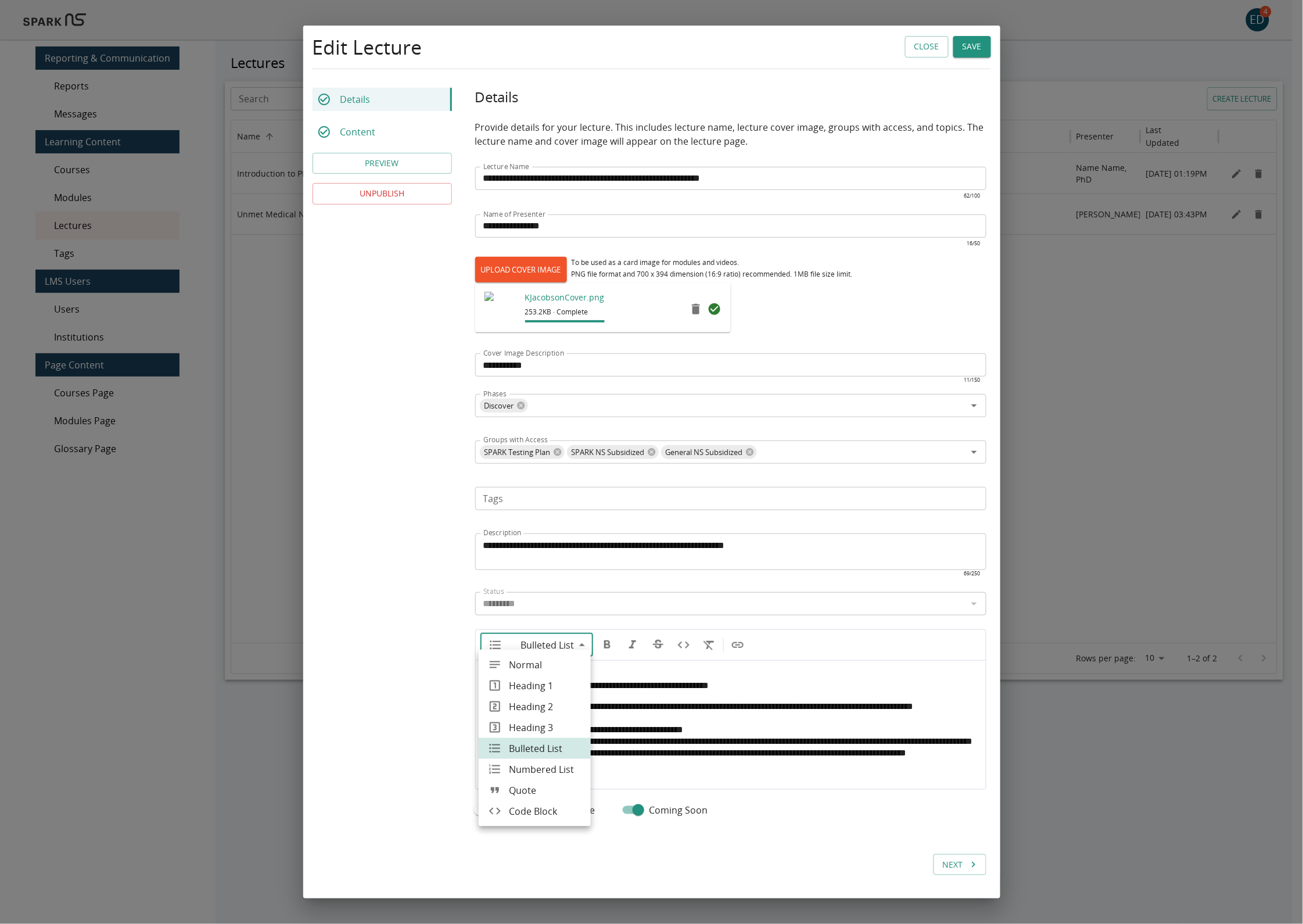
click at [542, 663] on span "Normal" at bounding box center [545, 664] width 73 height 14
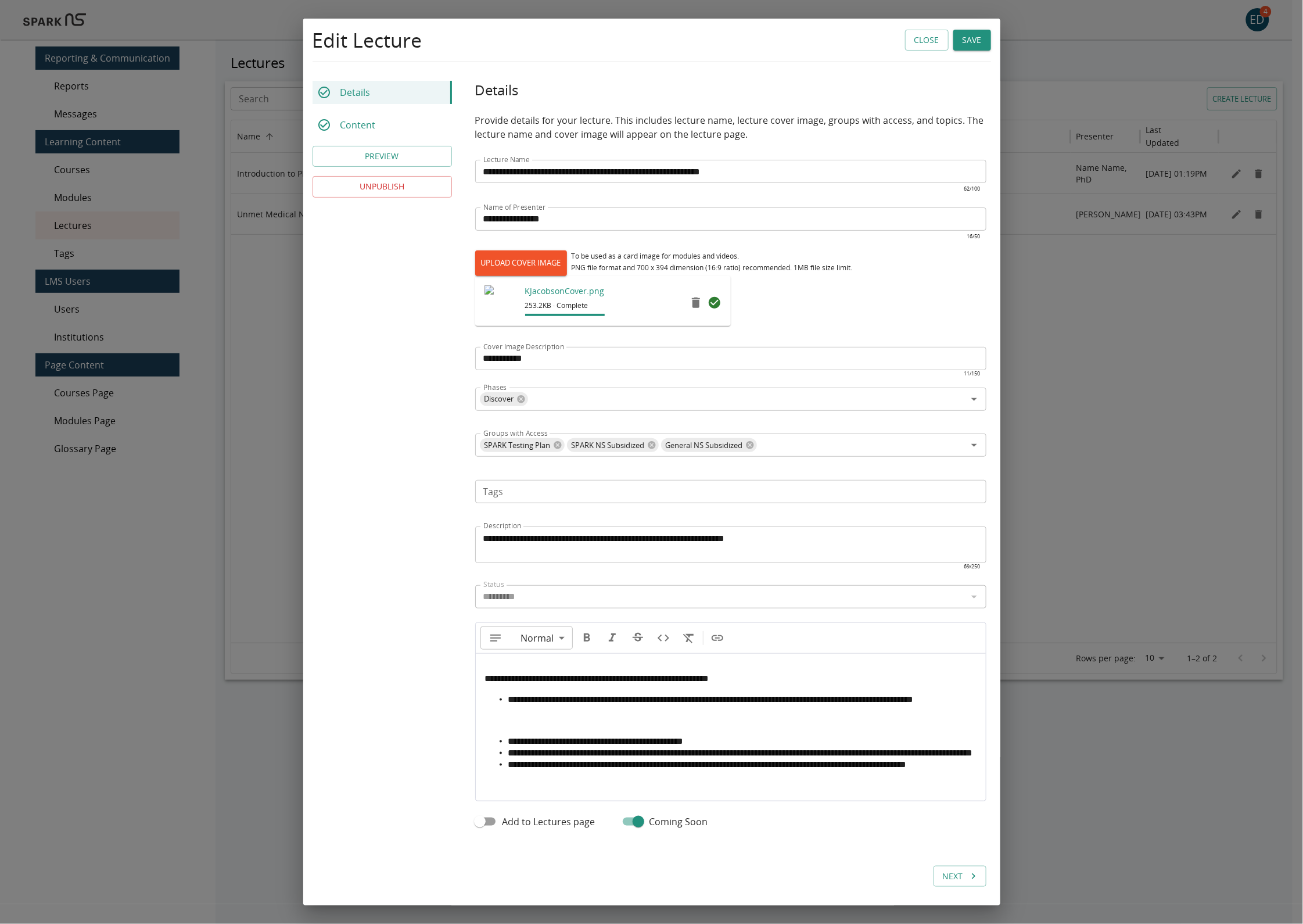
click at [527, 727] on p at bounding box center [731, 720] width 491 height 11
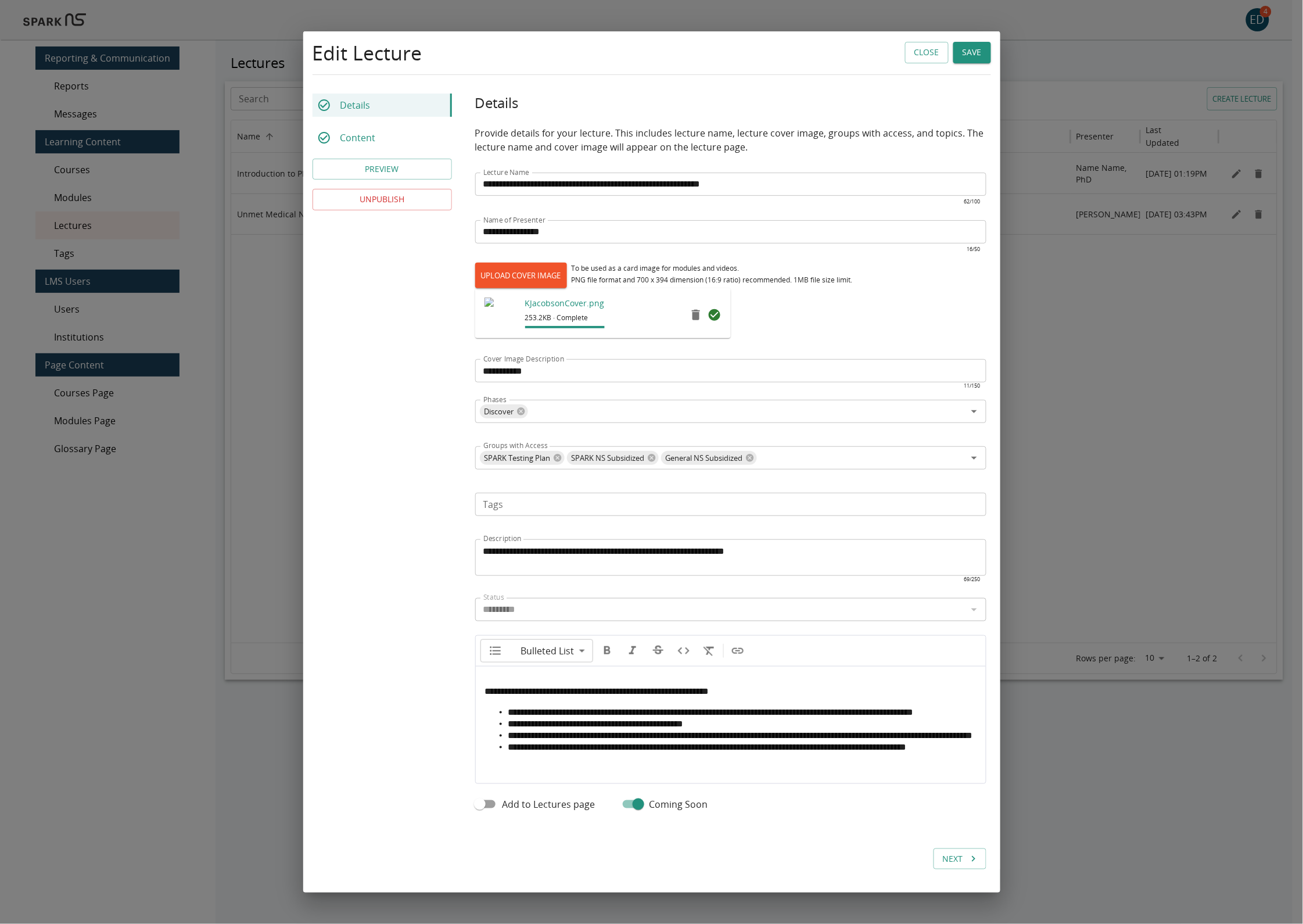
click at [563, 708] on span "**********" at bounding box center [711, 712] width 405 height 9
click at [561, 710] on li "**********" at bounding box center [743, 712] width 468 height 11
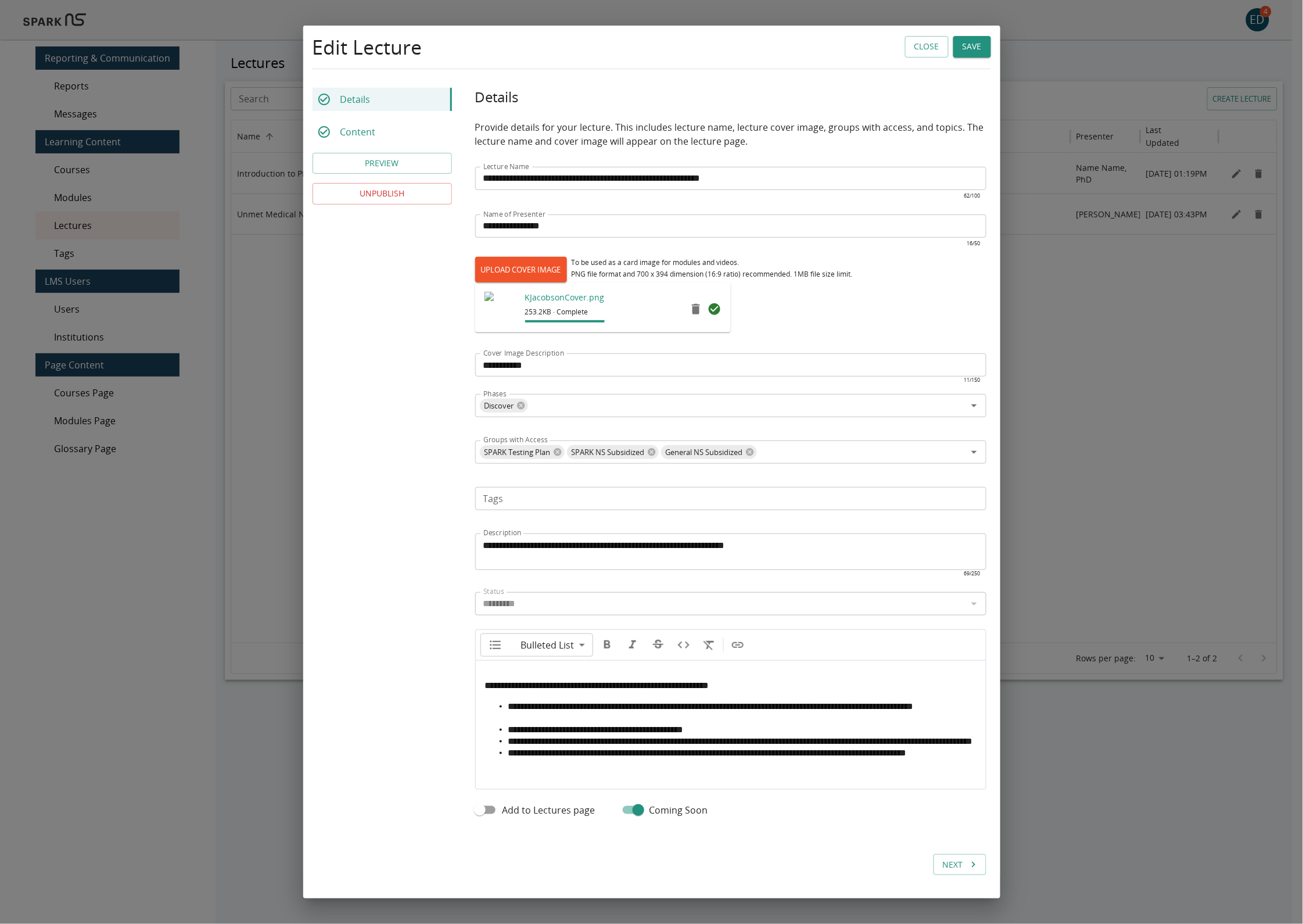
click at [778, 732] on li "**********" at bounding box center [743, 730] width 468 height 11
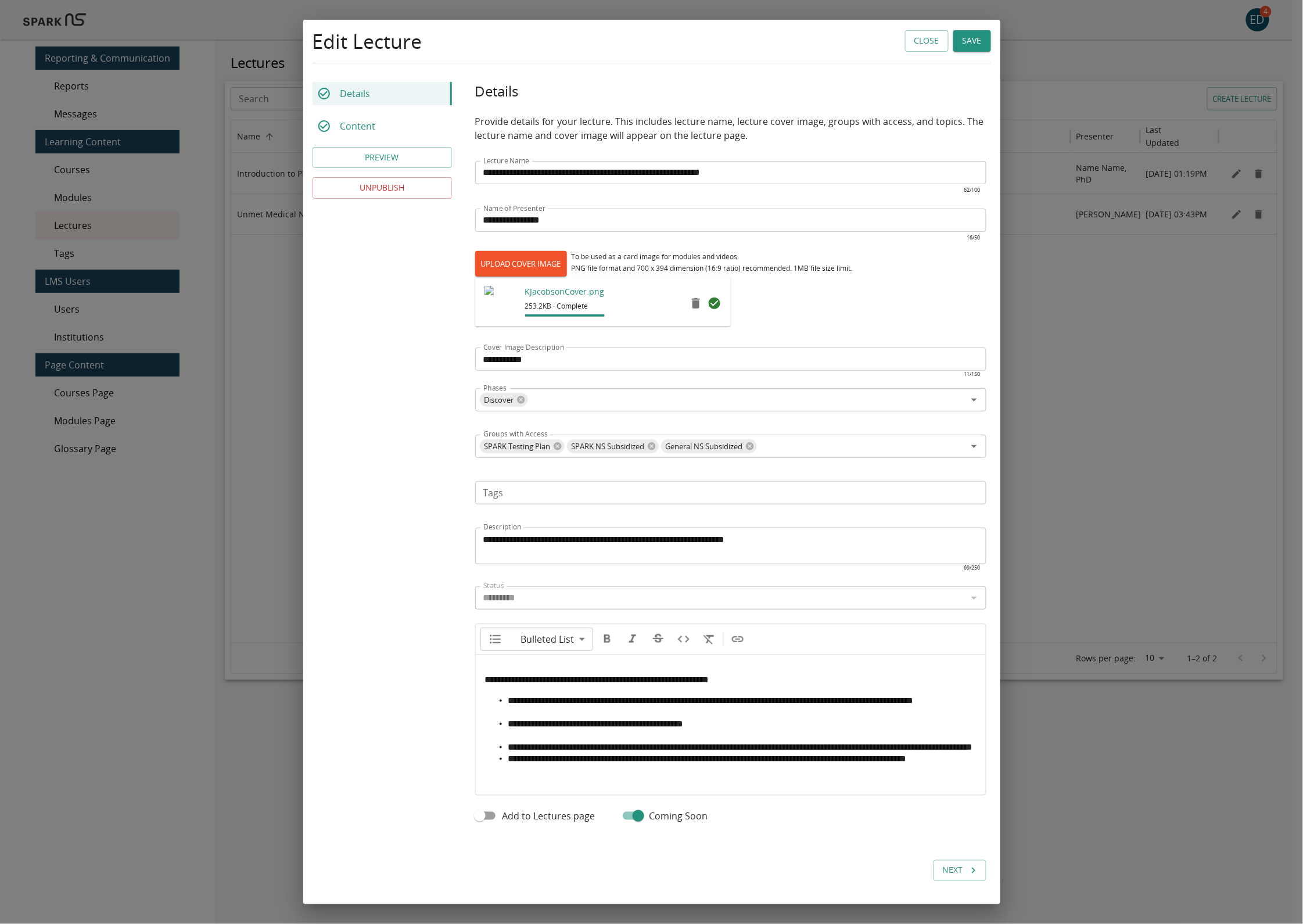
click at [677, 753] on li "**********" at bounding box center [743, 747] width 468 height 11
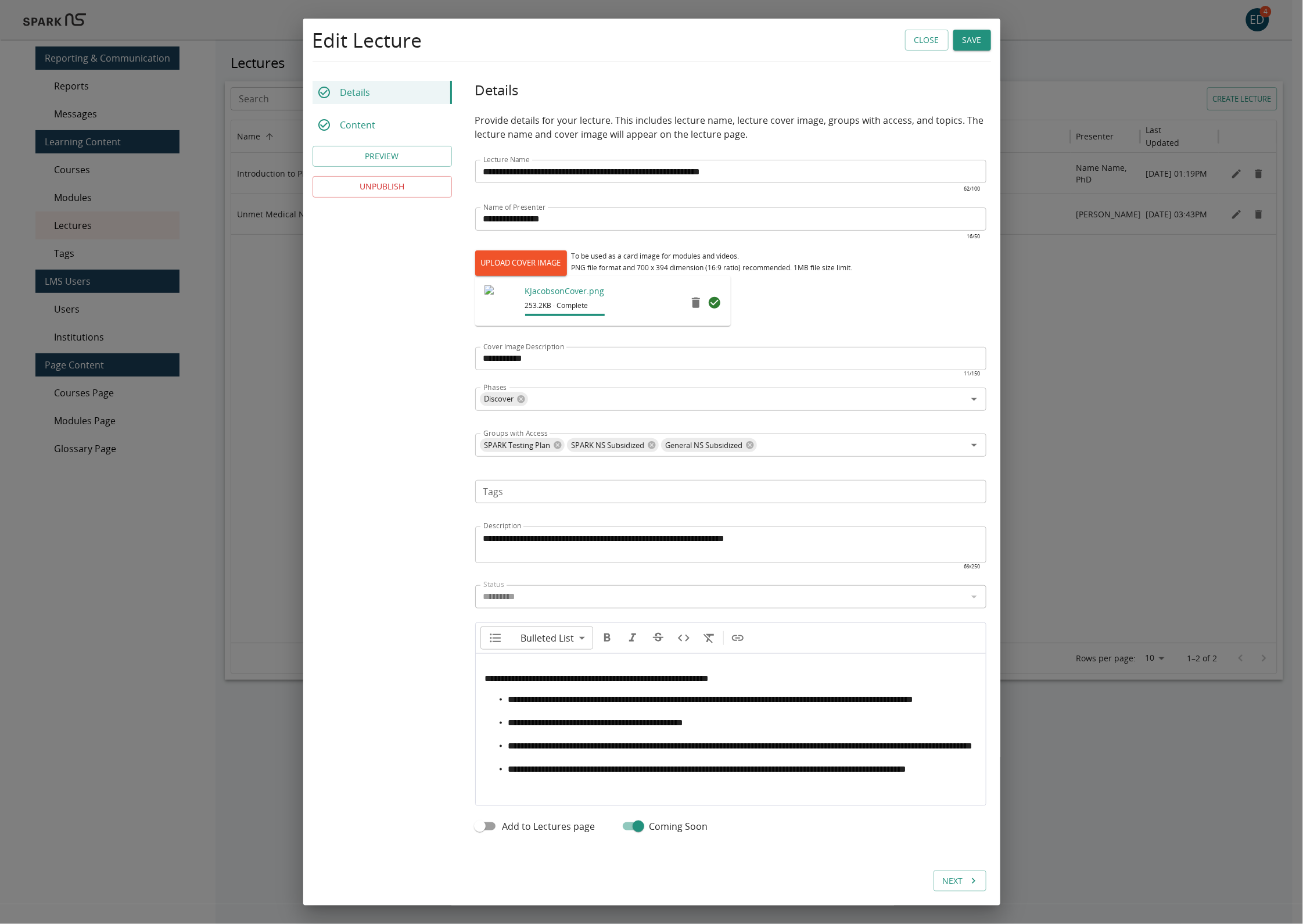
click at [534, 679] on span "**********" at bounding box center [597, 678] width 224 height 9
click at [584, 640] on icon "Format bold" at bounding box center [587, 637] width 7 height 8
type input "**"
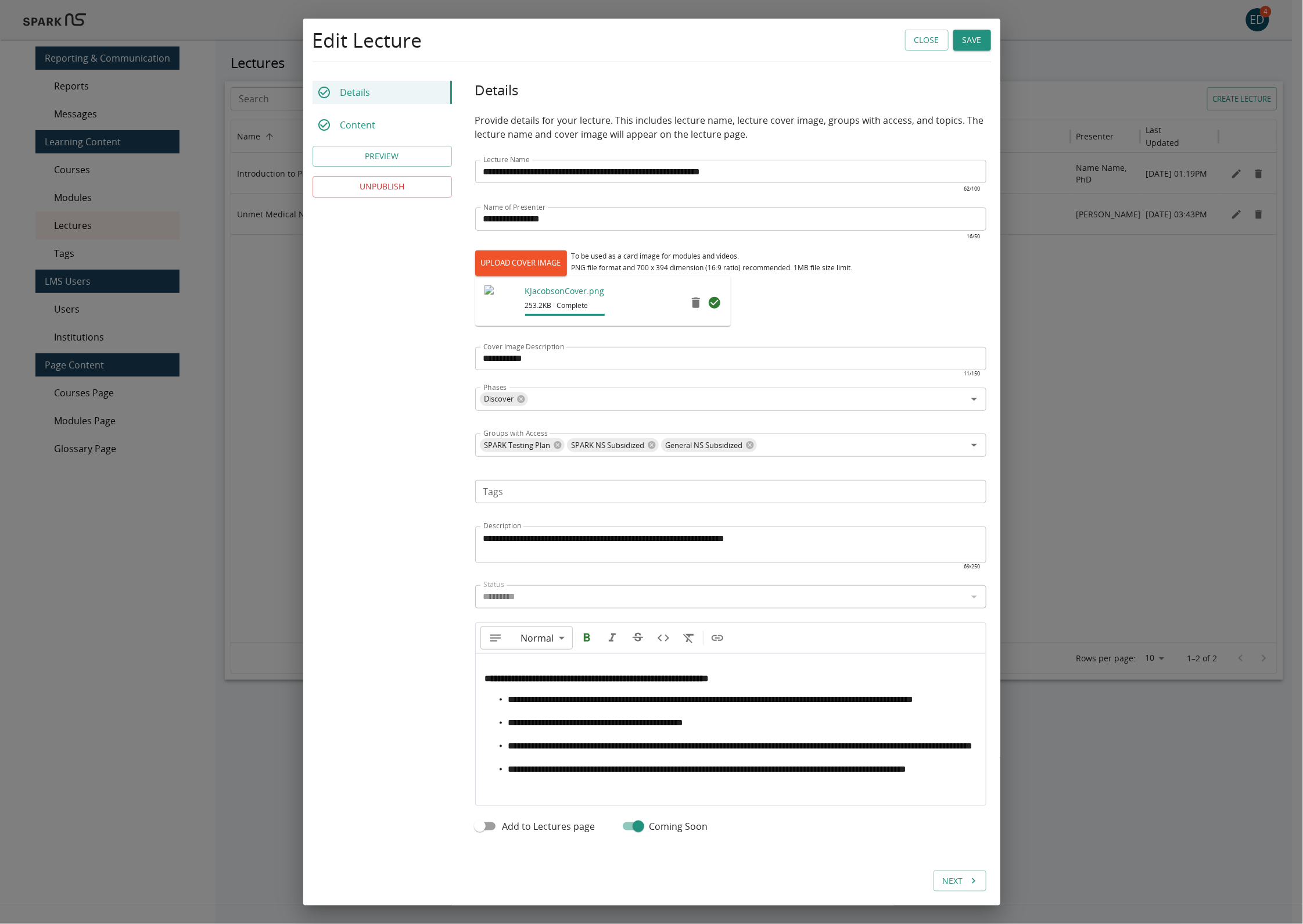
click at [607, 712] on li "**********" at bounding box center [743, 705] width 468 height 23
click at [961, 41] on button "Save" at bounding box center [972, 40] width 38 height 21
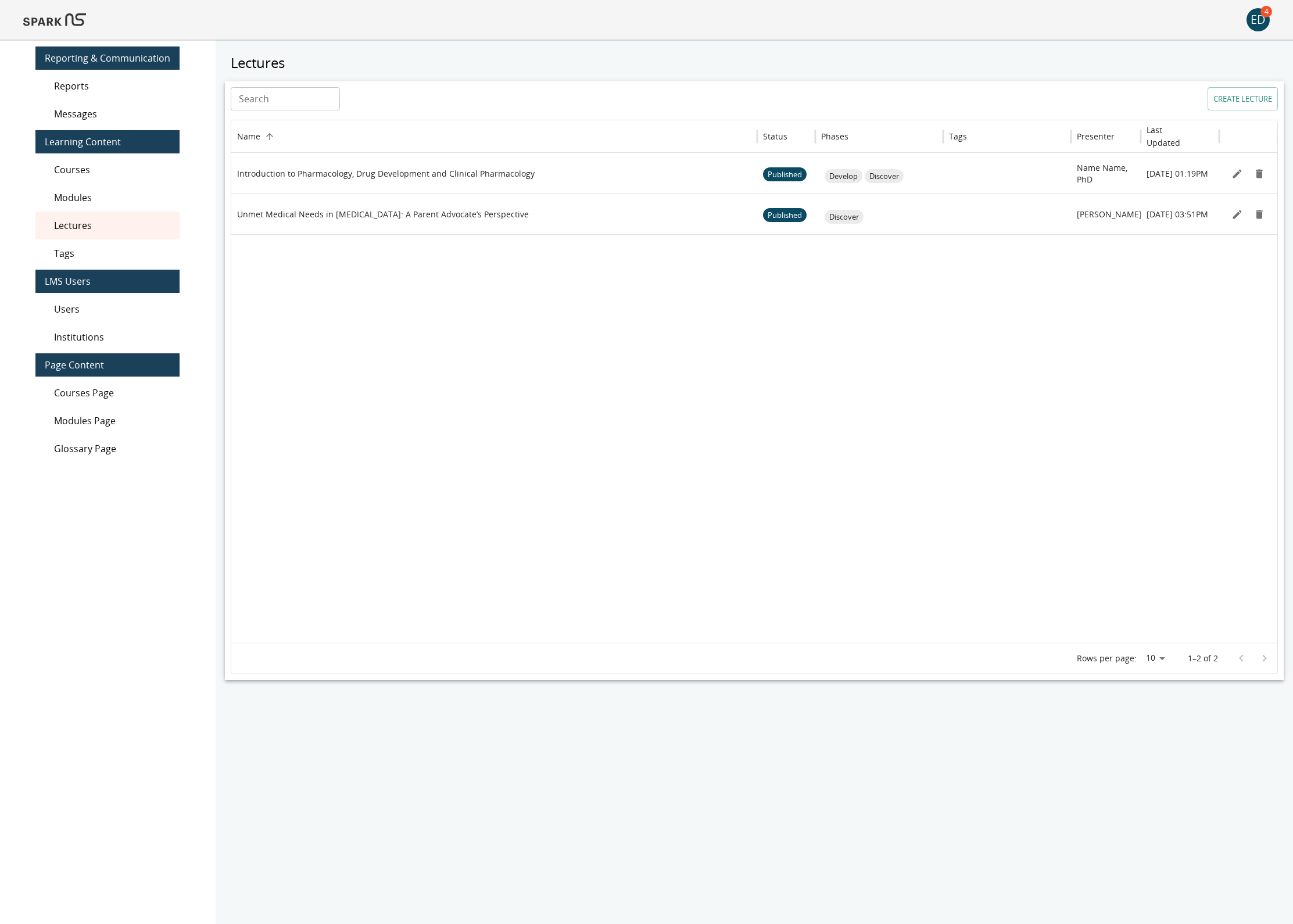
click at [46, 24] on img at bounding box center [54, 20] width 63 height 28
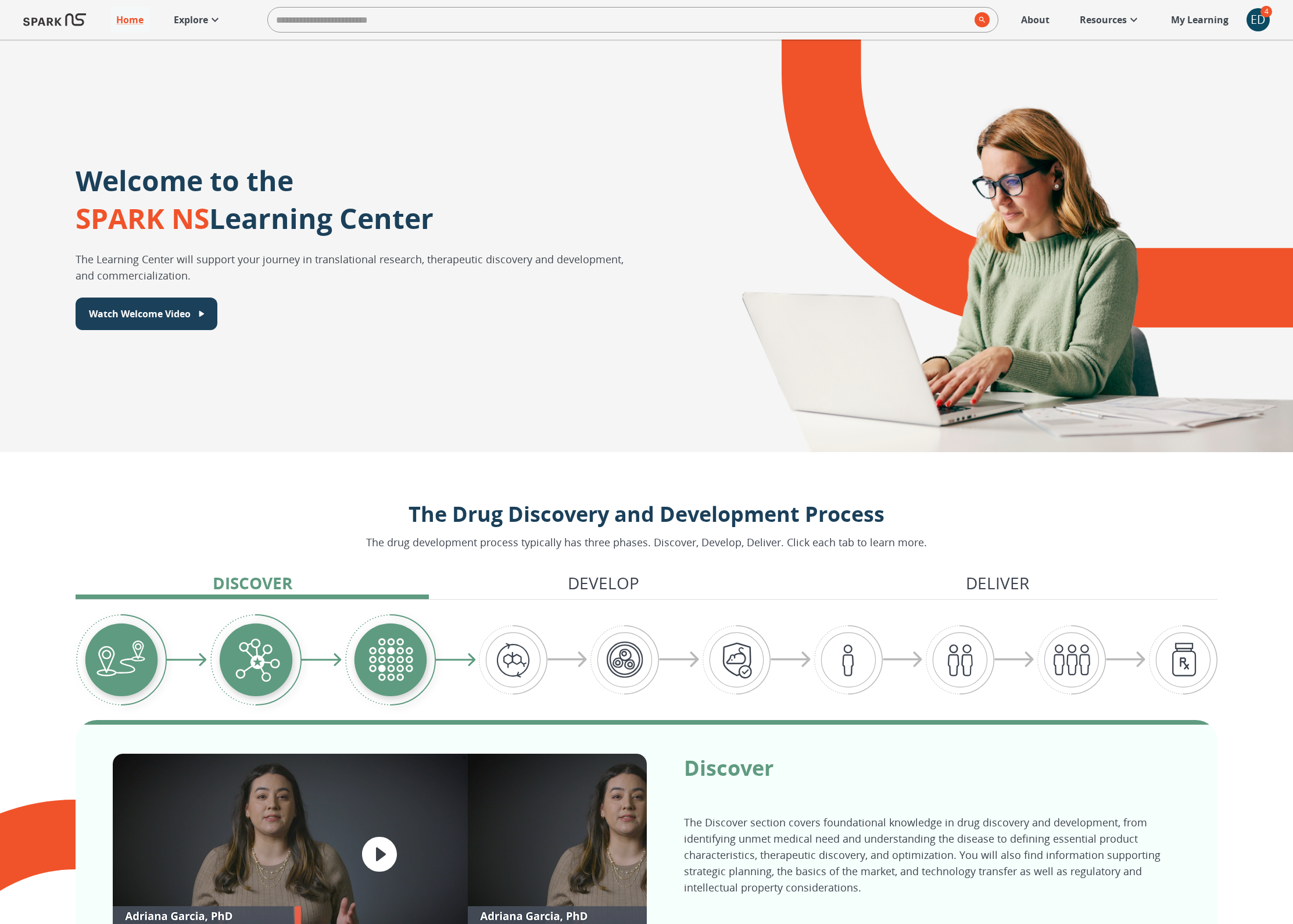
click at [174, 16] on p "Explore" at bounding box center [191, 20] width 34 height 14
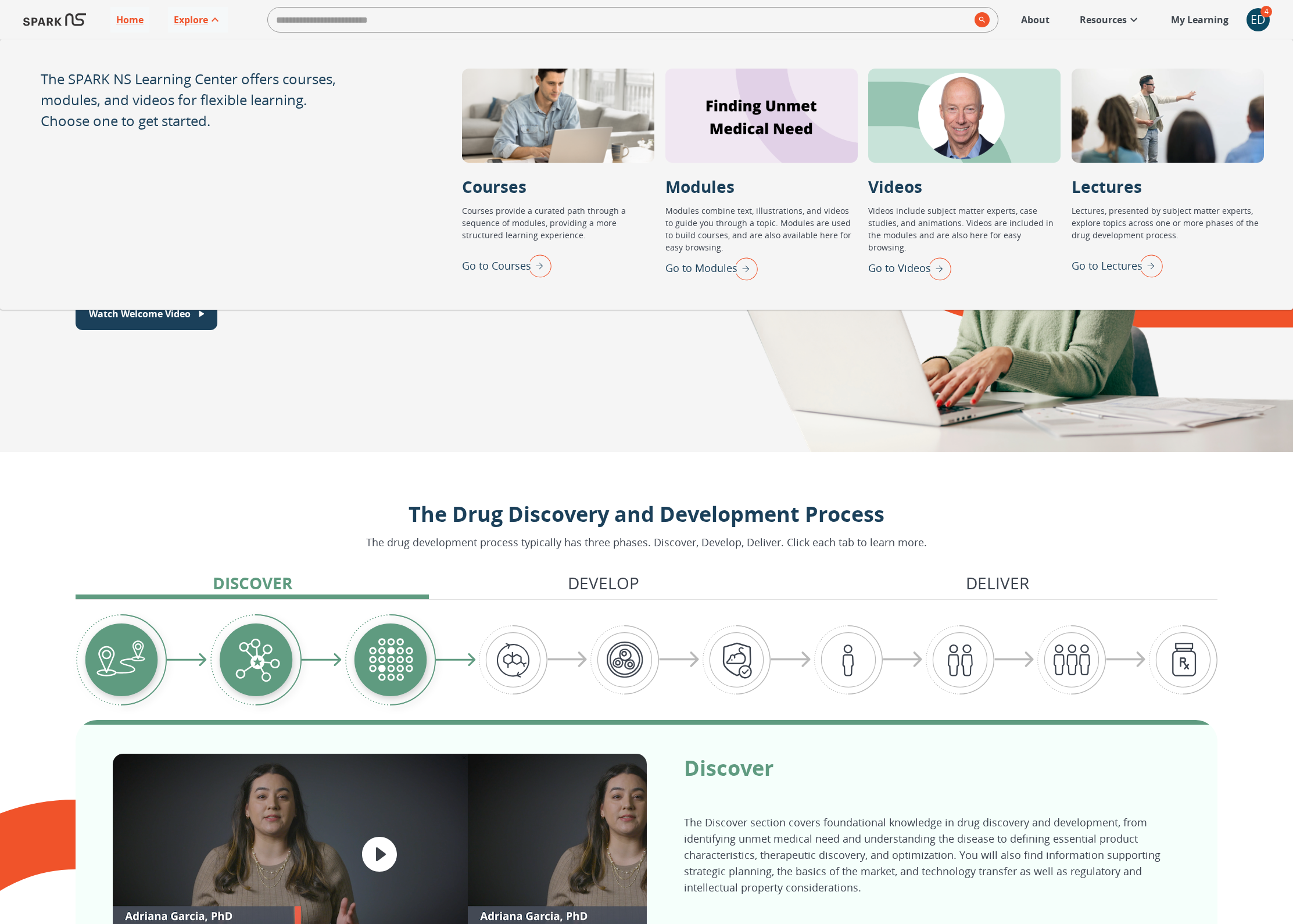
click at [1090, 264] on p "Go to Lectures" at bounding box center [1107, 265] width 71 height 16
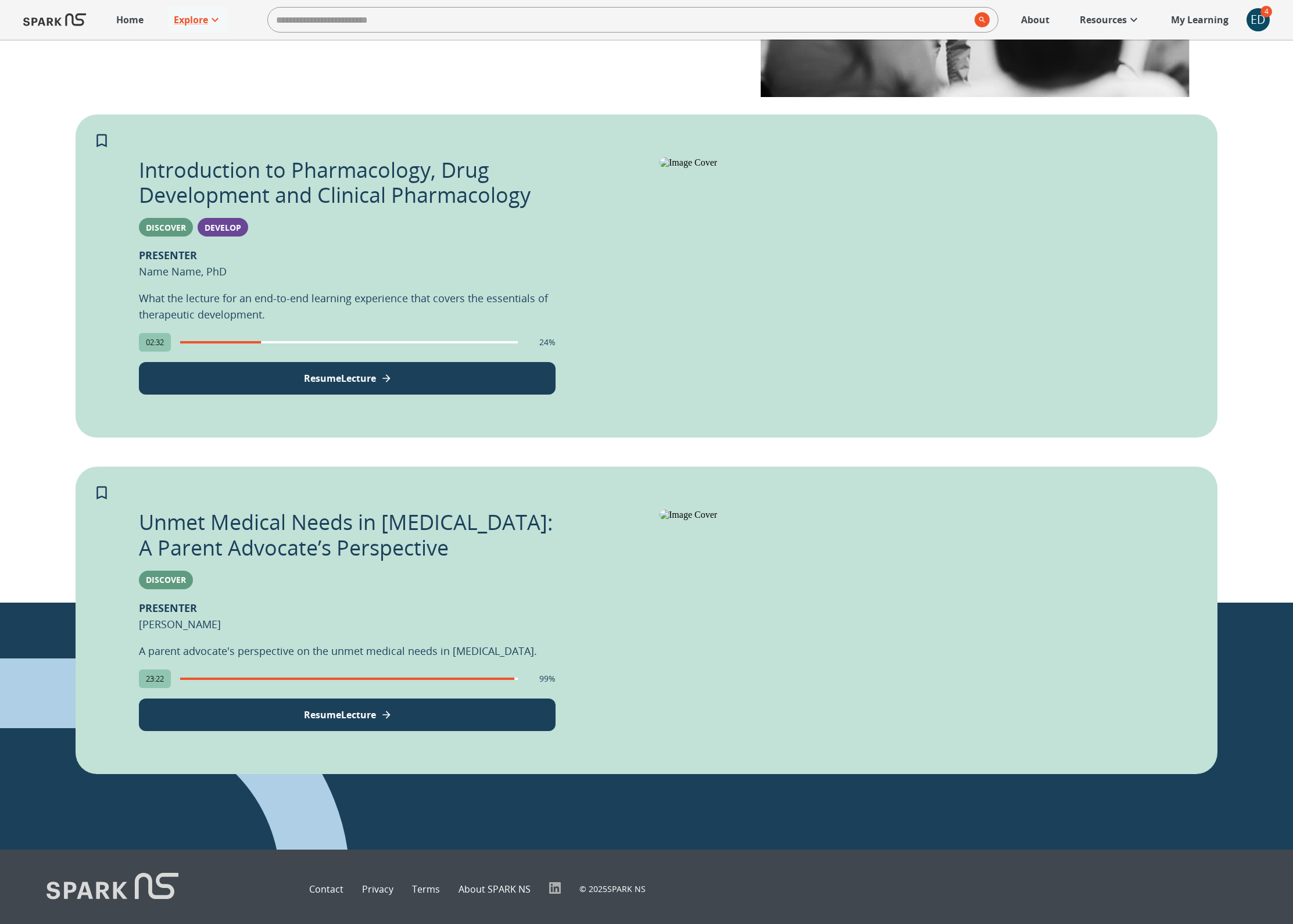
scroll to position [383, 0]
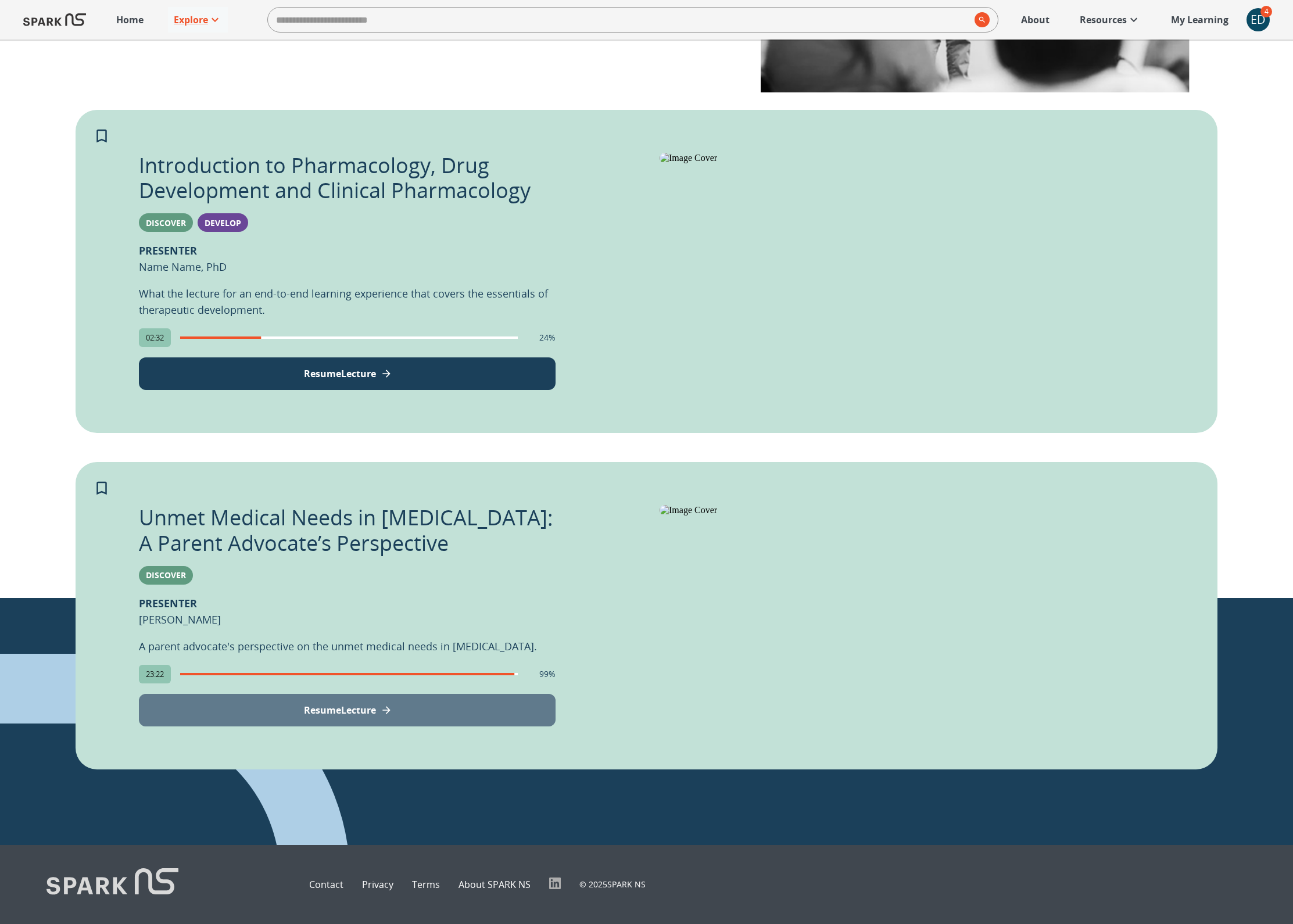
click at [409, 694] on button "Resume Lecture" at bounding box center [347, 710] width 416 height 33
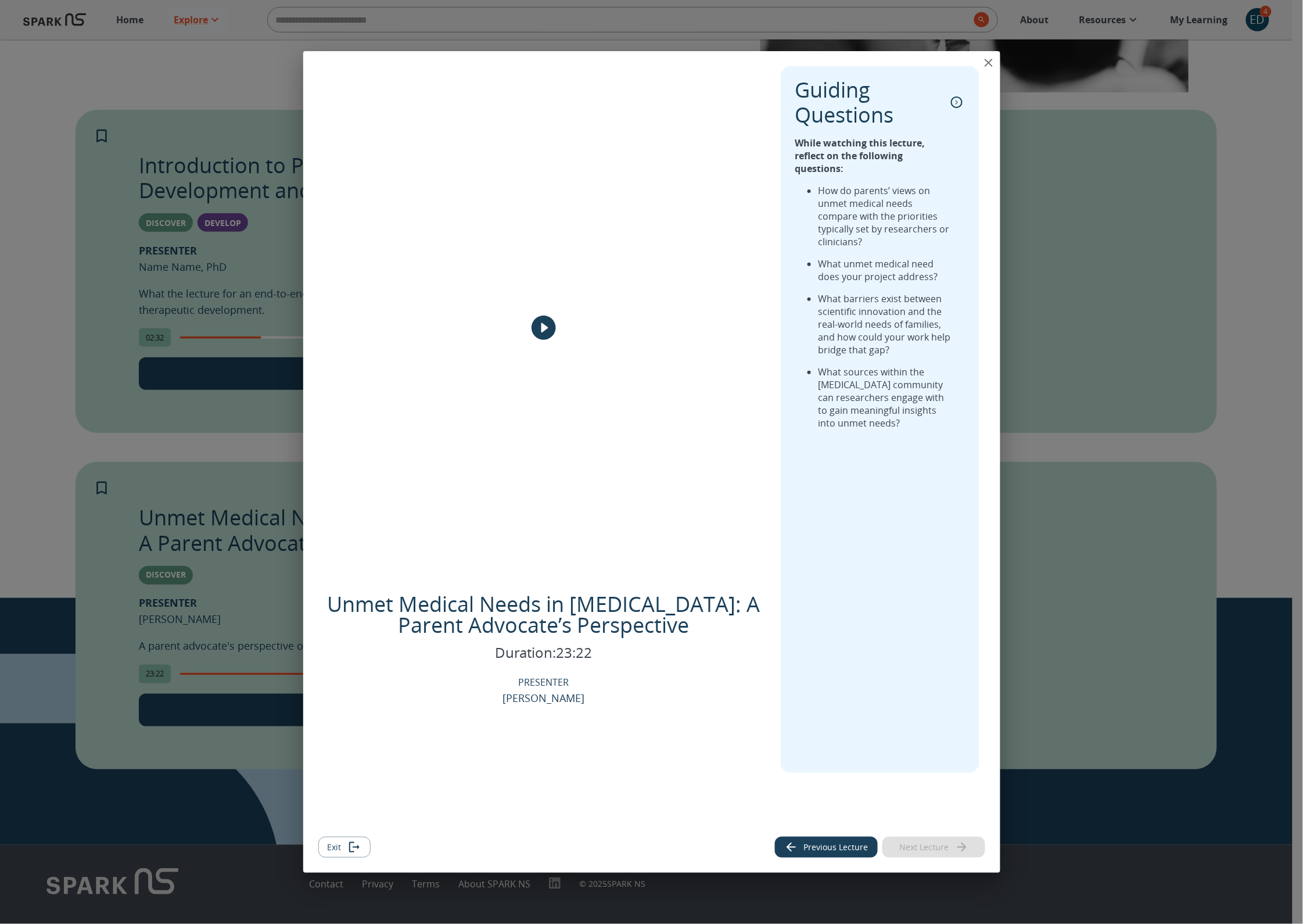
click at [796, 143] on strong "While watching this lecture, reflect on the following questions:" at bounding box center [859, 156] width 130 height 38
drag, startPoint x: 806, startPoint y: 147, endPoint x: 842, endPoint y: 167, distance: 41.2
click at [842, 167] on strong "While watching this lecture, reflect on the following questions:" at bounding box center [859, 156] width 130 height 38
click at [856, 161] on strong "While watching this lecture, reflect on the following questions:" at bounding box center [859, 156] width 130 height 38
click at [989, 59] on icon "close" at bounding box center [989, 62] width 14 height 14
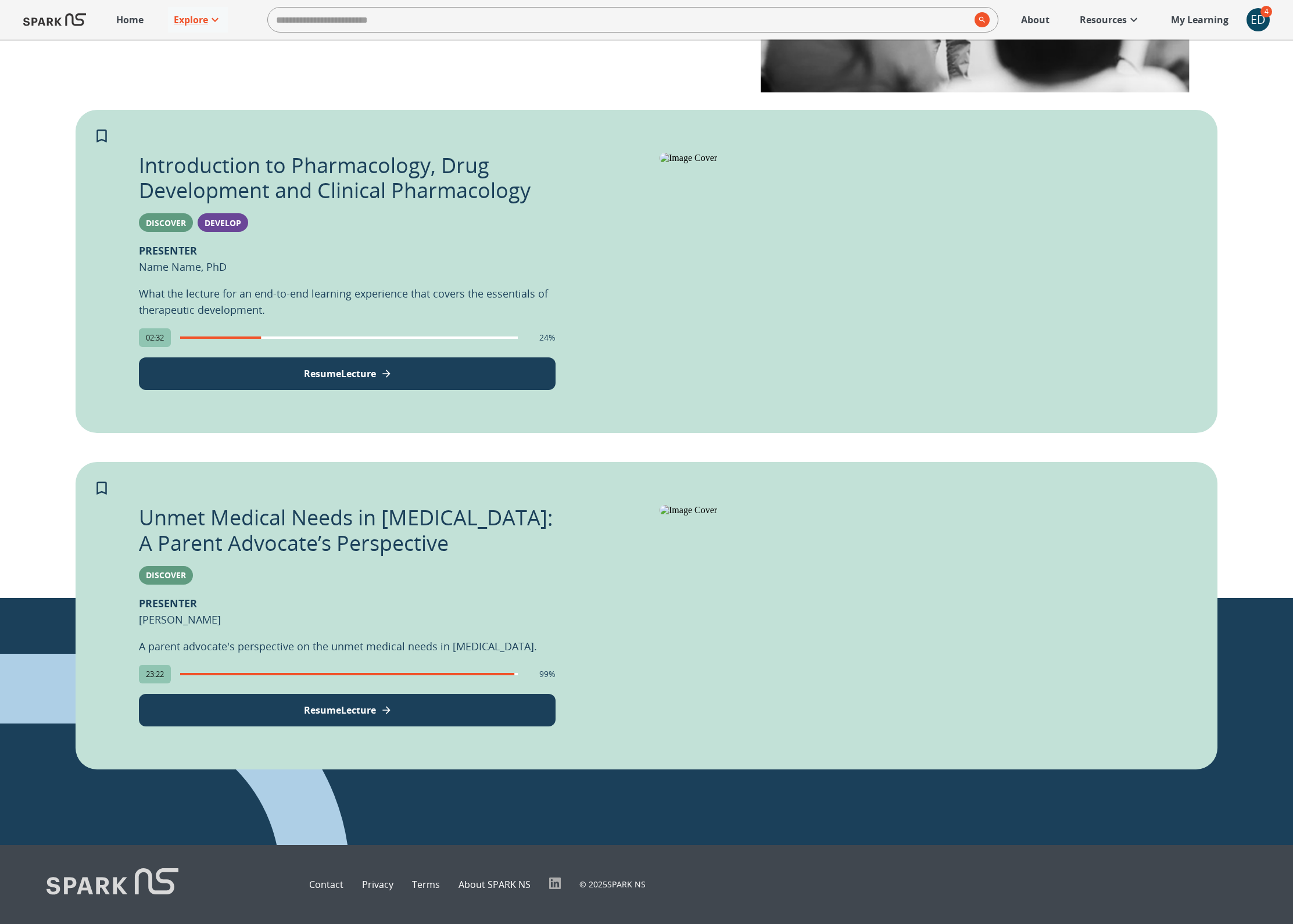
click at [1264, 20] on div "ED" at bounding box center [1258, 20] width 23 height 23
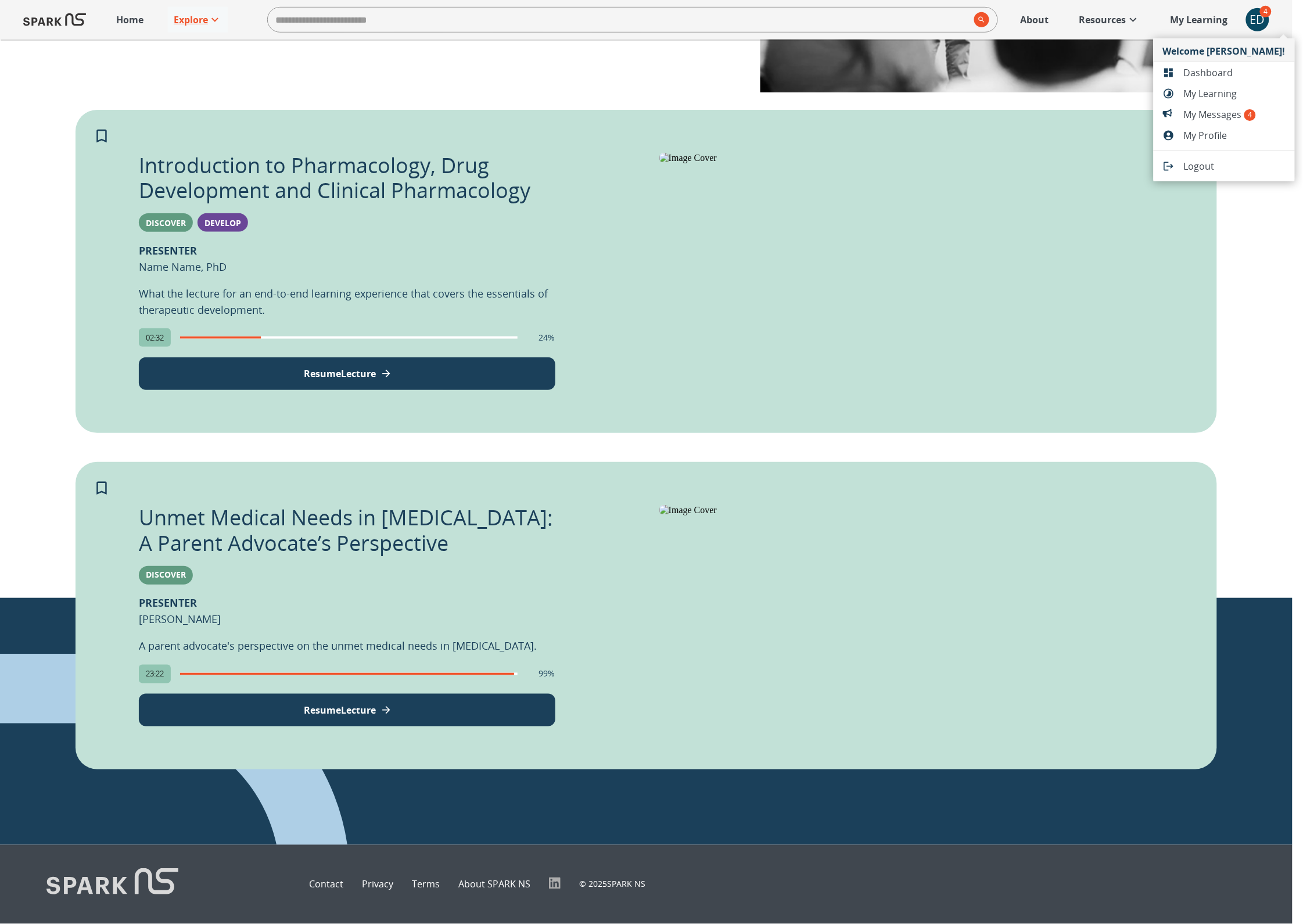
click at [1200, 70] on span "Dashboard" at bounding box center [1234, 72] width 102 height 14
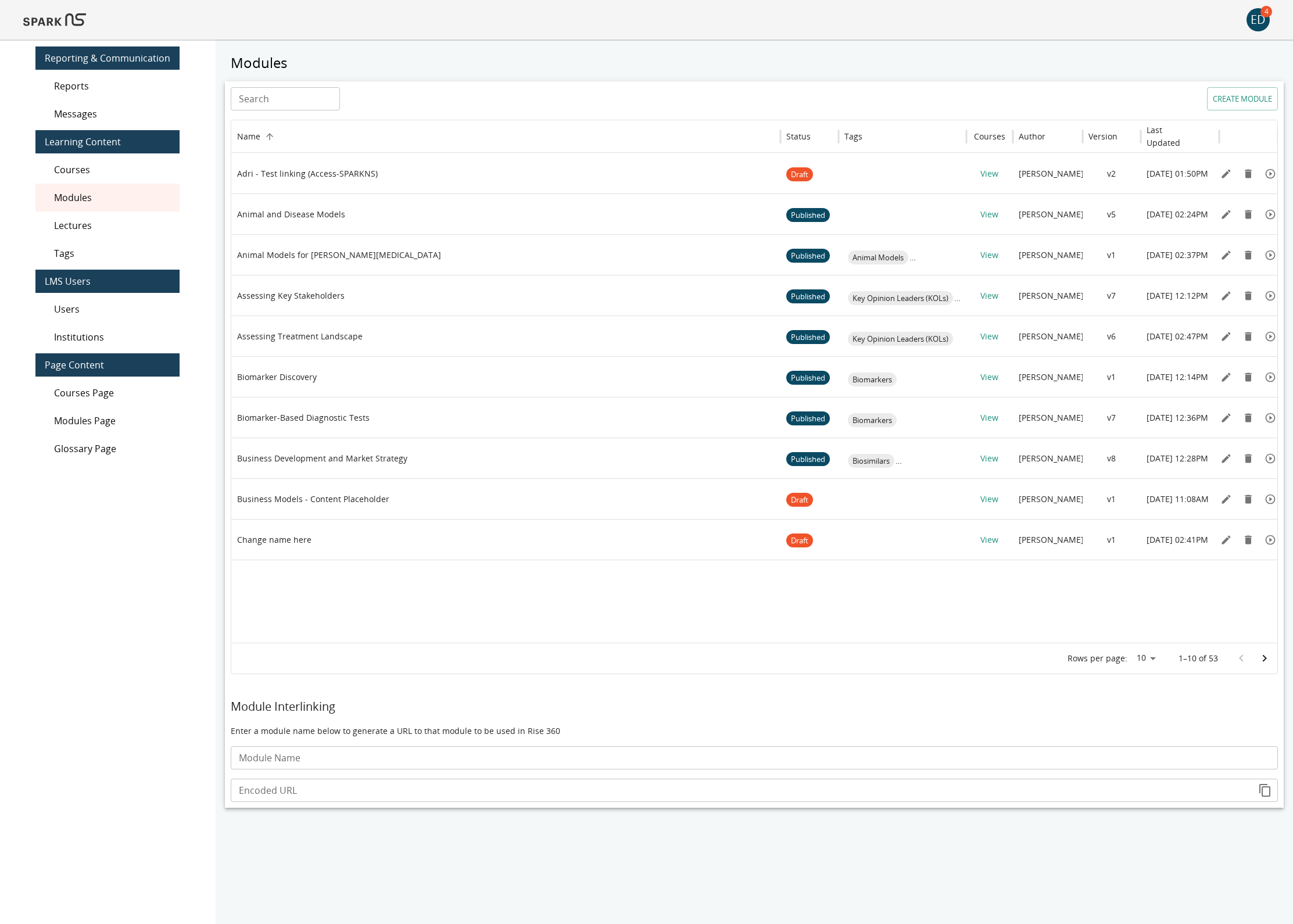
click at [102, 224] on span "Lectures" at bounding box center [112, 225] width 116 height 14
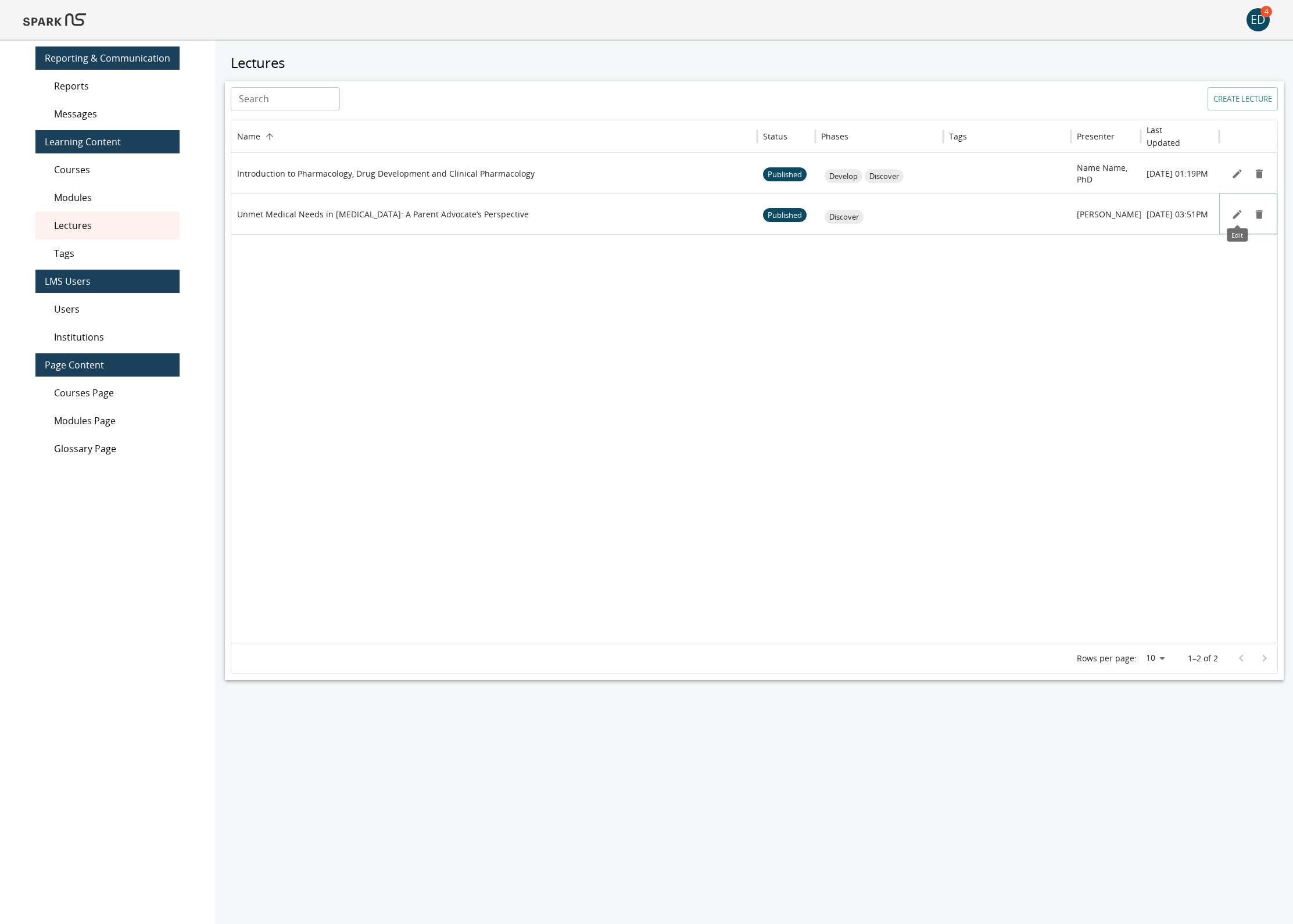
click at [1232, 213] on icon "Edit" at bounding box center [1237, 215] width 11 height 11
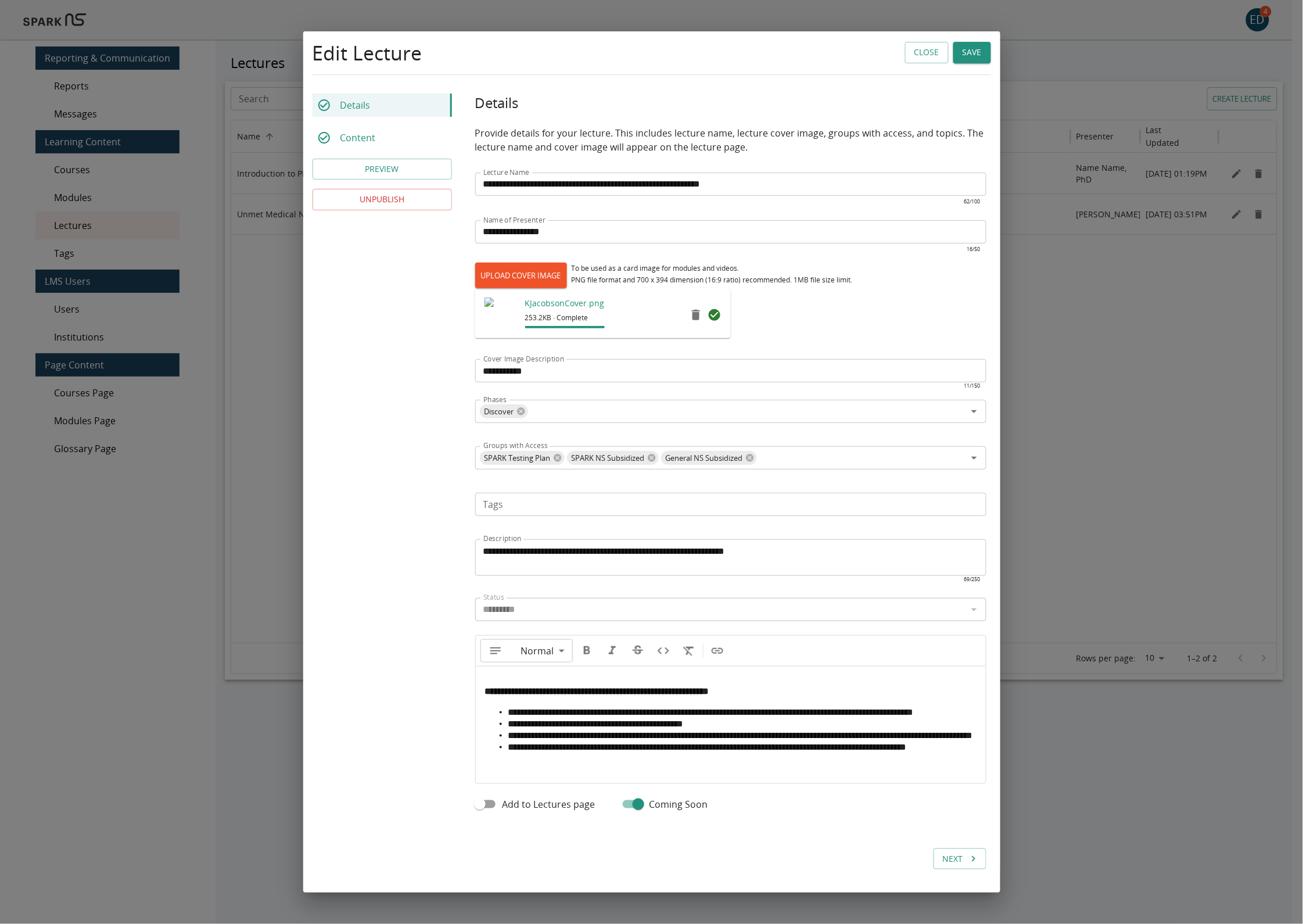
click at [485, 686] on strong "**********" at bounding box center [597, 691] width 224 height 9
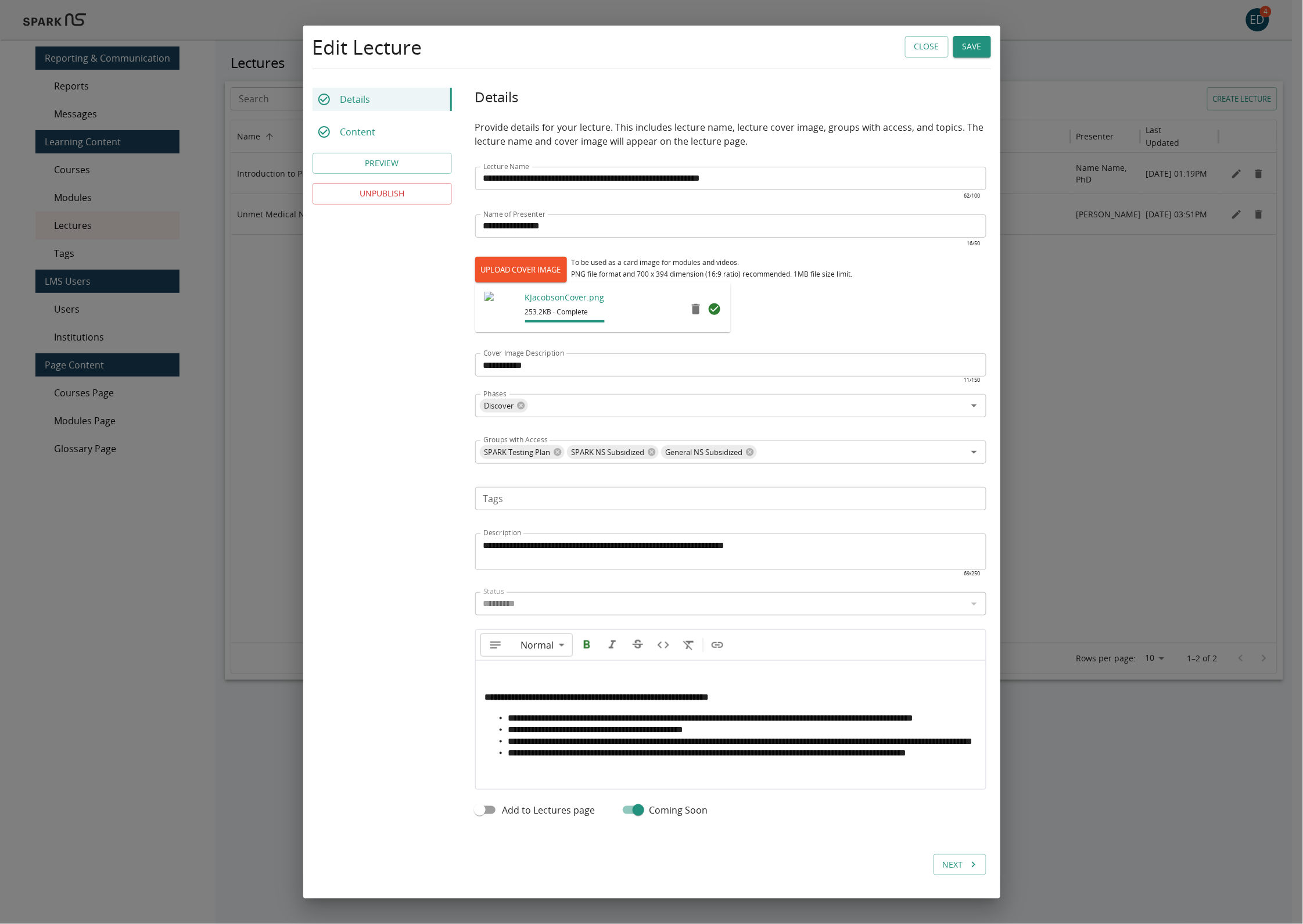
click at [563, 680] on p "**********" at bounding box center [731, 691] width 491 height 23
click at [502, 680] on p "**********" at bounding box center [731, 691] width 491 height 23
click at [533, 667] on div "**********" at bounding box center [731, 719] width 510 height 116
click at [707, 680] on p "**********" at bounding box center [731, 691] width 491 height 23
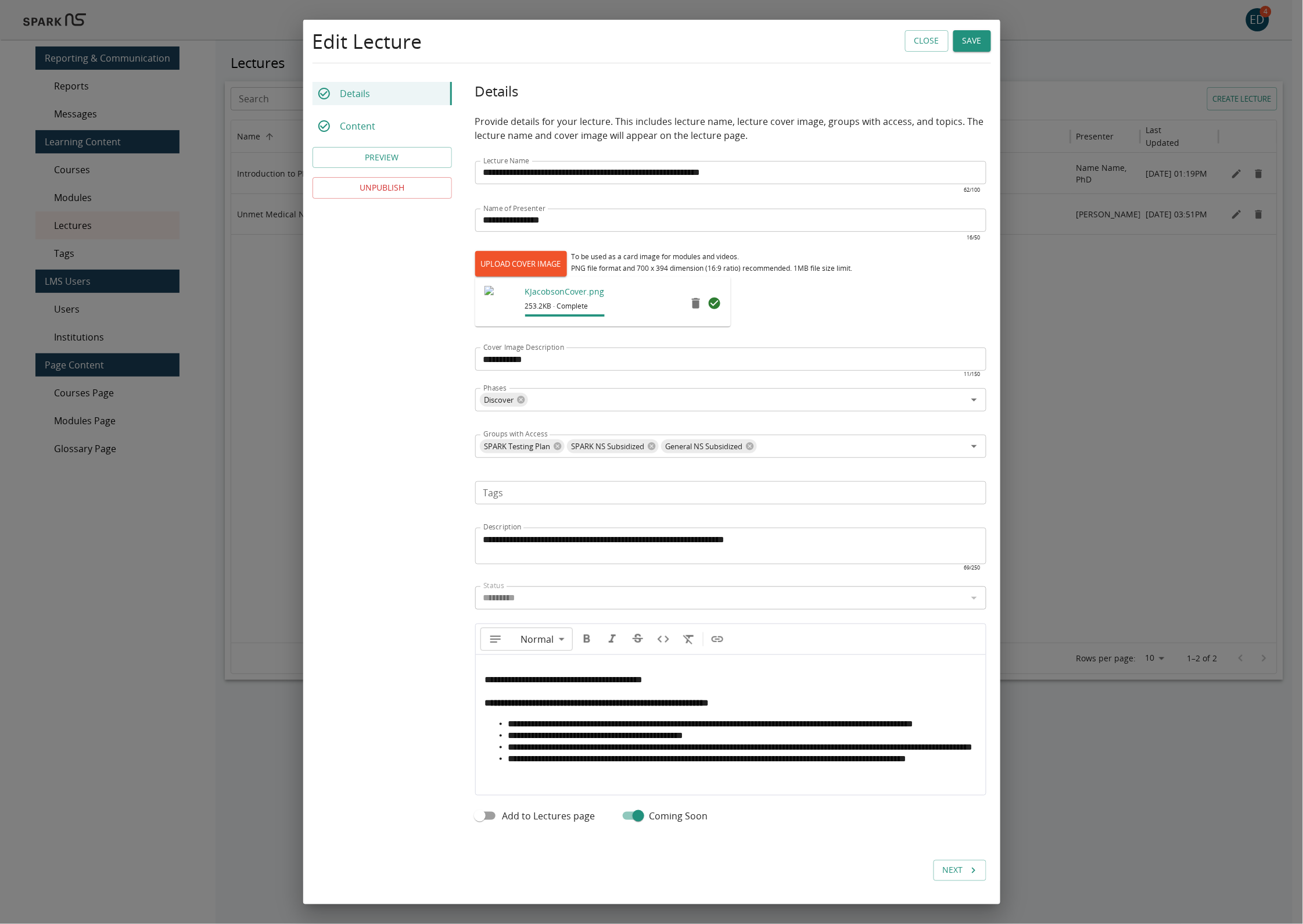
click at [961, 35] on button "Save" at bounding box center [972, 41] width 38 height 21
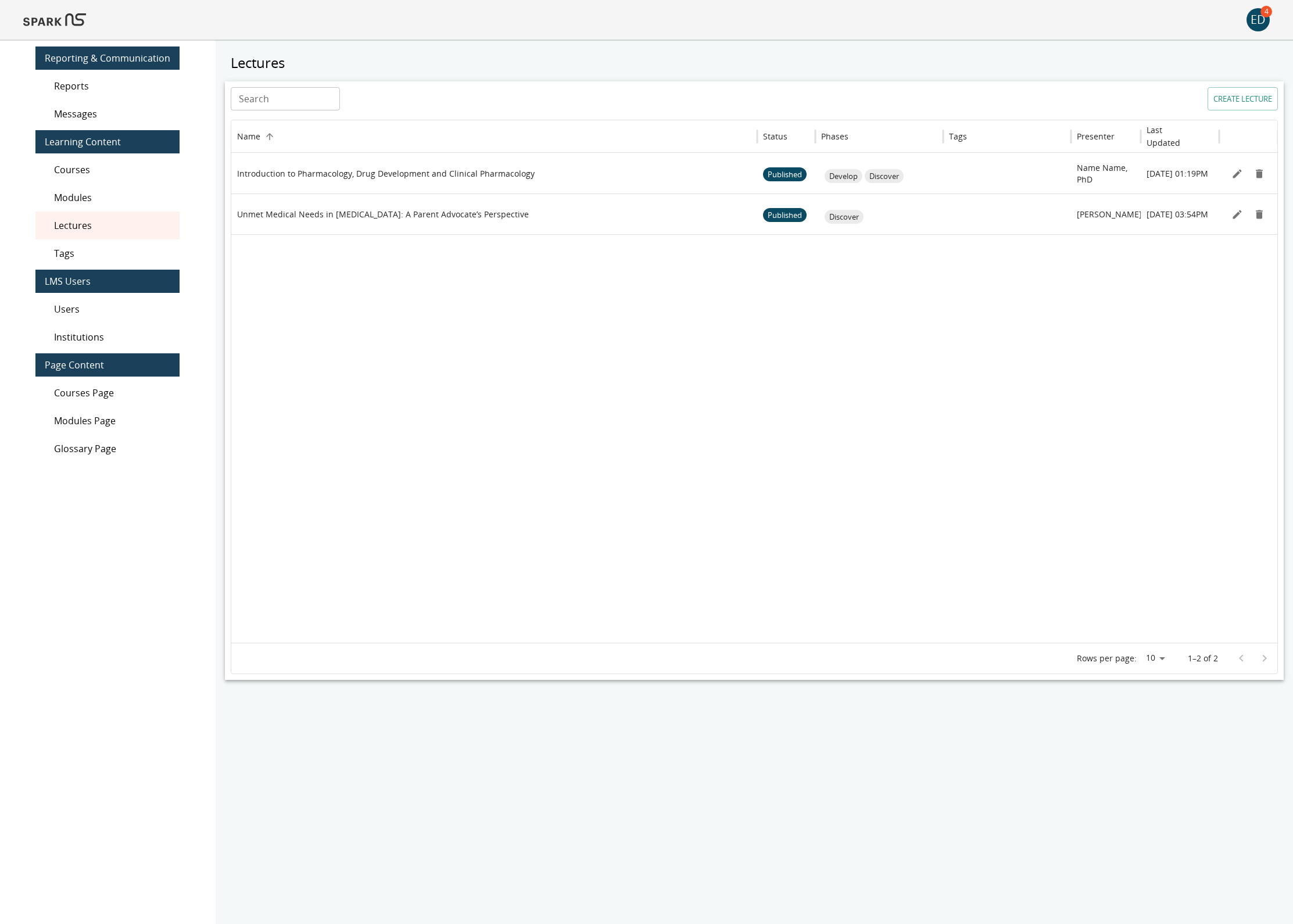
click at [56, 19] on img at bounding box center [54, 20] width 63 height 28
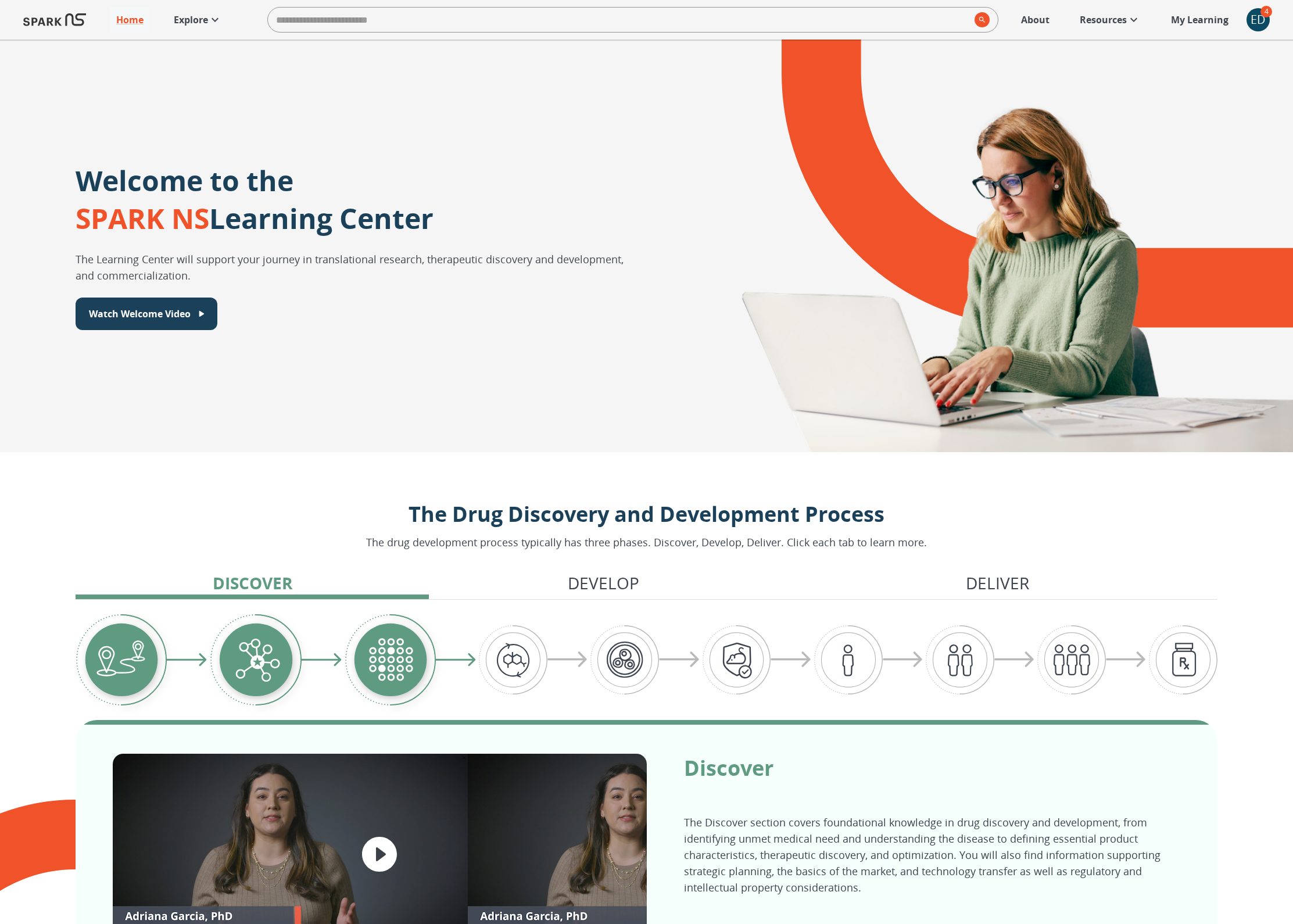
click at [206, 21] on p "Explore" at bounding box center [191, 20] width 34 height 14
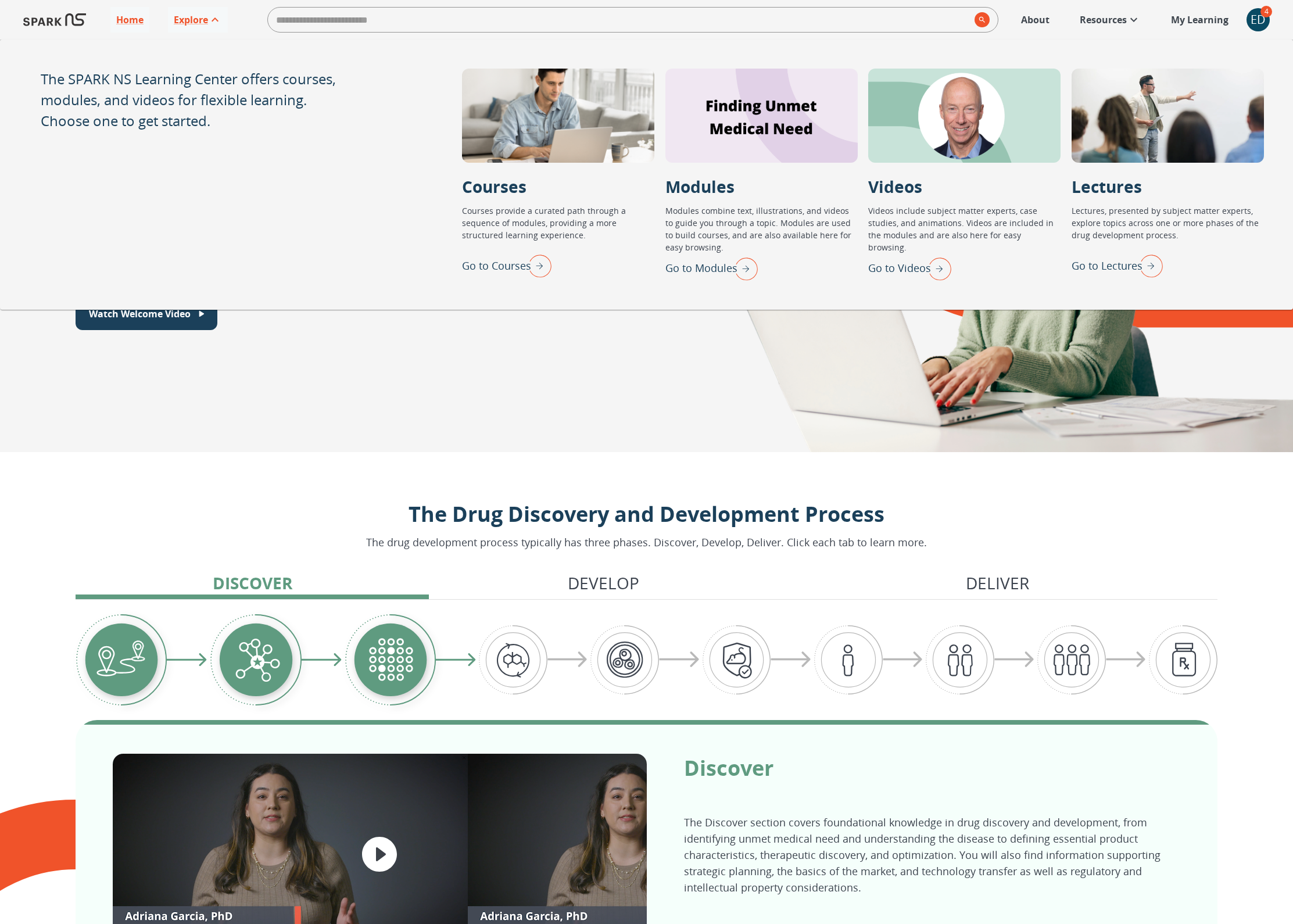
click at [1087, 269] on p "Go to Lectures" at bounding box center [1107, 265] width 71 height 16
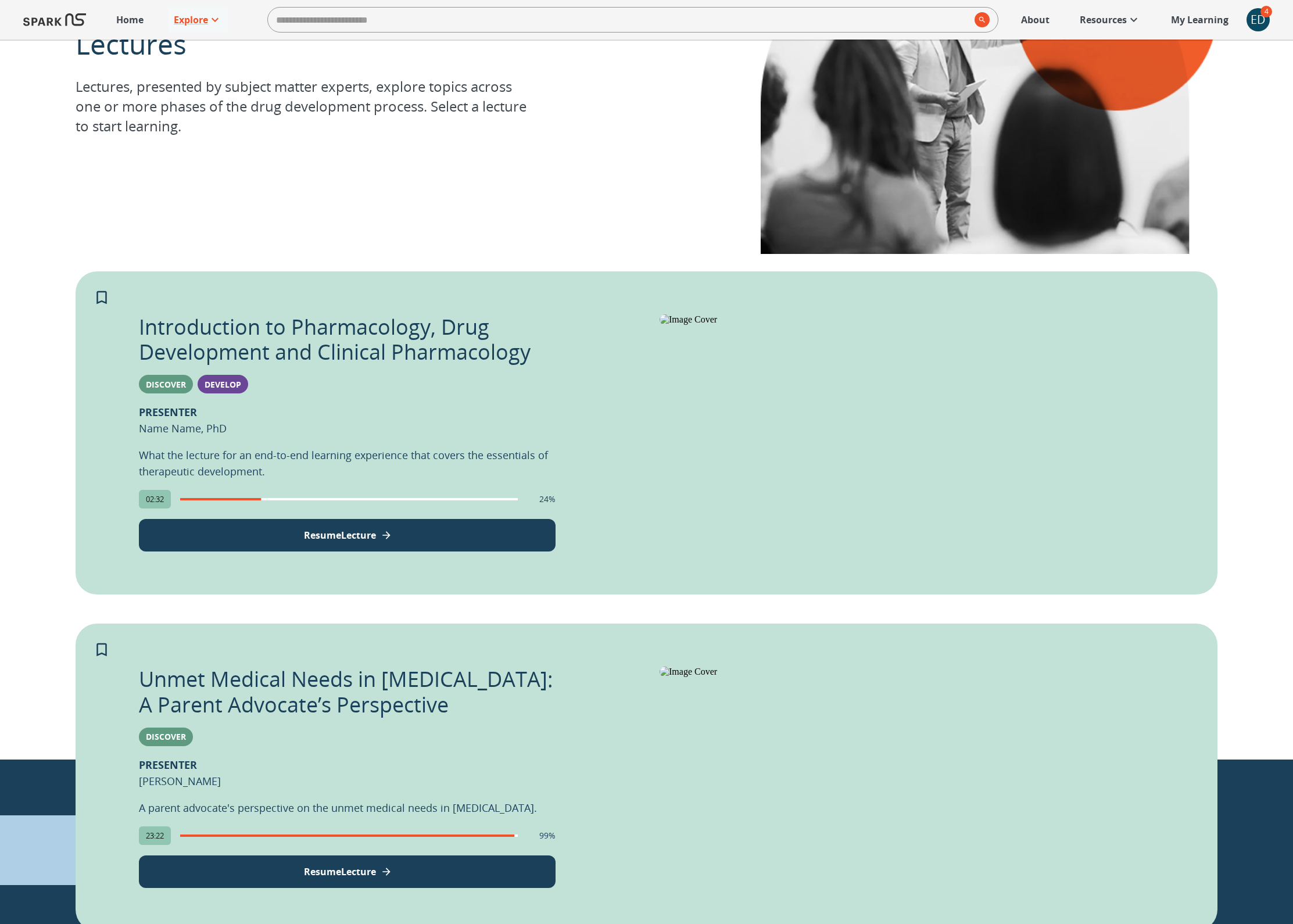
scroll to position [383, 0]
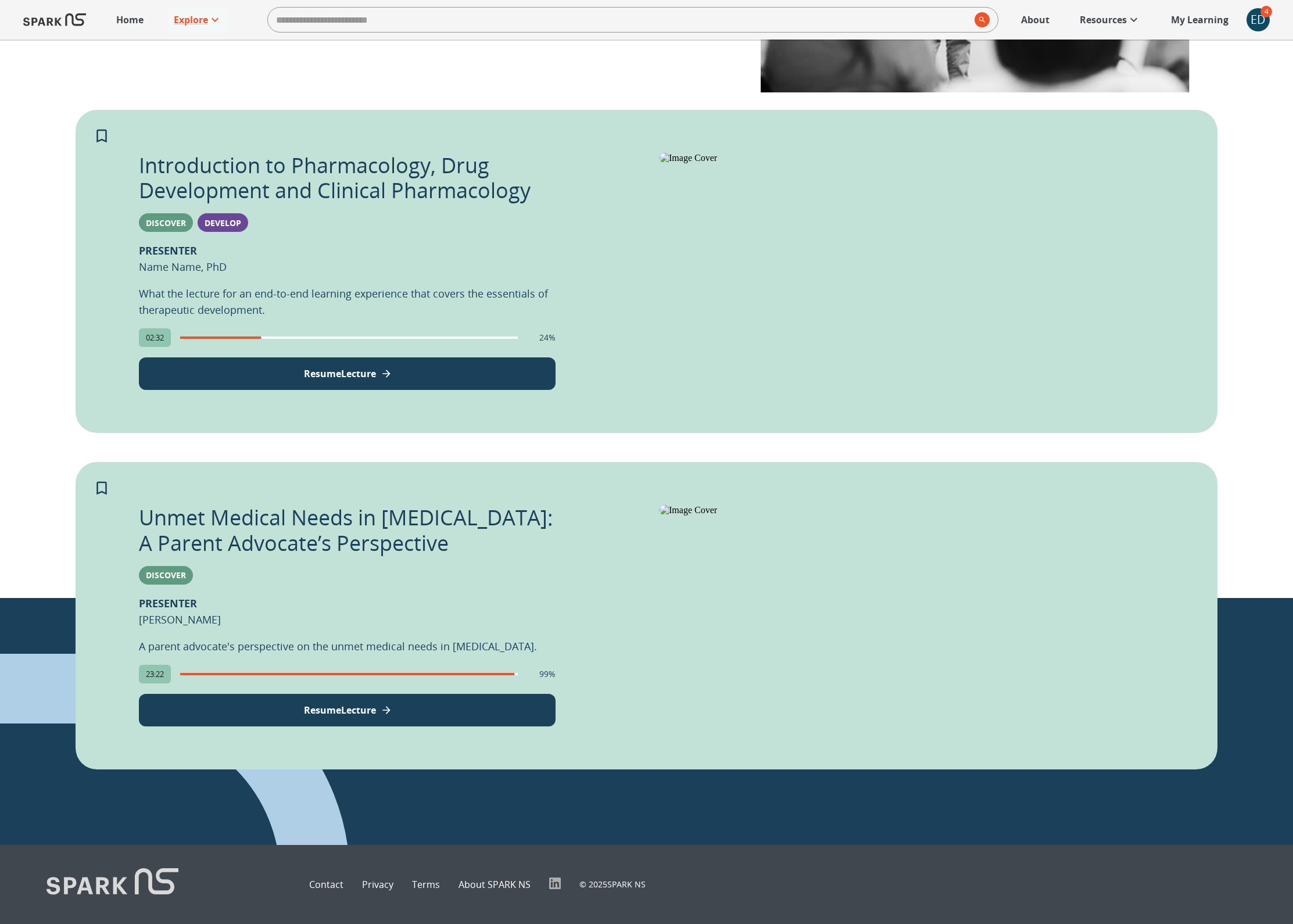
click at [384, 704] on icon "View Lecture" at bounding box center [387, 710] width 11 height 11
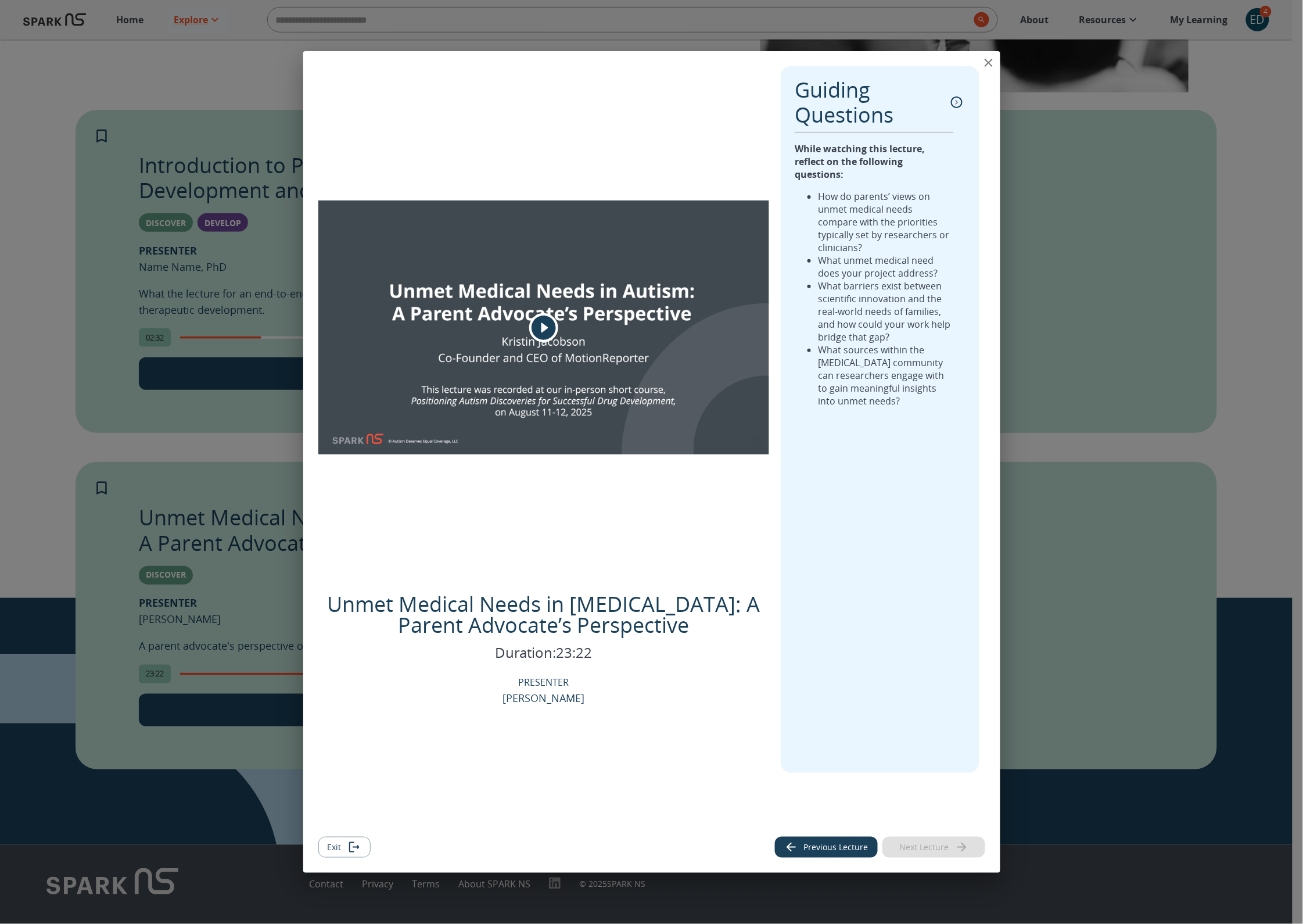
click at [988, 63] on icon "close" at bounding box center [989, 62] width 14 height 14
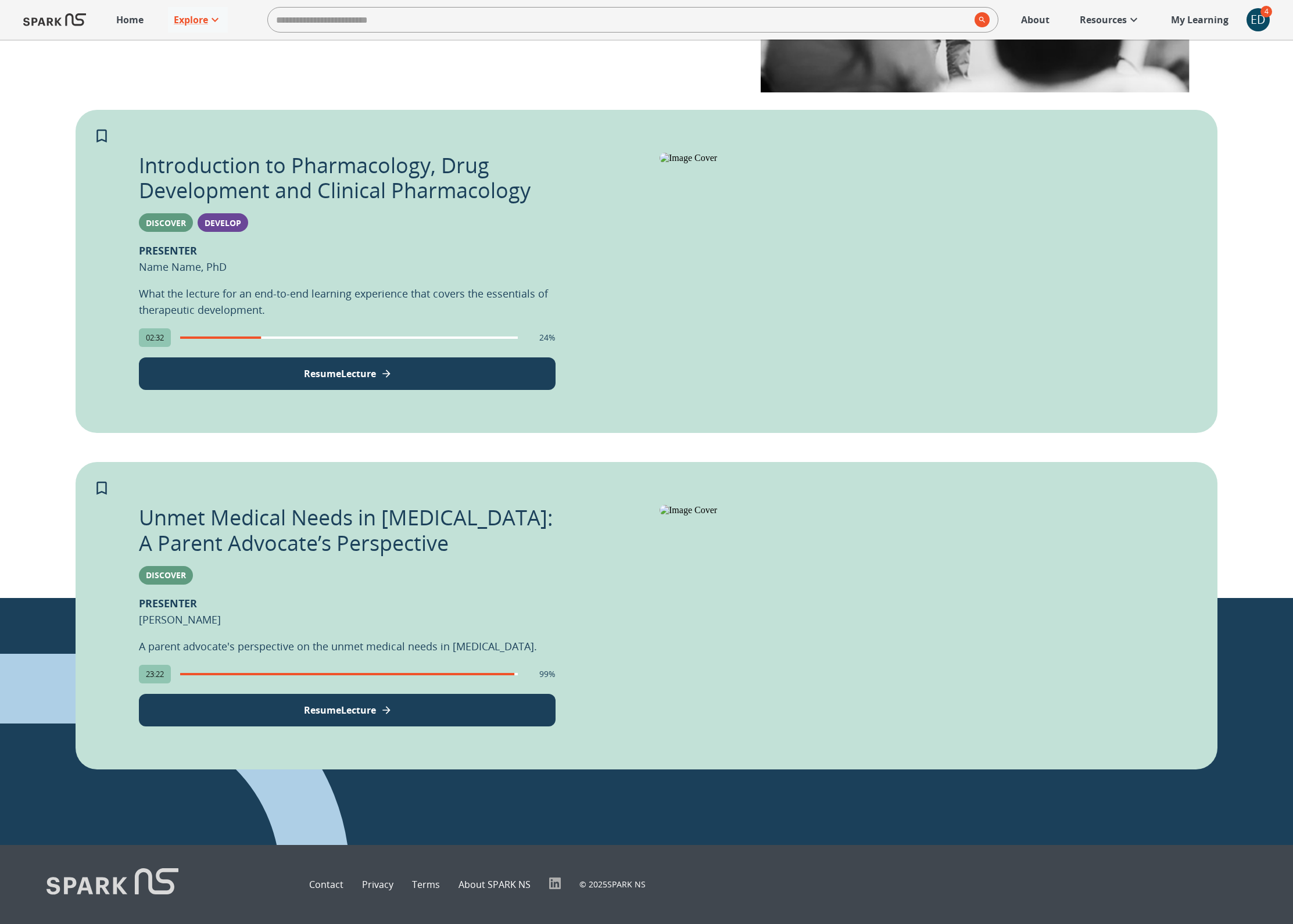
click at [1252, 20] on div "ED" at bounding box center [1258, 20] width 23 height 23
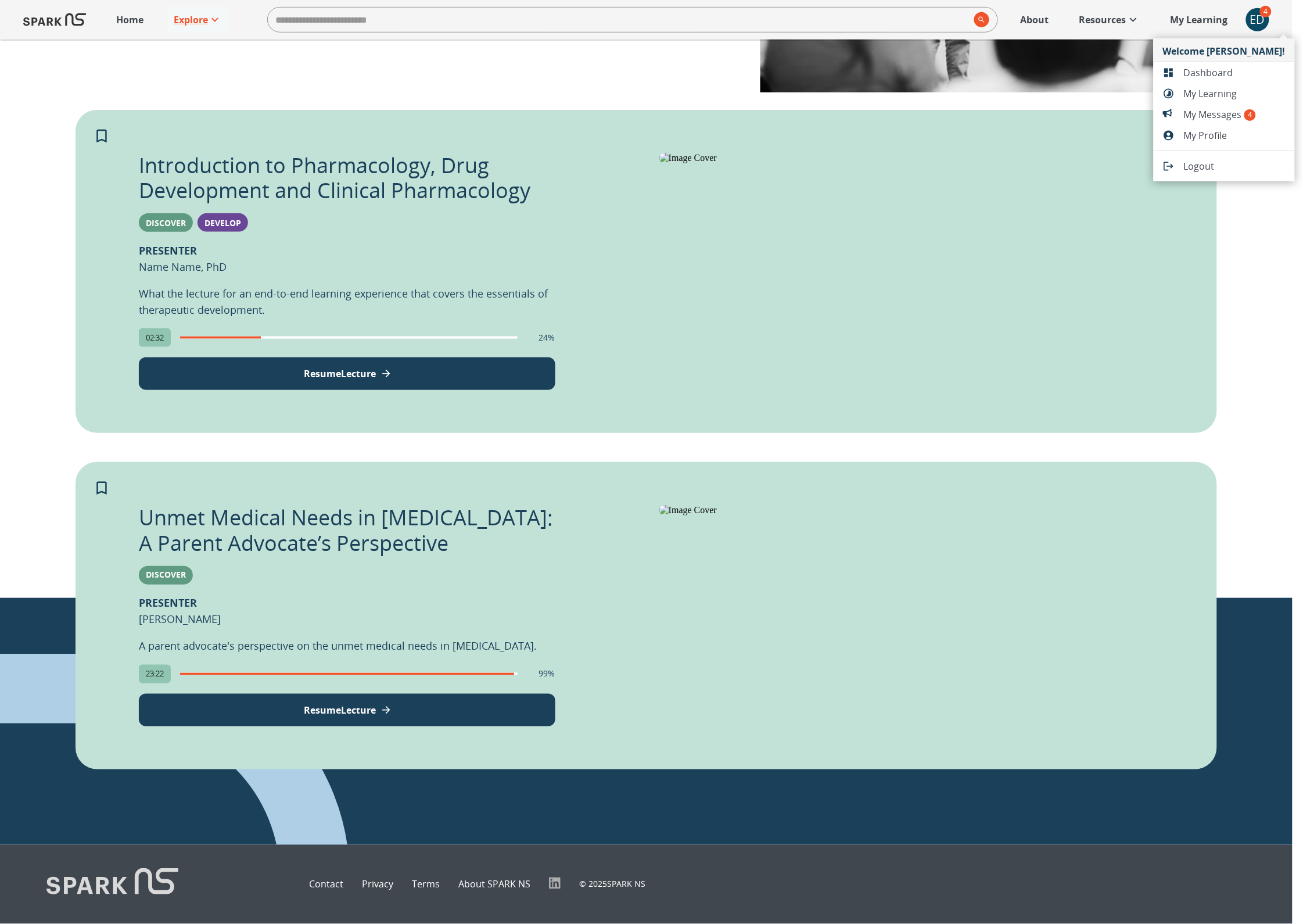
click at [1215, 71] on span "Dashboard" at bounding box center [1234, 72] width 102 height 14
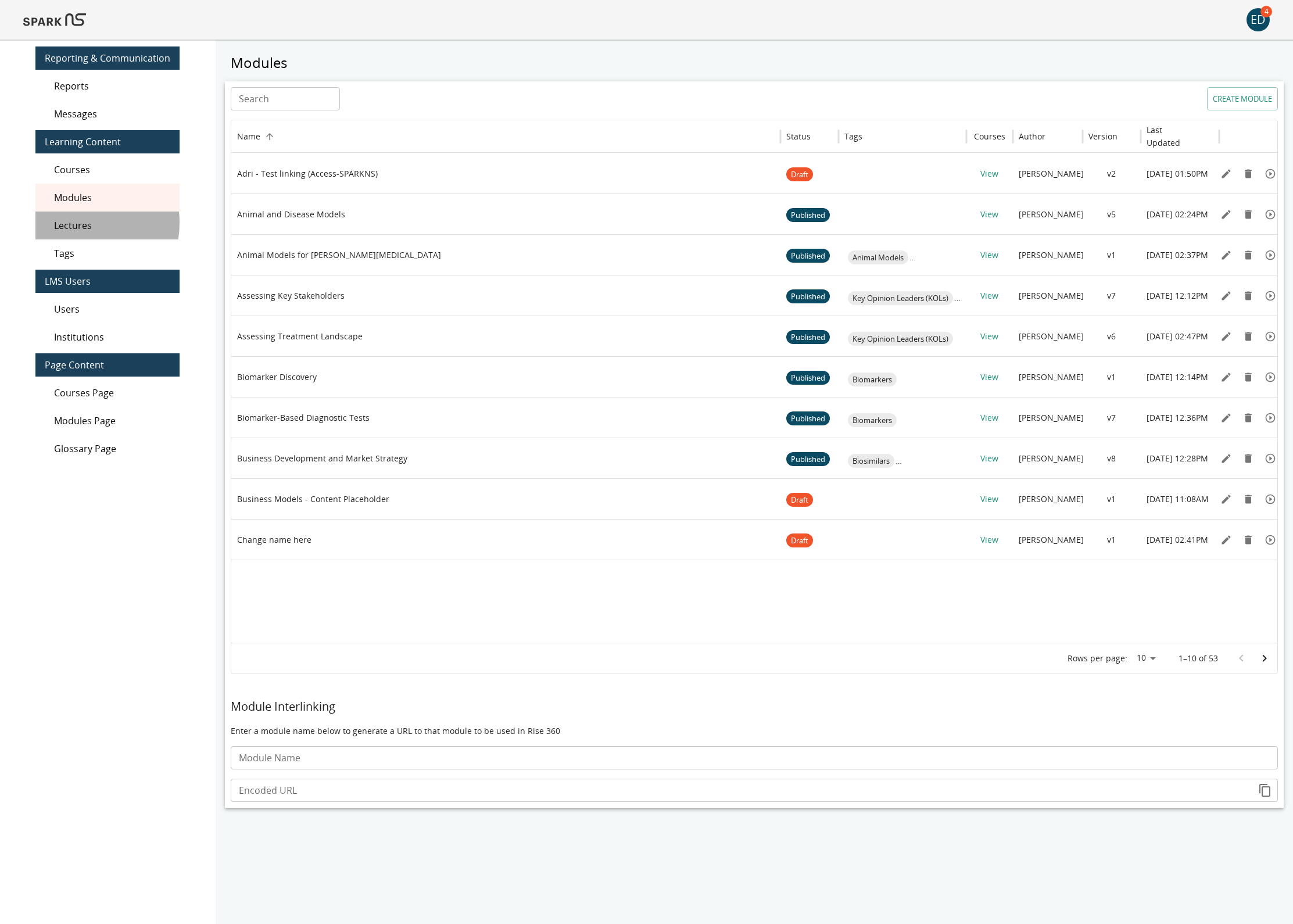
click at [77, 223] on span "Lectures" at bounding box center [112, 225] width 116 height 14
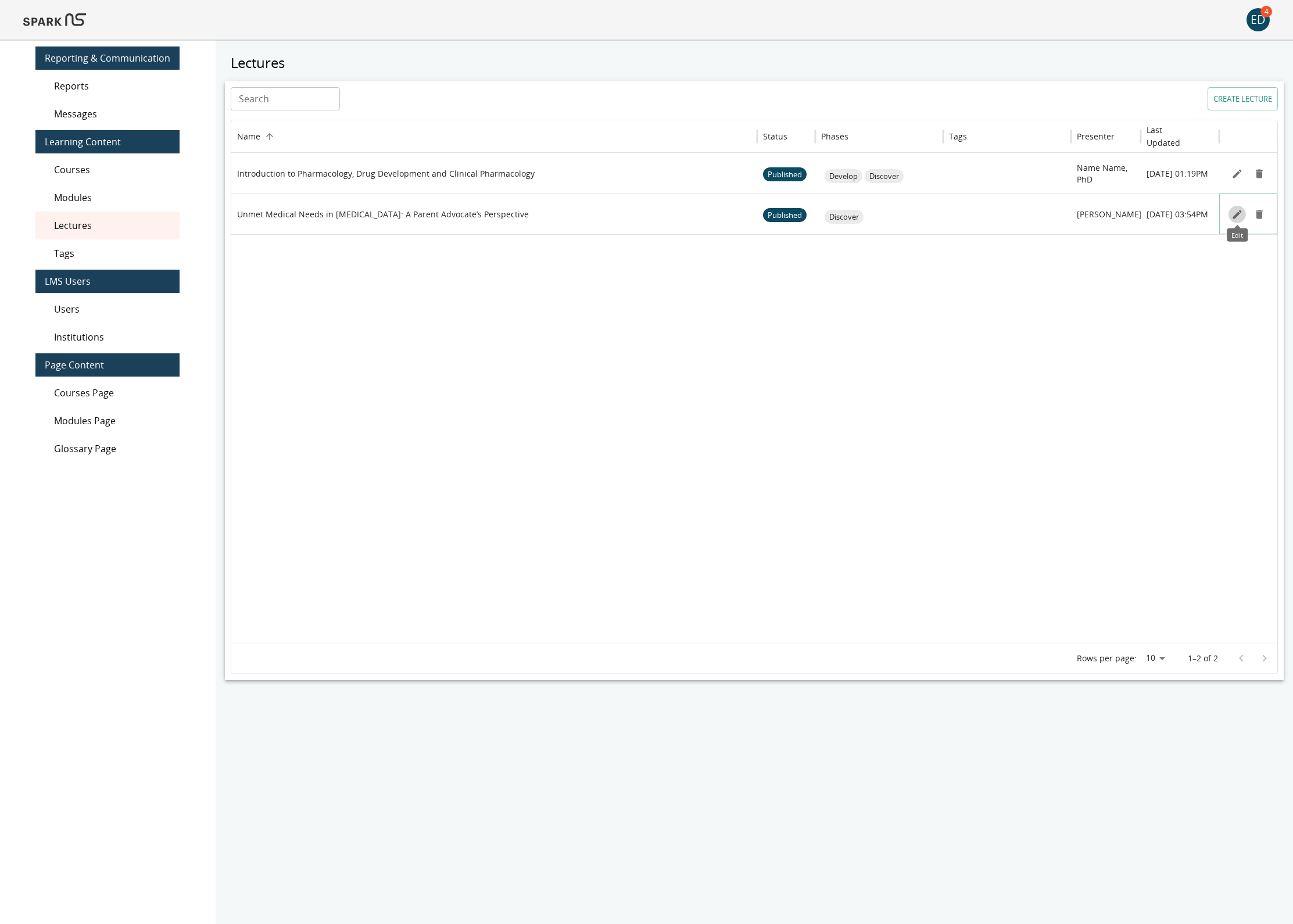
click at [1232, 219] on icon "Edit" at bounding box center [1237, 215] width 11 height 11
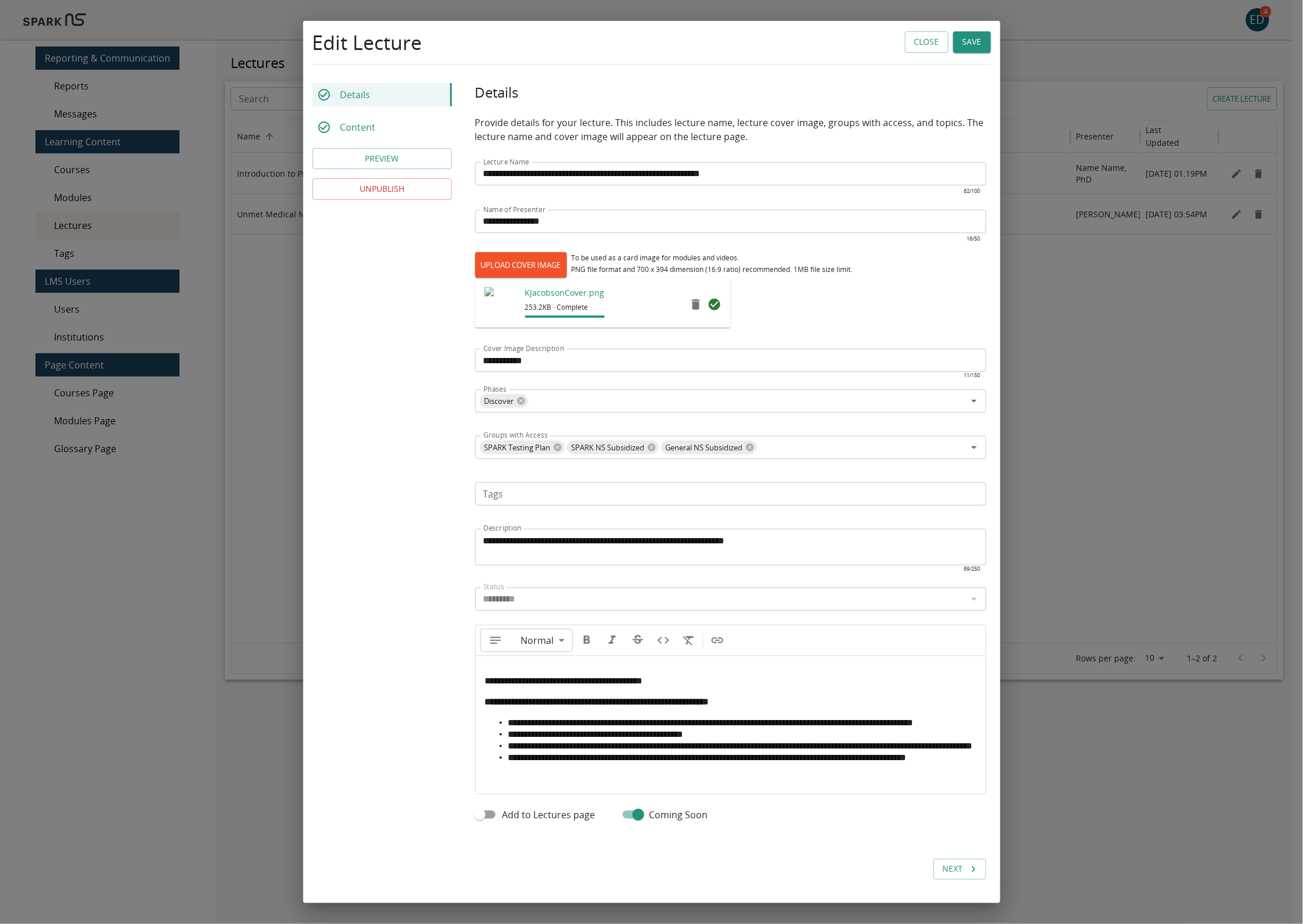
click at [587, 736] on span "**********" at bounding box center [596, 734] width 175 height 9
click at [584, 728] on li "**********" at bounding box center [743, 722] width 468 height 11
click at [634, 682] on span "**********" at bounding box center [563, 681] width 158 height 9
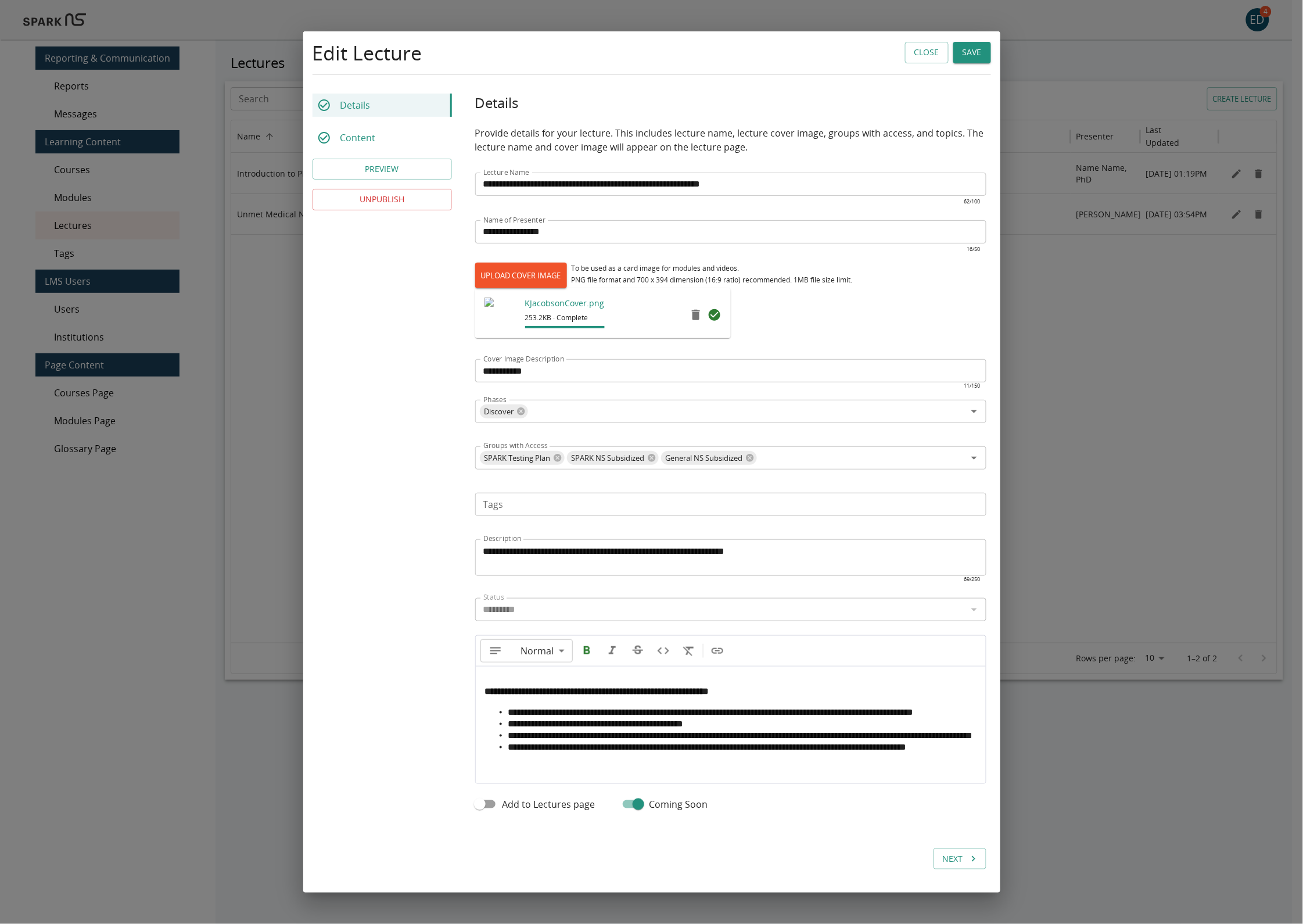
click at [576, 667] on div "**********" at bounding box center [731, 719] width 510 height 105
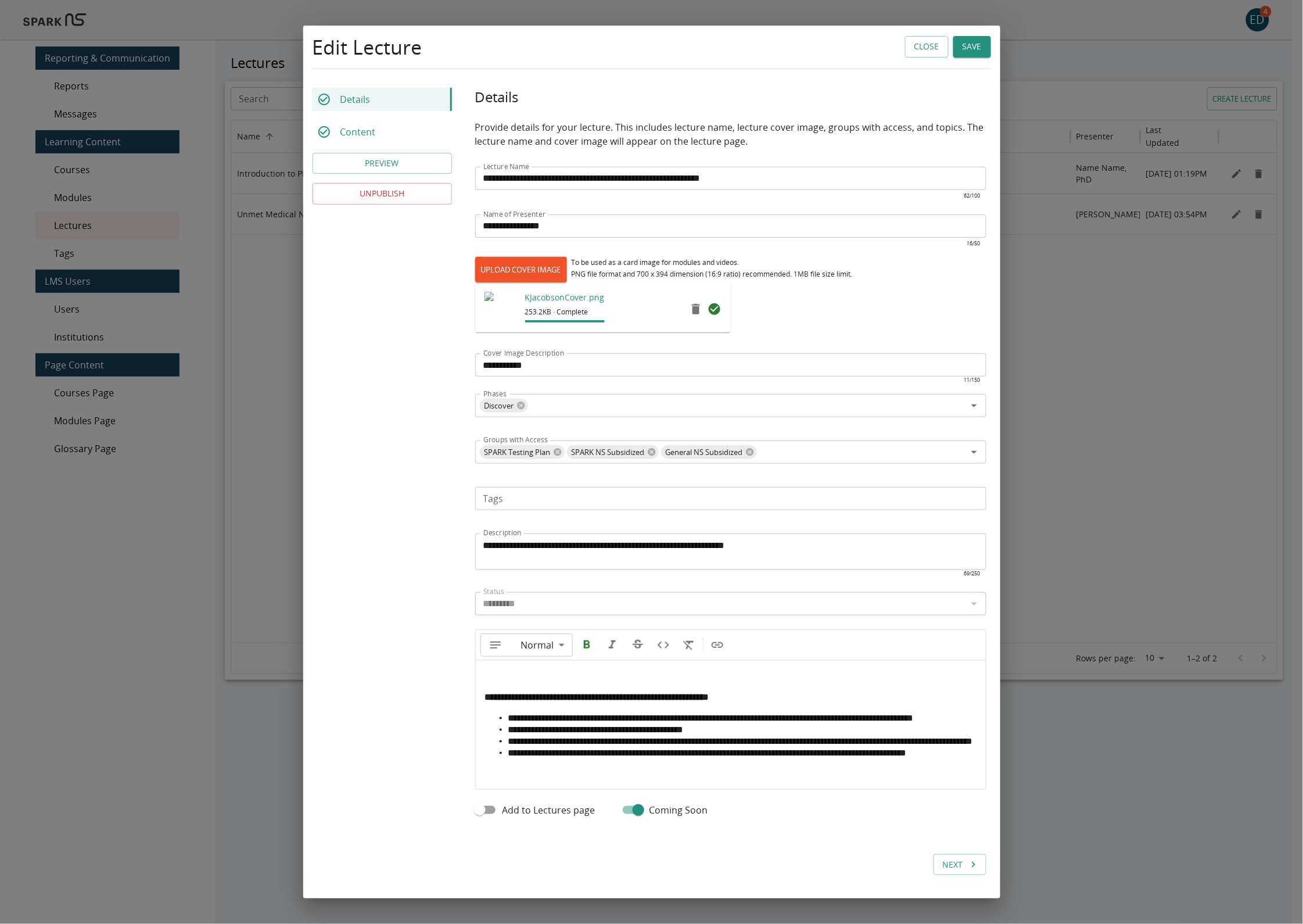
type input "**"
click at [577, 722] on li "**********" at bounding box center [743, 718] width 468 height 11
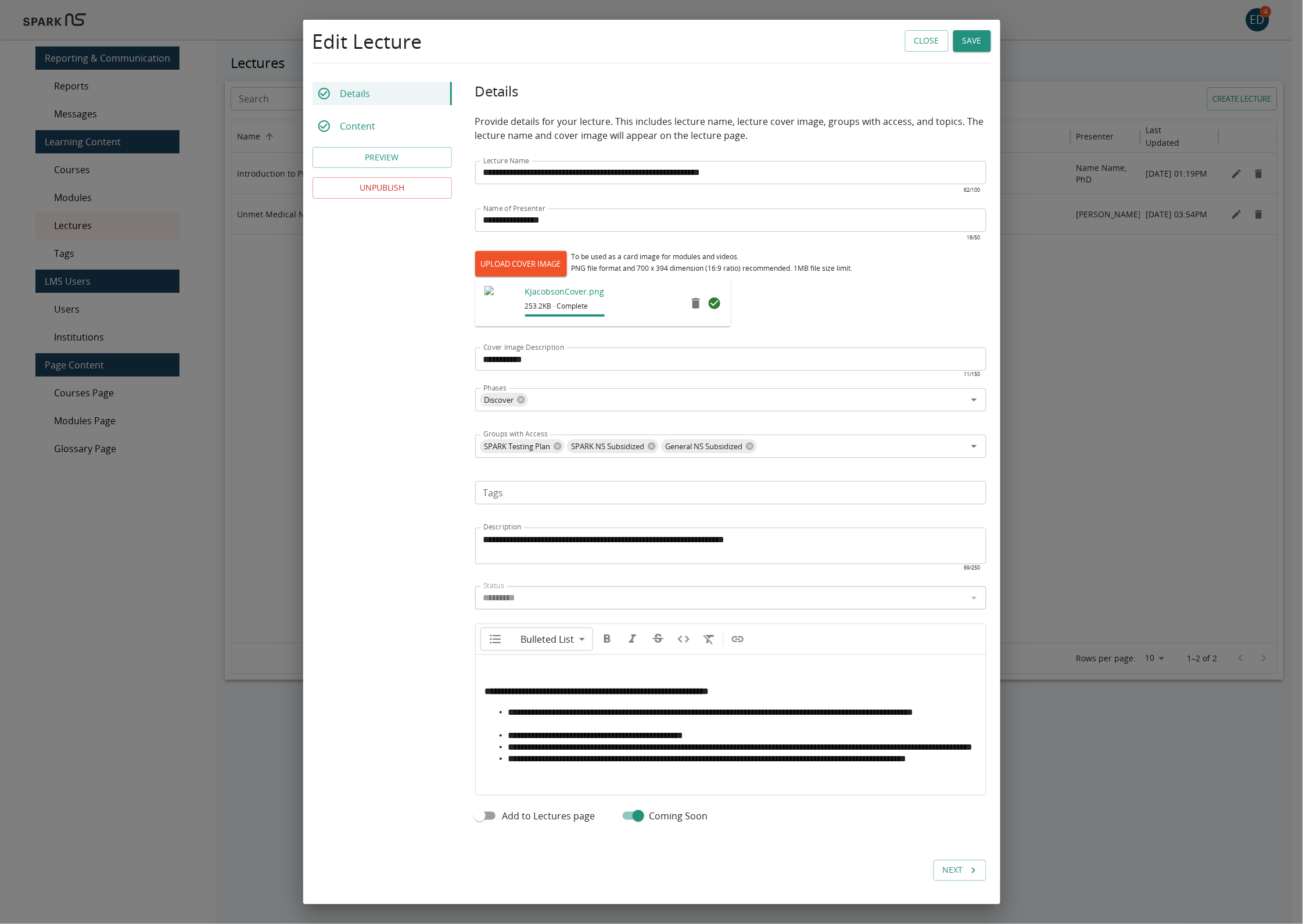
click at [759, 741] on li "**********" at bounding box center [743, 736] width 468 height 11
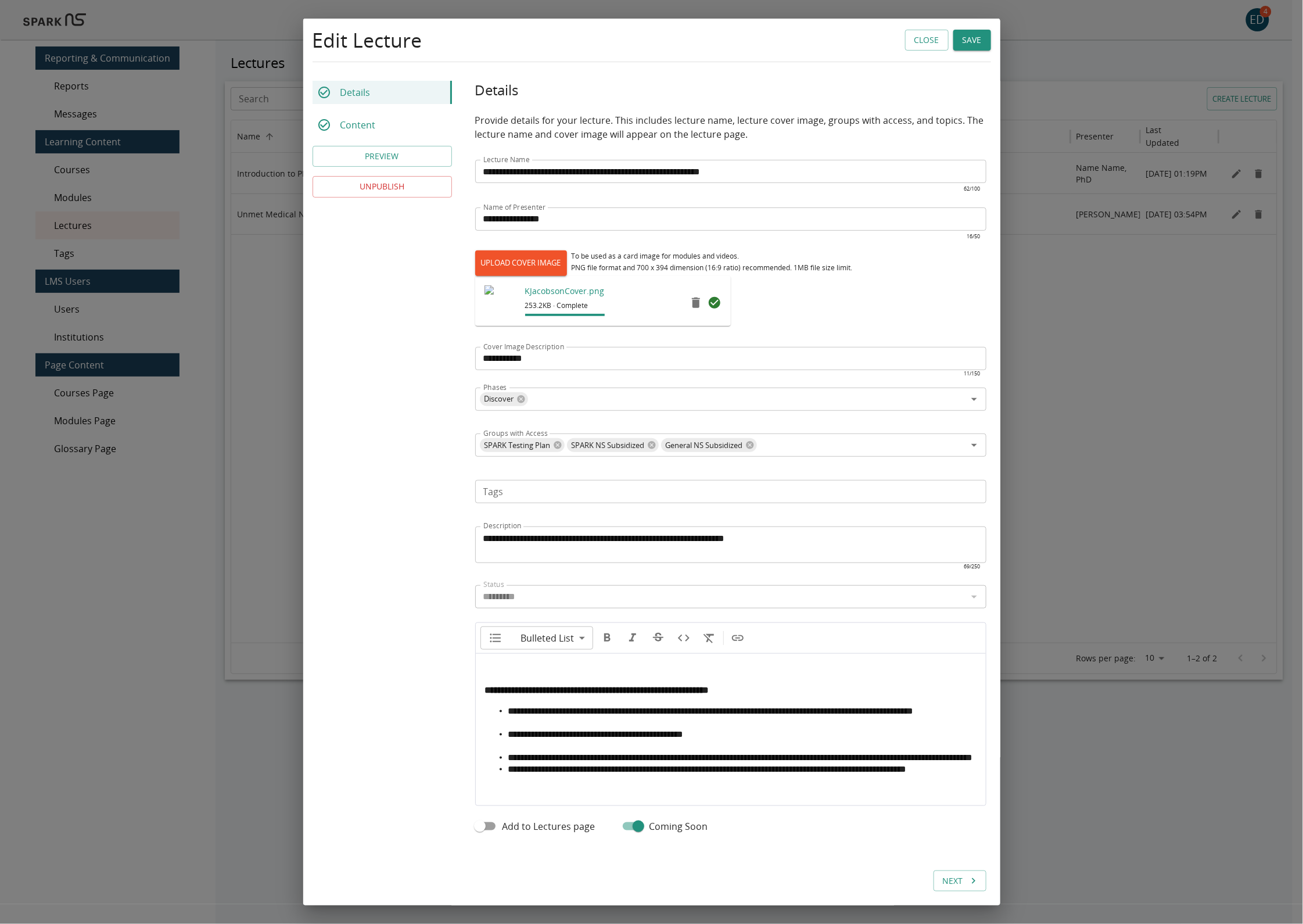
click at [672, 763] on li "**********" at bounding box center [743, 758] width 468 height 11
click at [962, 28] on div "Edit Lecture Close Save" at bounding box center [652, 40] width 678 height 25
click at [958, 39] on button "Save" at bounding box center [972, 40] width 38 height 21
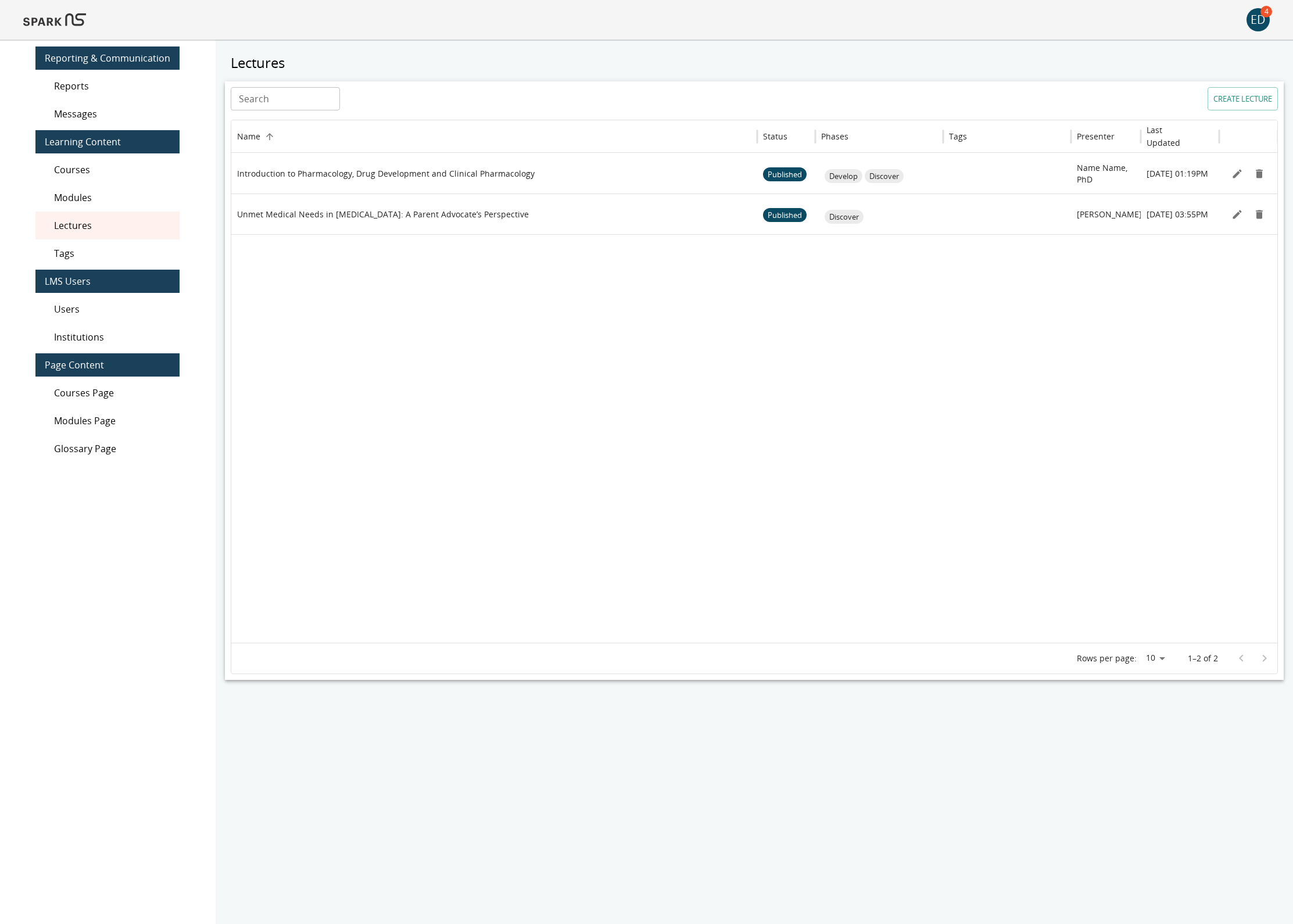
click at [62, 21] on img at bounding box center [54, 20] width 63 height 28
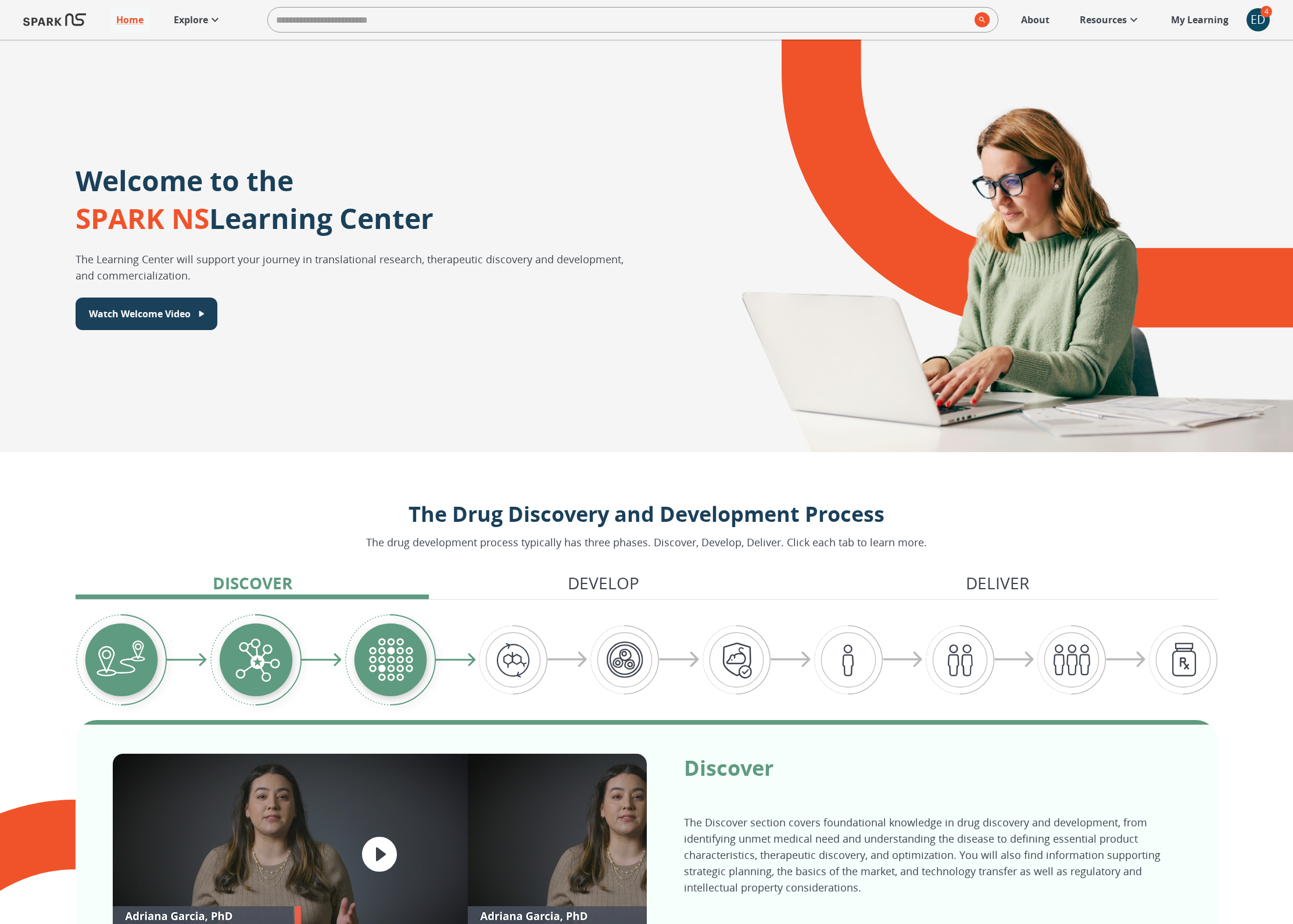
click at [200, 20] on p "Explore" at bounding box center [191, 20] width 34 height 14
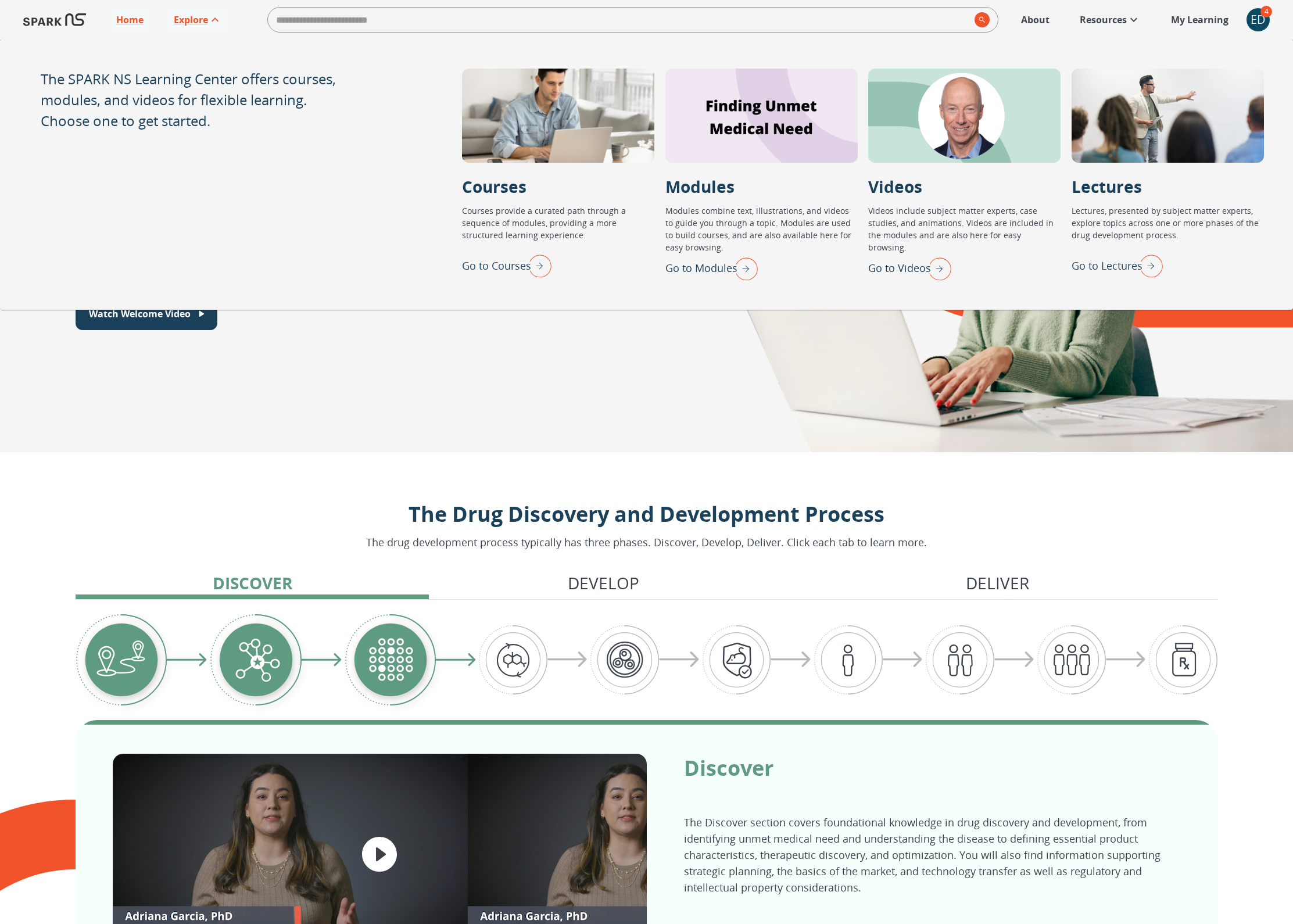
click at [1100, 262] on p "Go to Lectures" at bounding box center [1107, 265] width 71 height 16
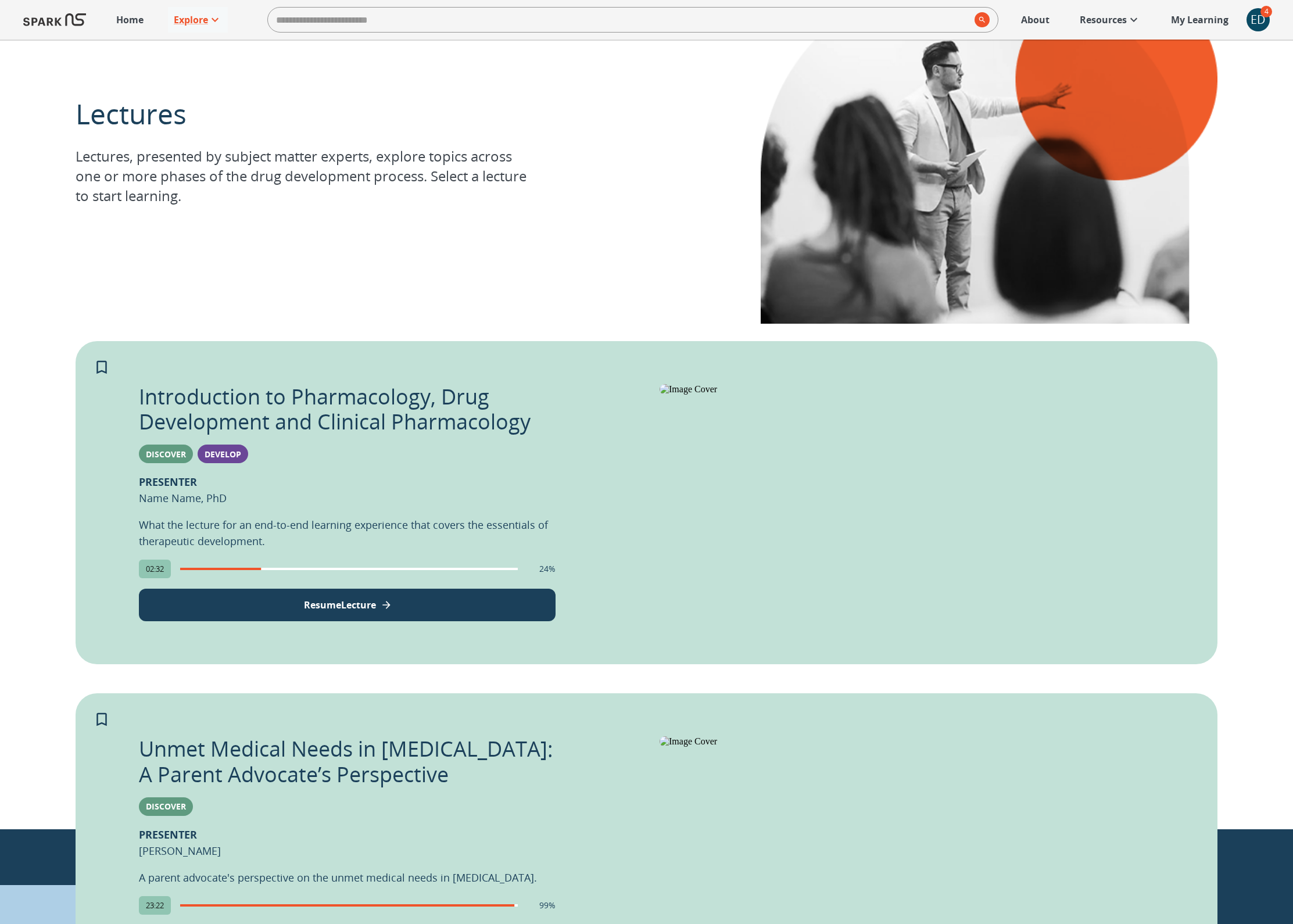
scroll to position [383, 0]
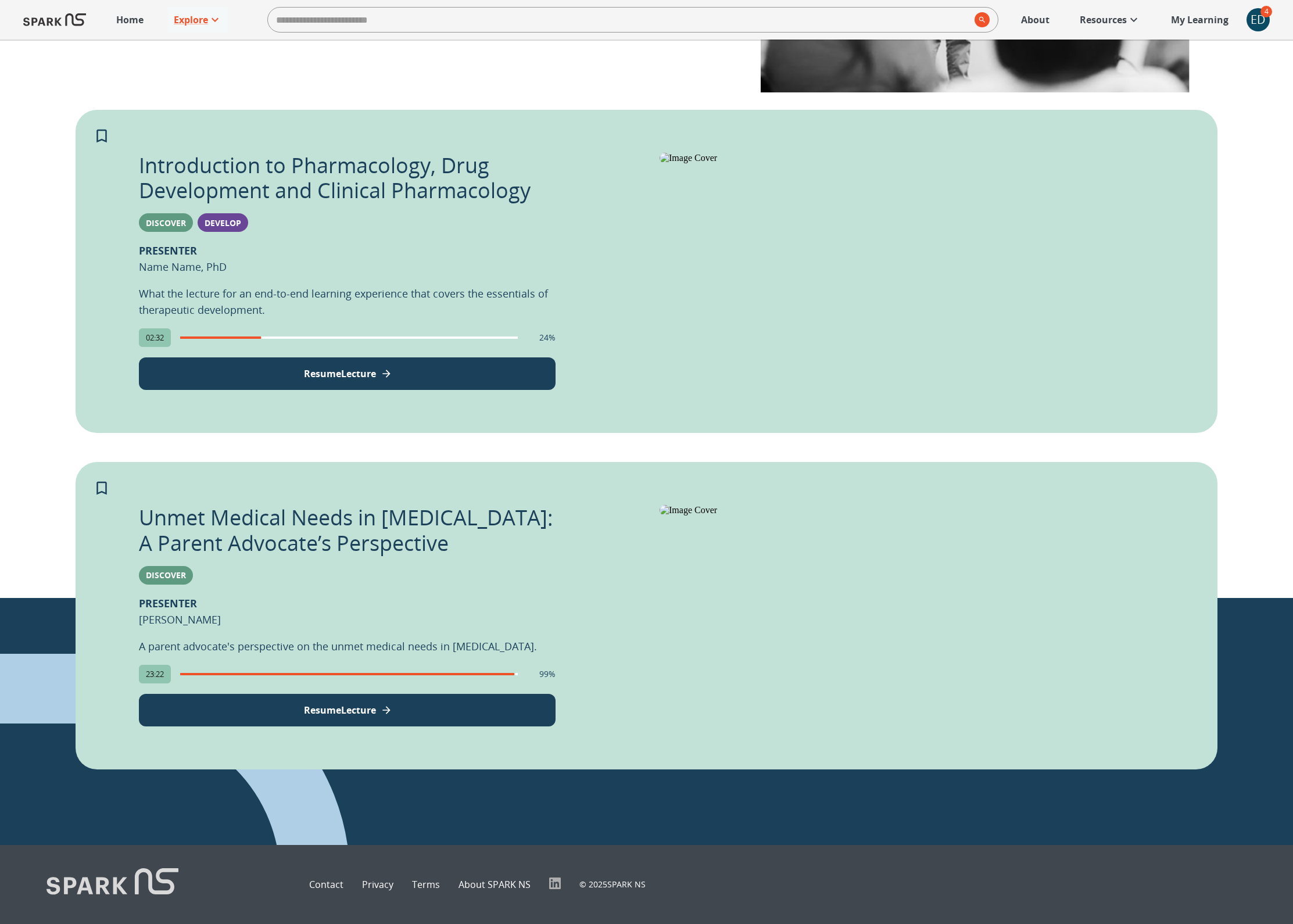
click at [433, 694] on button "Resume Lecture" at bounding box center [347, 710] width 416 height 33
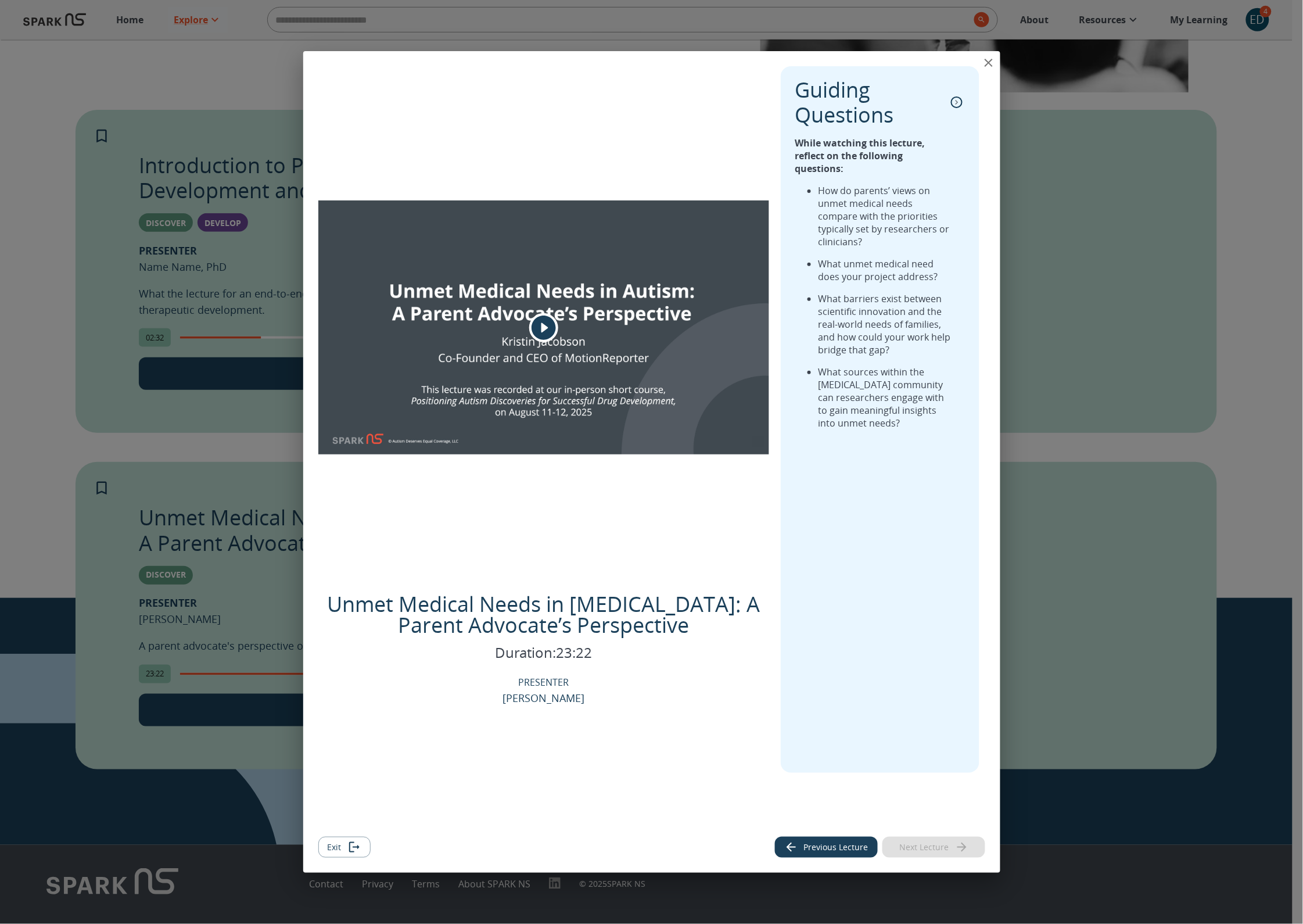
click at [344, 848] on button "Exit" at bounding box center [345, 847] width 52 height 21
click at [344, 848] on div "Contact Privacy Terms About SPARK NS © 2025 SPARK NS" at bounding box center [646, 884] width 1292 height 79
